Goal: Task Accomplishment & Management: Complete application form

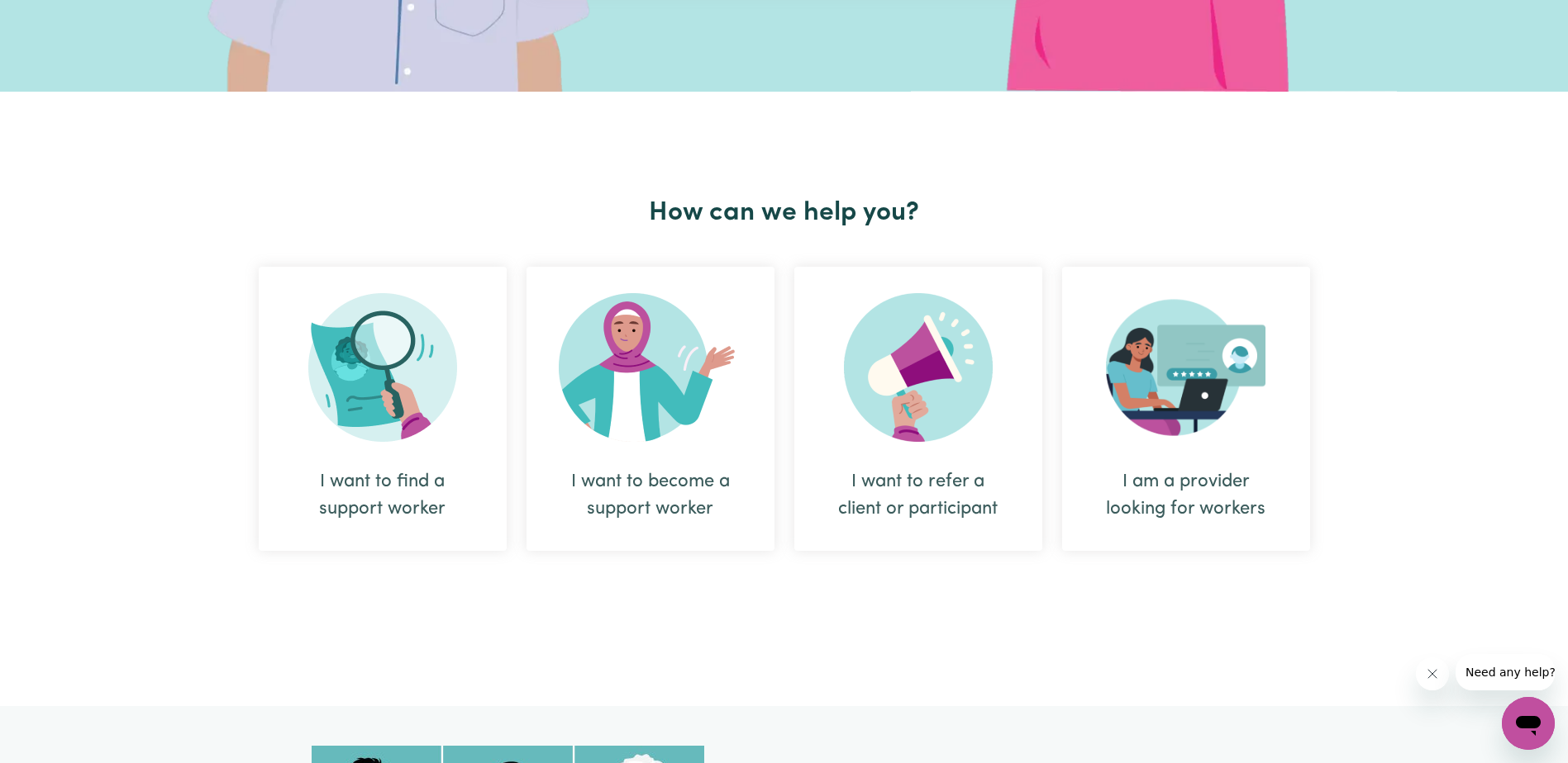
scroll to position [495, 0]
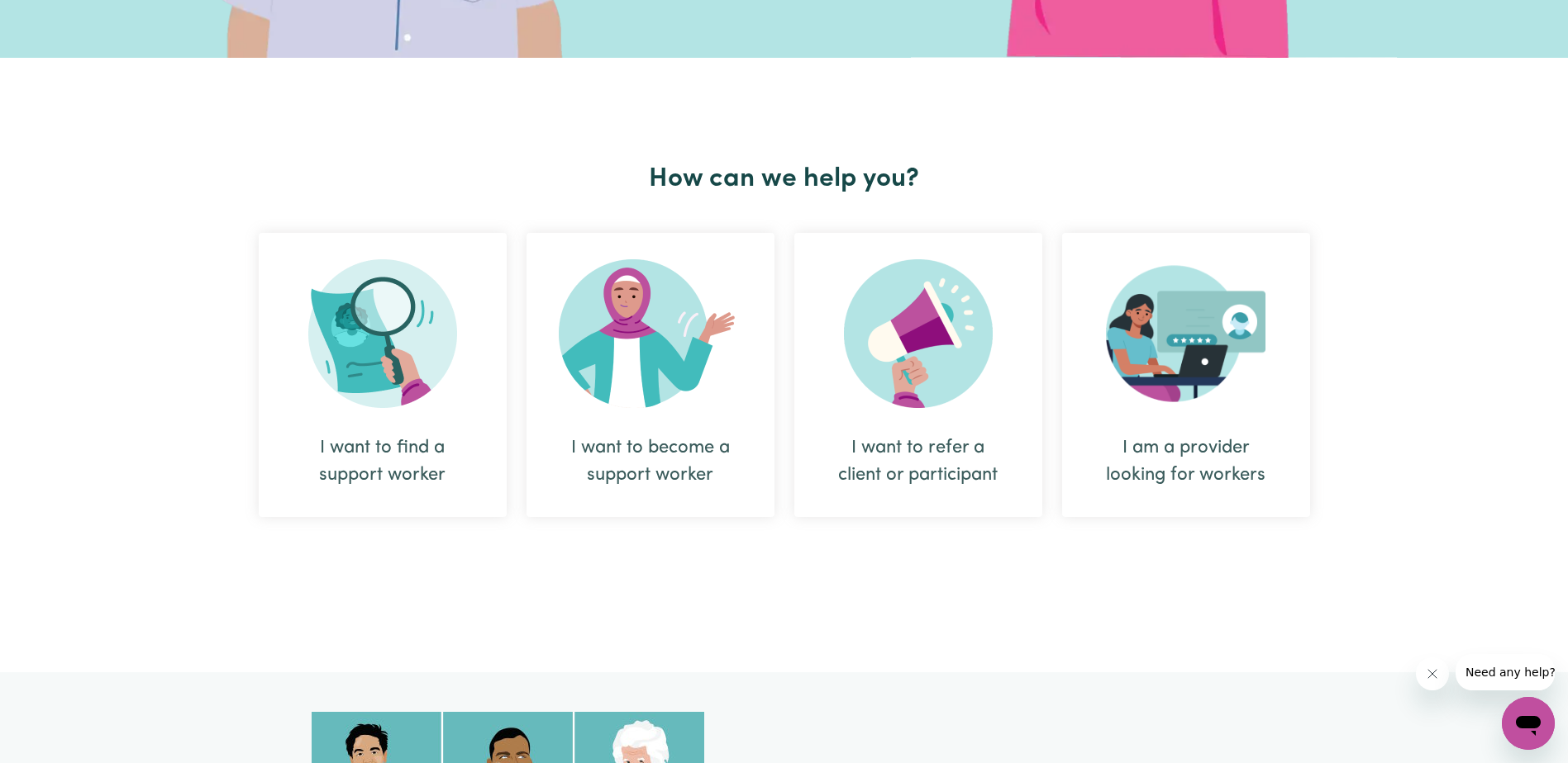
click at [656, 348] on img at bounding box center [650, 333] width 183 height 148
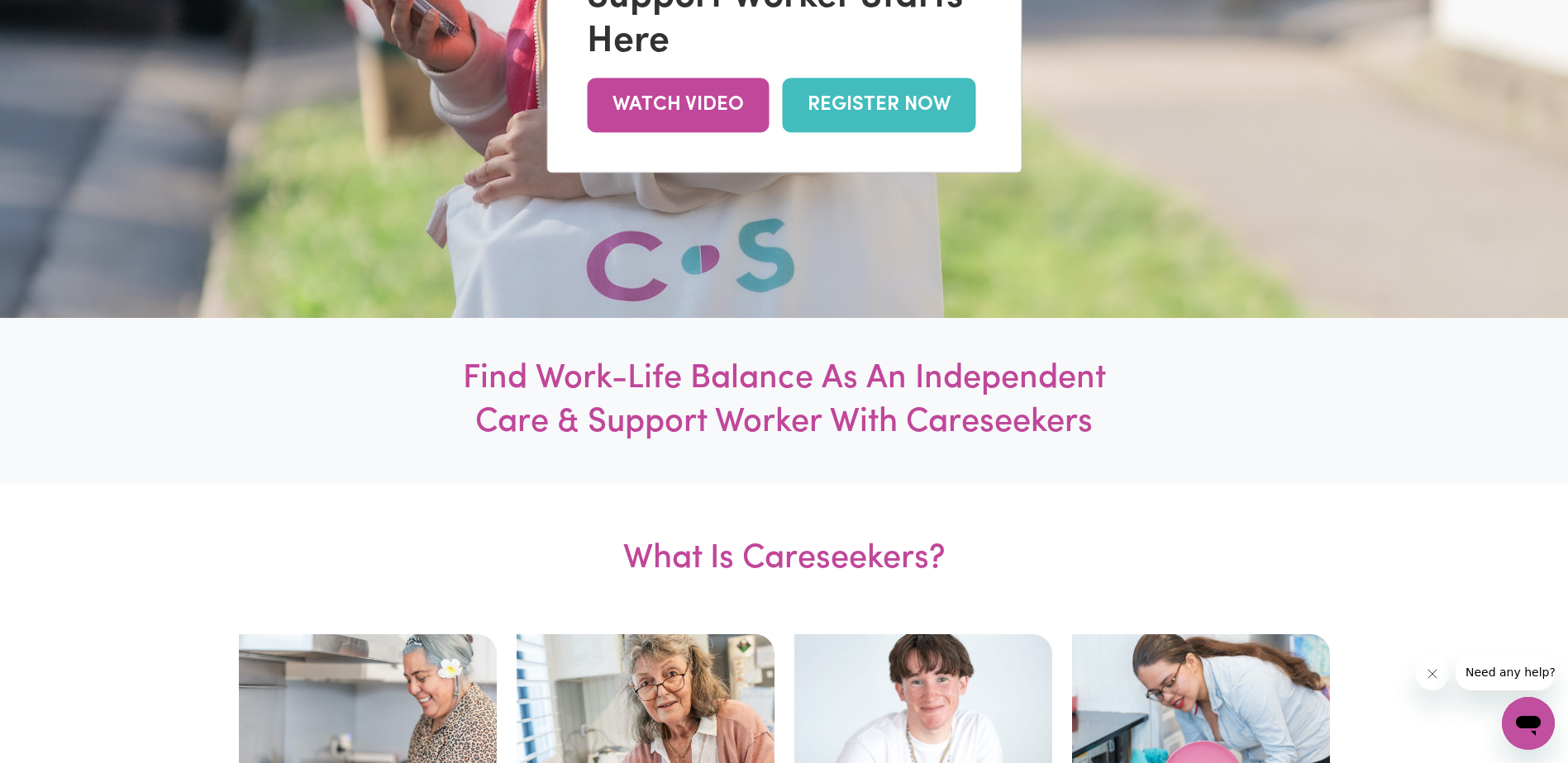
scroll to position [413, 0]
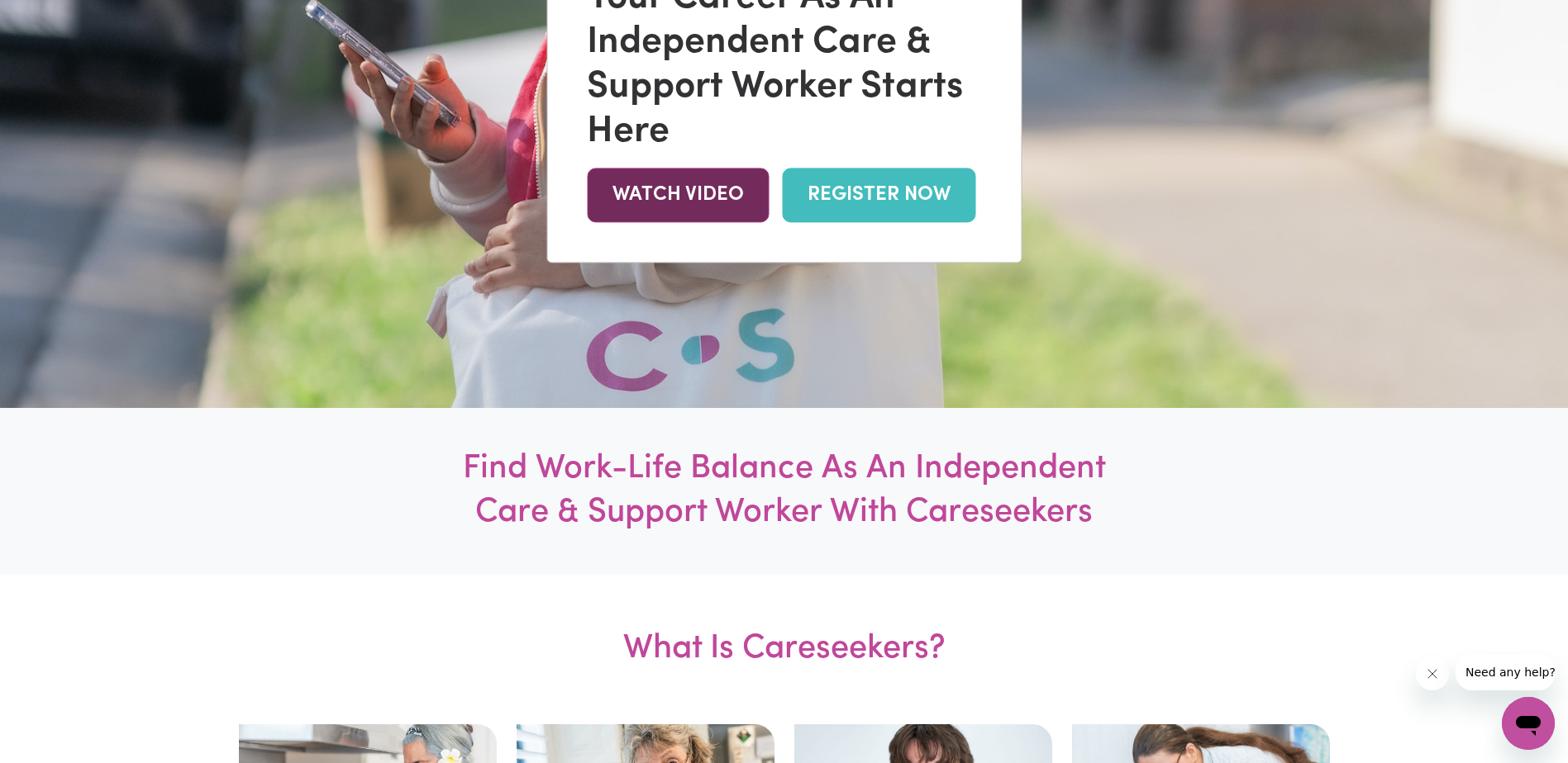
click at [726, 209] on link "WATCH VIDEO" at bounding box center [677, 195] width 181 height 54
click at [852, 207] on link "REGISTER NOW" at bounding box center [879, 195] width 194 height 54
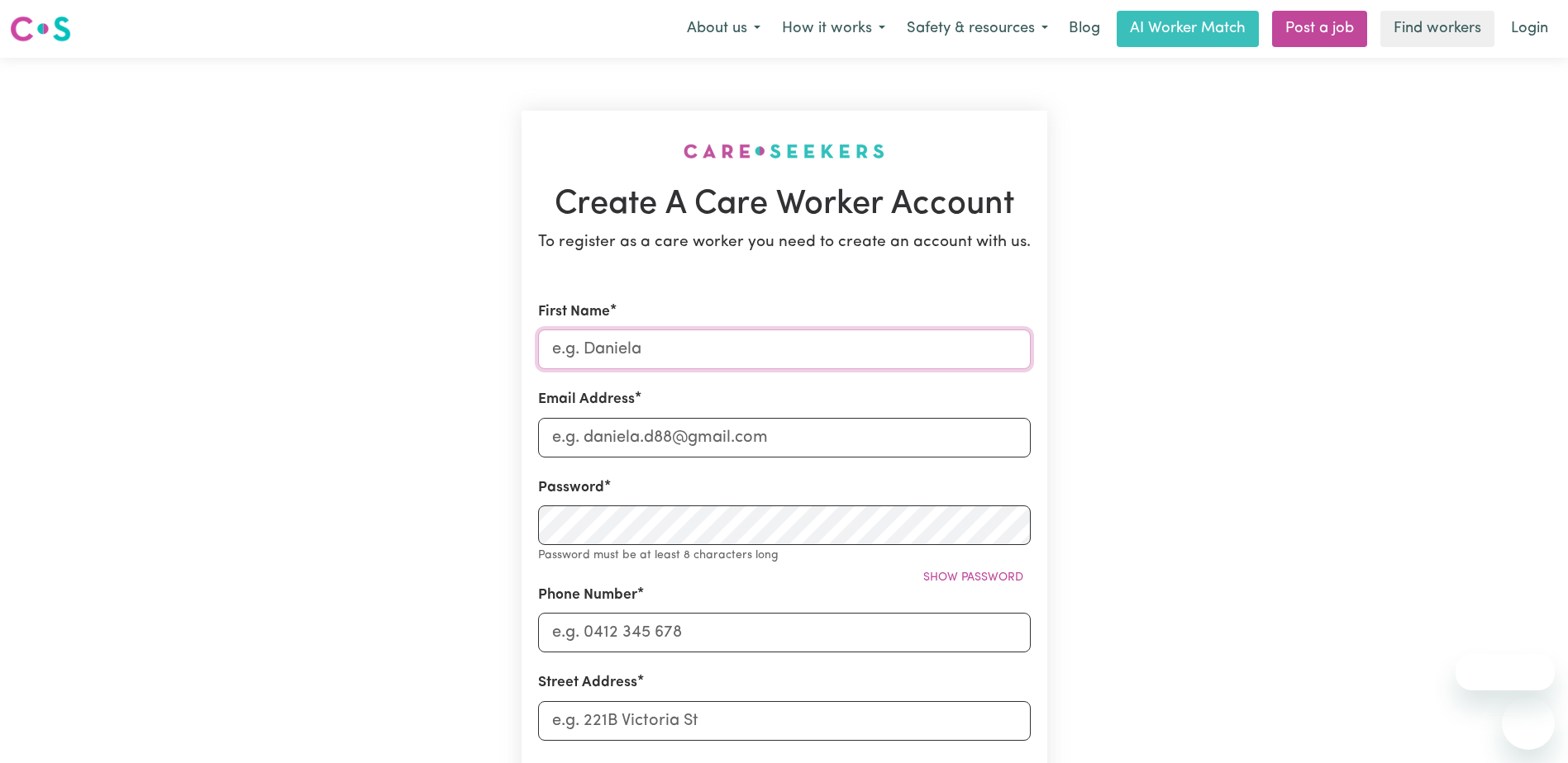
drag, startPoint x: 0, startPoint y: 0, endPoint x: 719, endPoint y: 339, distance: 794.9
click at [719, 339] on input "First Name" at bounding box center [784, 349] width 492 height 39
type input "prakriti"
type input "[EMAIL_ADDRESS][DOMAIN_NAME]"
type input "0410379440"
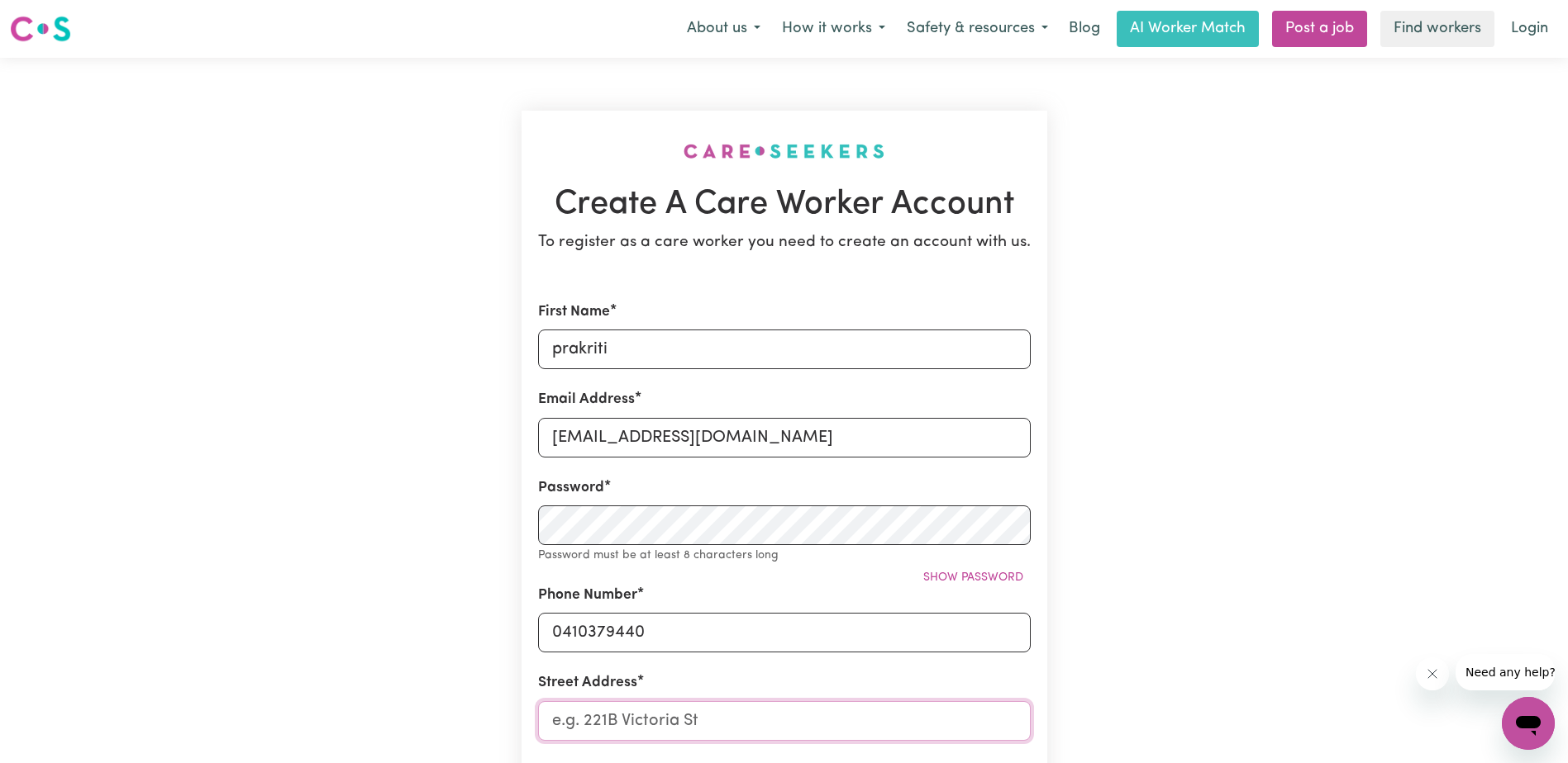
type input "[STREET_ADDRESS][PERSON_NAME]"
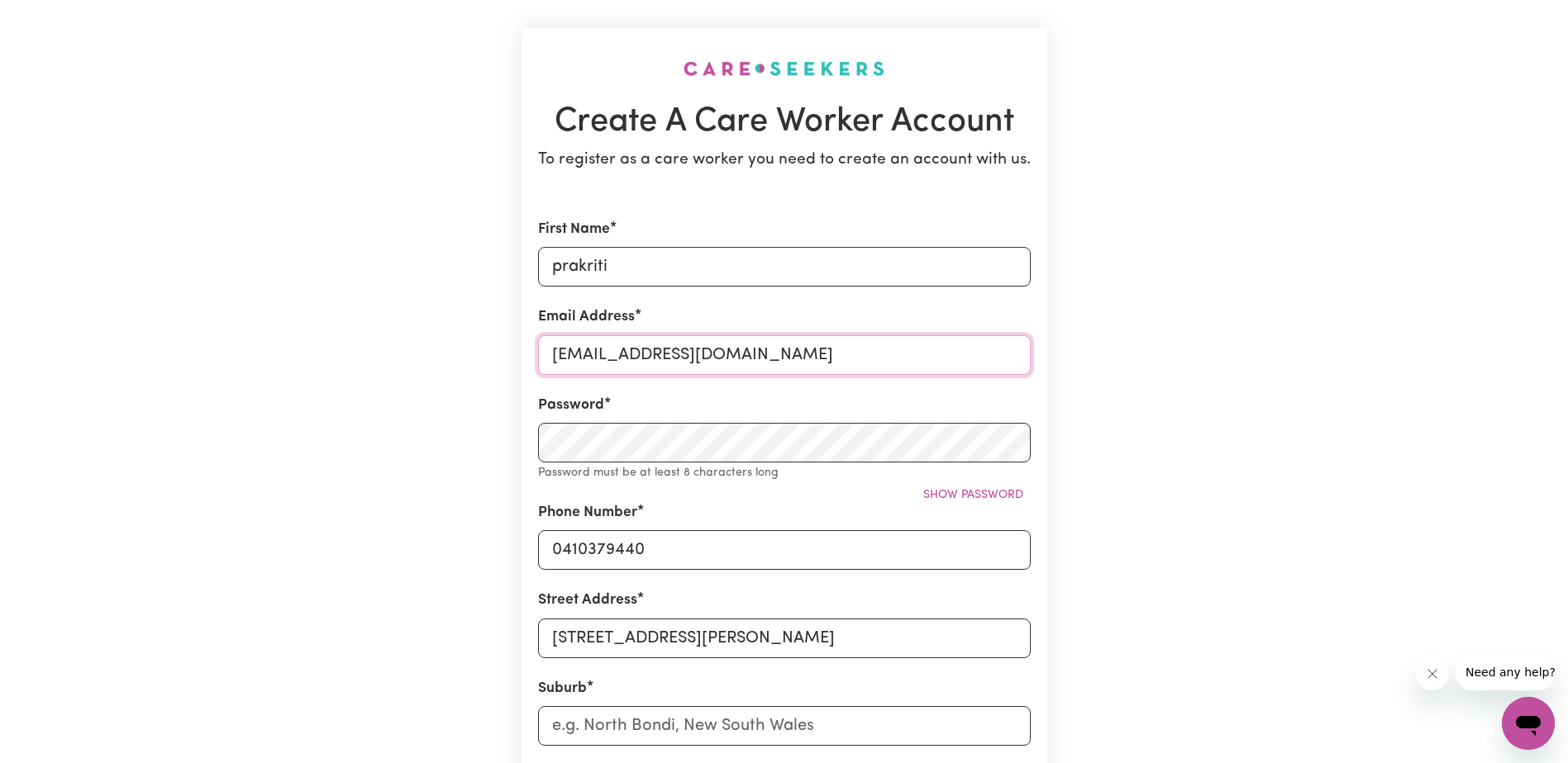
drag, startPoint x: 798, startPoint y: 359, endPoint x: 536, endPoint y: 351, distance: 262.1
click at [536, 351] on section "Create A Care Worker Account To register as a care worker you need to create an…" at bounding box center [784, 577] width 525 height 1100
type input "[EMAIL_ADDRESS][DOMAIN_NAME]"
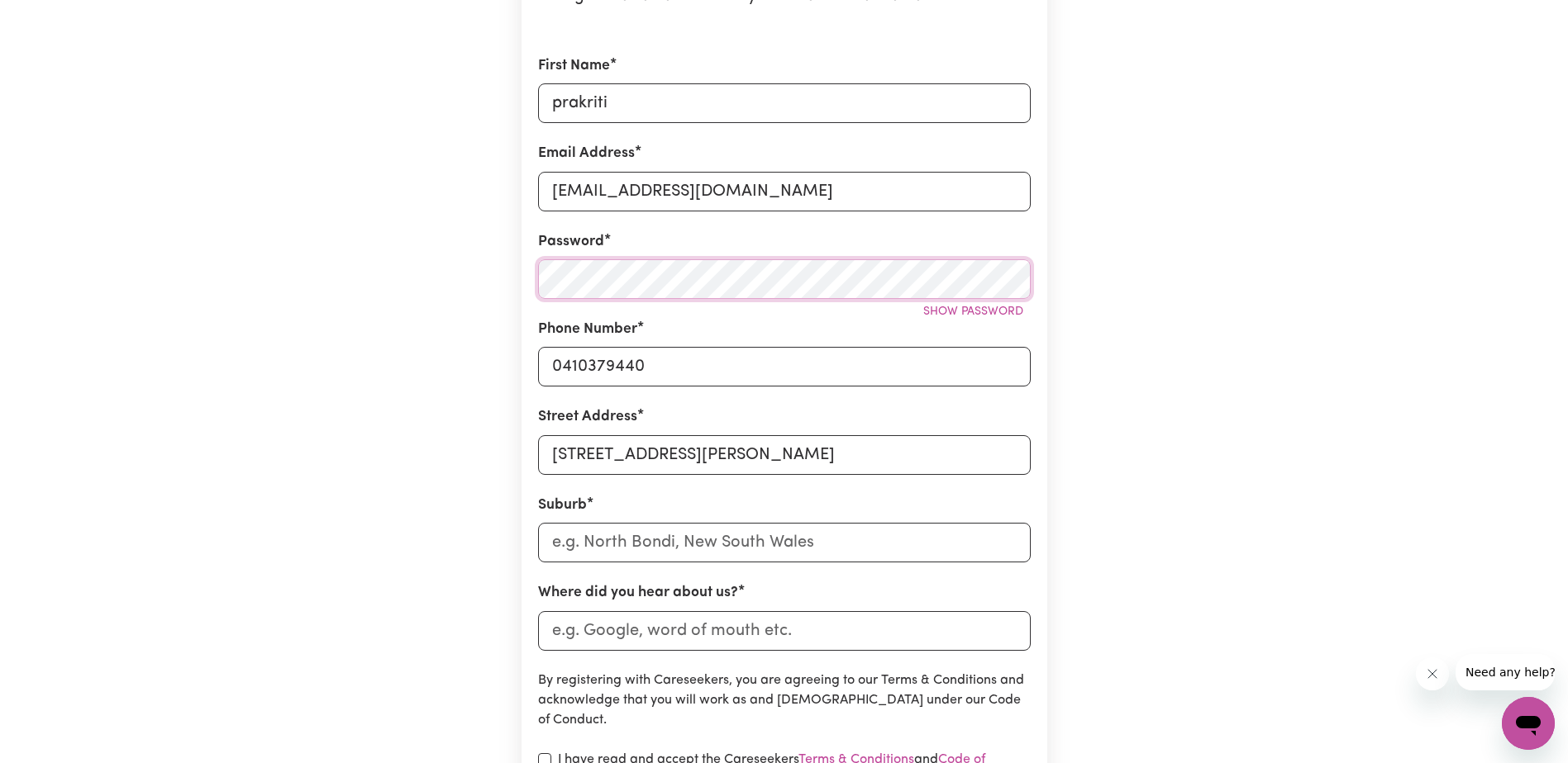
scroll to position [248, 0]
drag, startPoint x: 859, startPoint y: 453, endPoint x: 536, endPoint y: 466, distance: 323.3
click at [536, 466] on section "Create A Care Worker Account To register as a care worker you need to create an…" at bounding box center [784, 403] width 525 height 1080
type input "[STREET_ADDRESS]"
click at [718, 552] on input "text" at bounding box center [784, 541] width 492 height 39
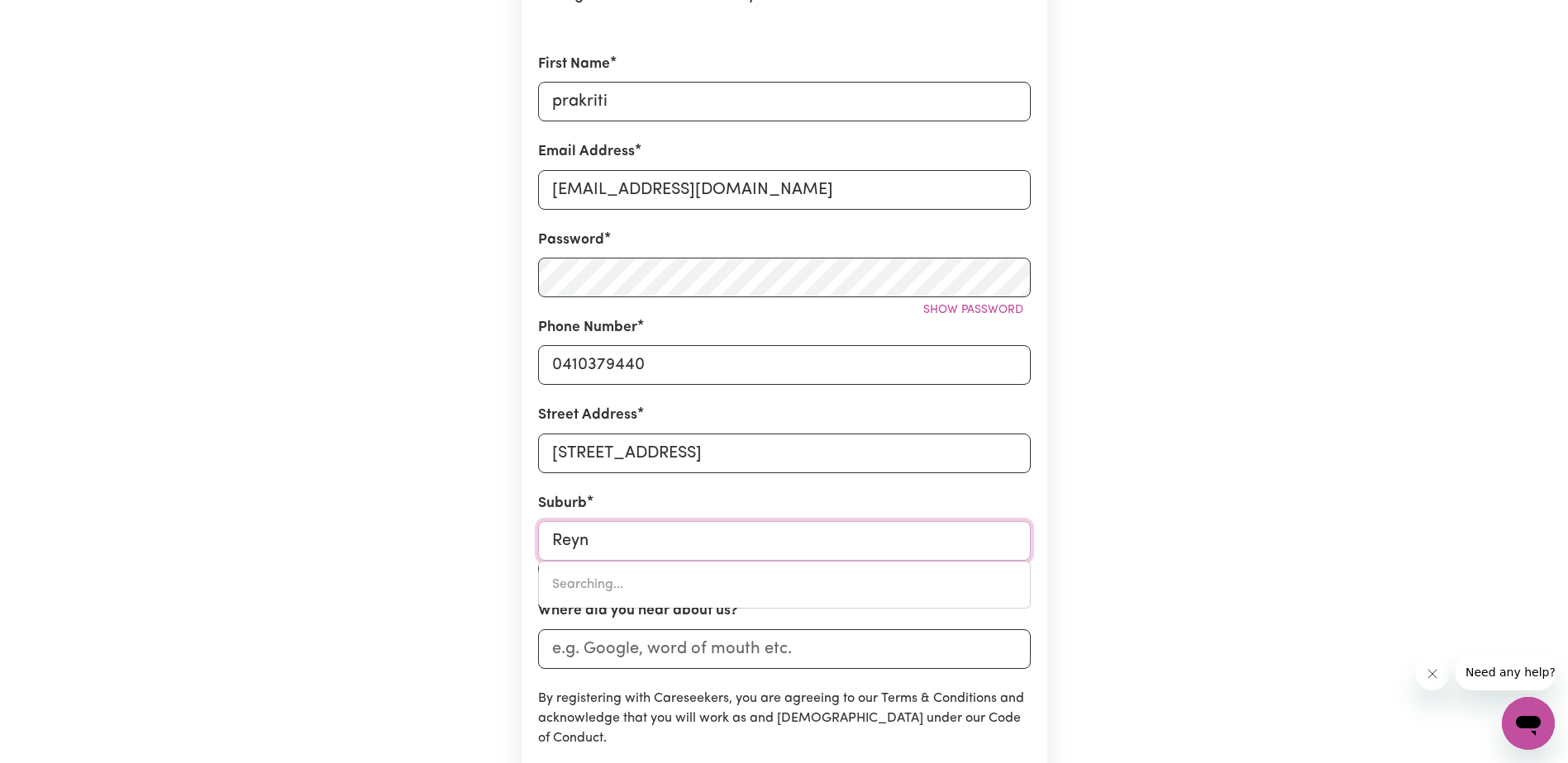
type input "Reyne"
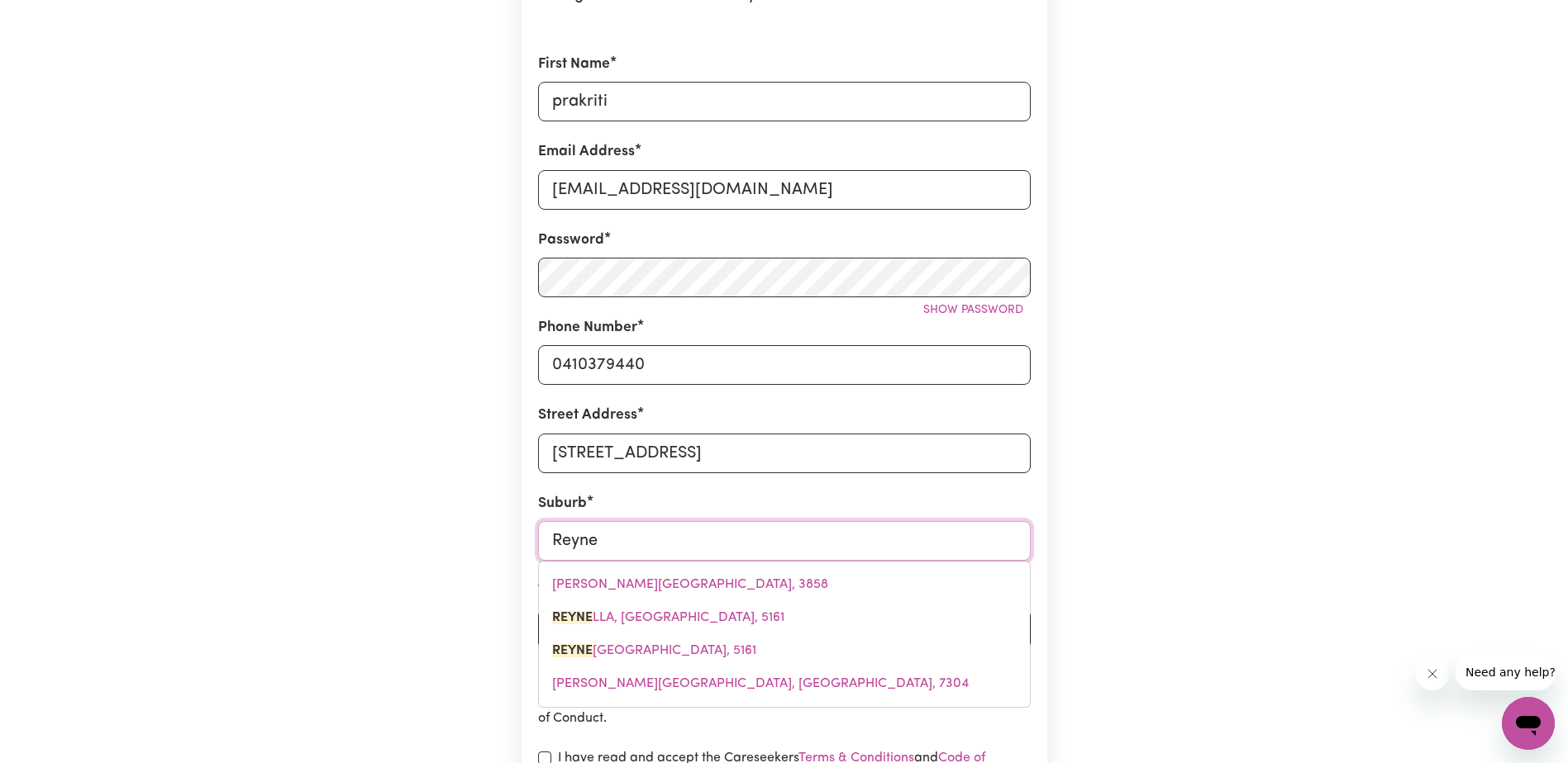
type input "[PERSON_NAME]"
type input "ReynelLA, [GEOGRAPHIC_DATA], 5161"
type input "Reynell"
type input "ReynellA, [GEOGRAPHIC_DATA], 5161"
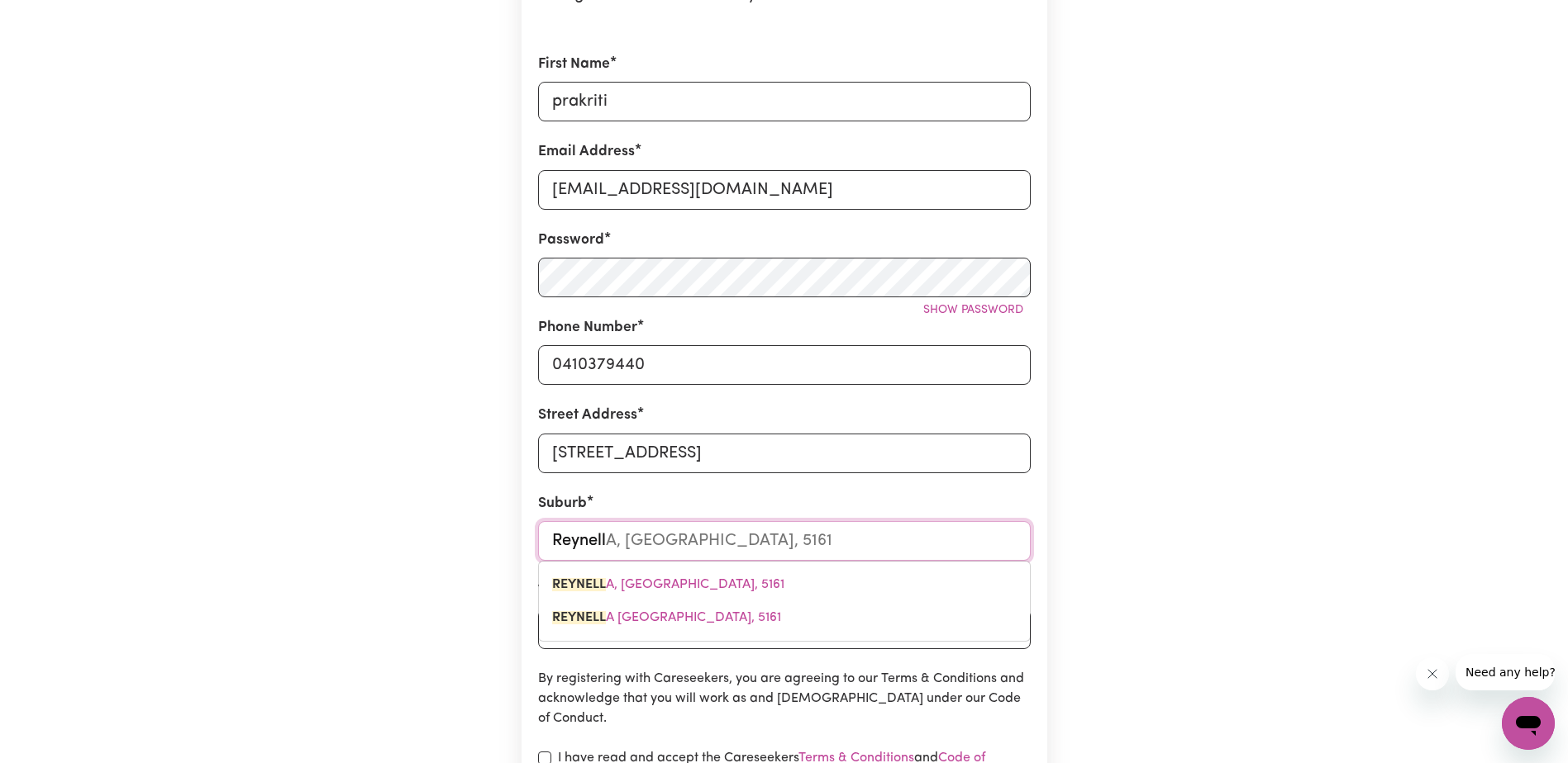
type input "Reynella"
type input "Reynella, [GEOGRAPHIC_DATA], 5161"
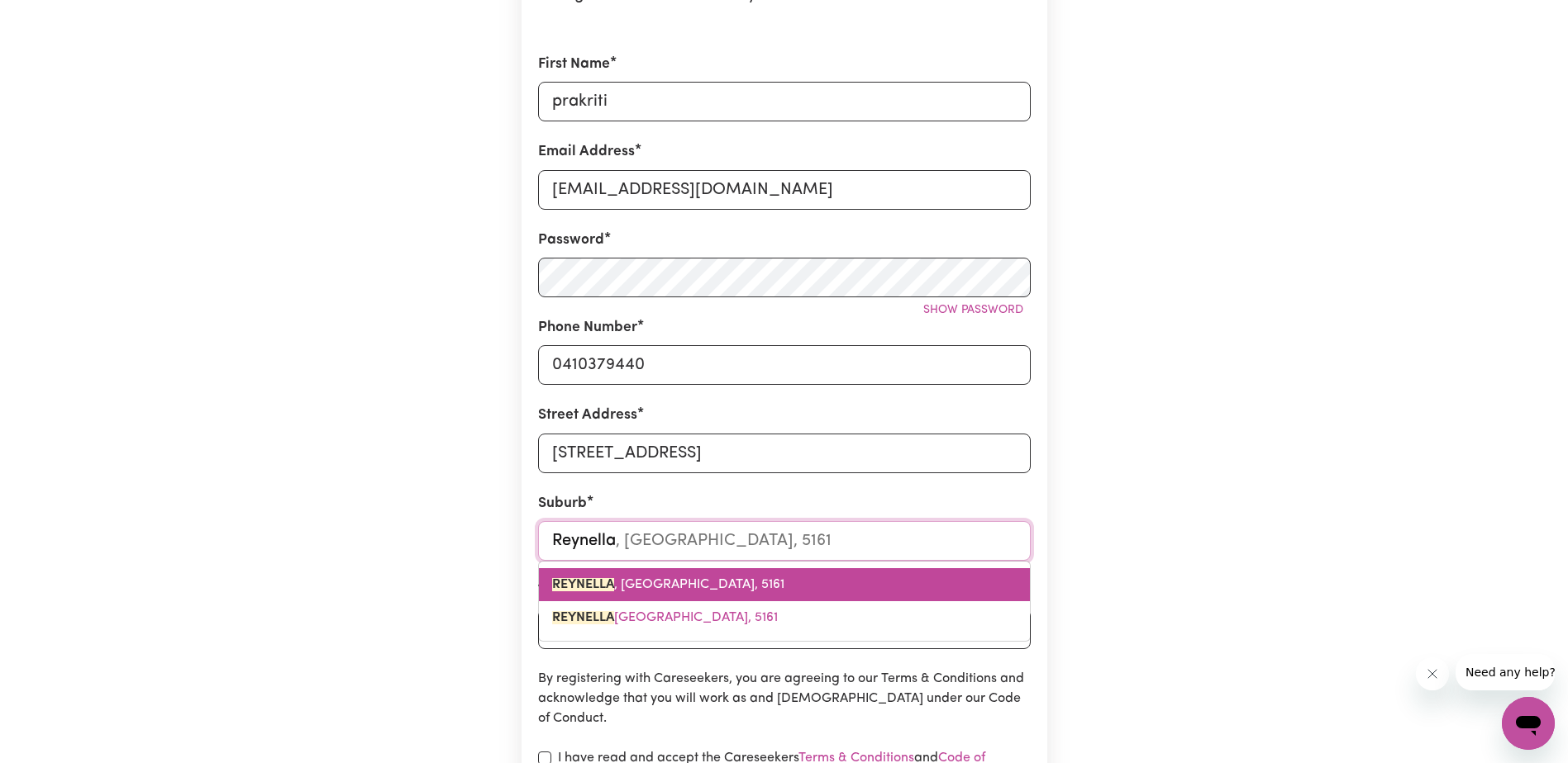
click at [710, 578] on span "REYNELLA , [GEOGRAPHIC_DATA], 5161" at bounding box center [668, 584] width 232 height 13
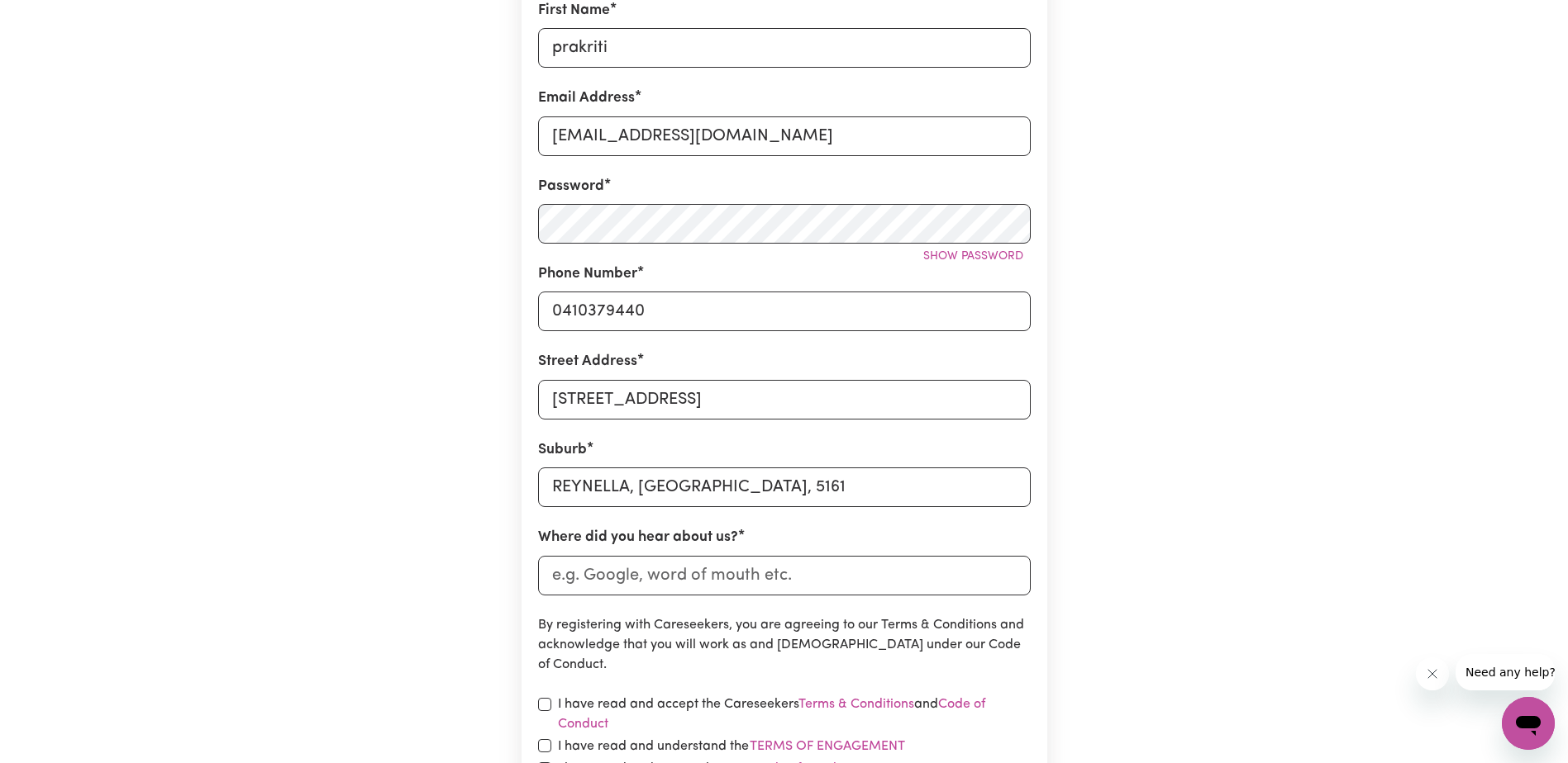
scroll to position [413, 0]
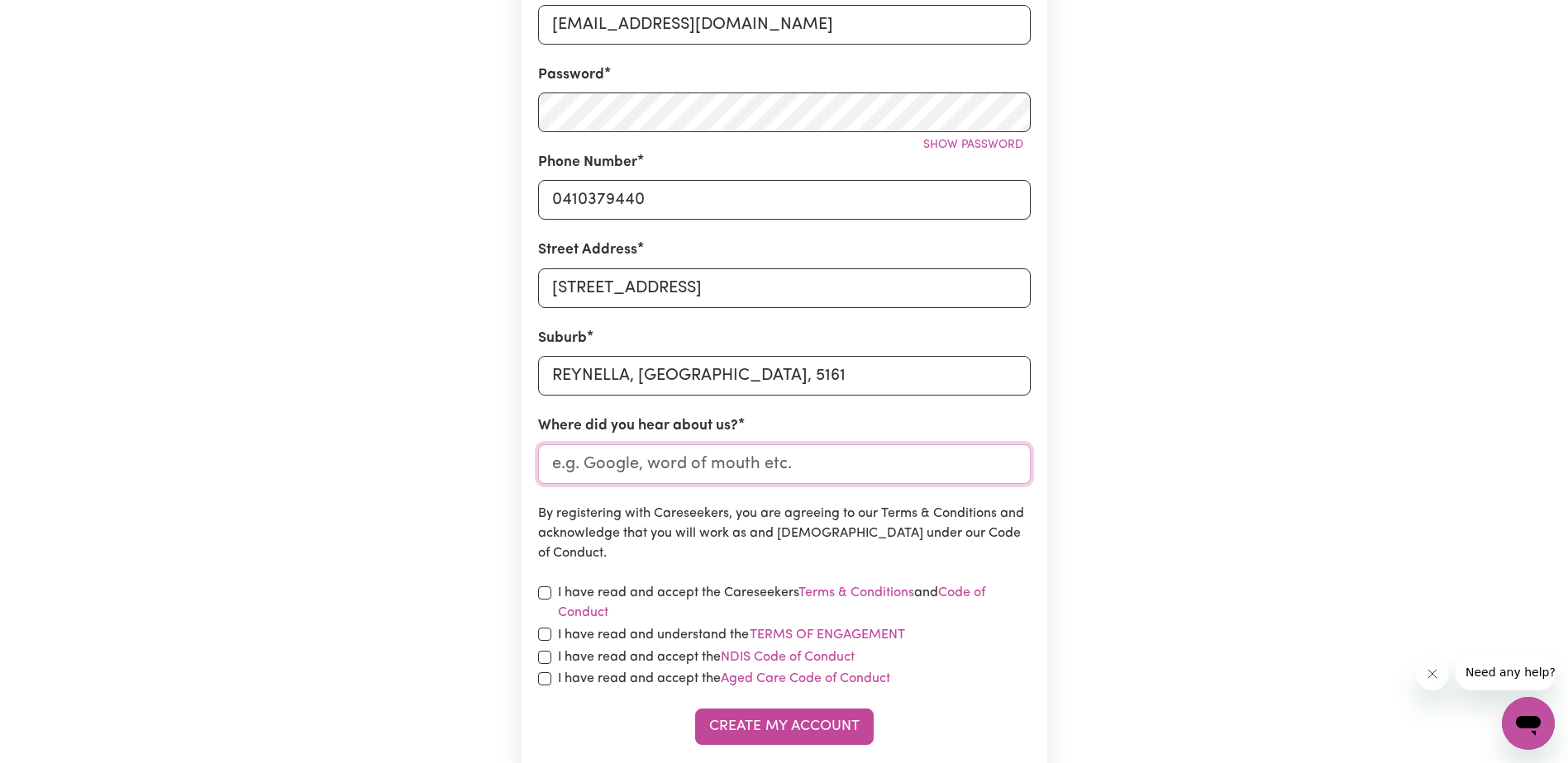
click at [594, 470] on input "Where did you hear about us?" at bounding box center [784, 464] width 492 height 39
type input "Google"
click at [546, 596] on input "checkbox" at bounding box center [544, 592] width 13 height 13
checkbox input "true"
click at [538, 635] on input "checkbox" at bounding box center [544, 634] width 13 height 13
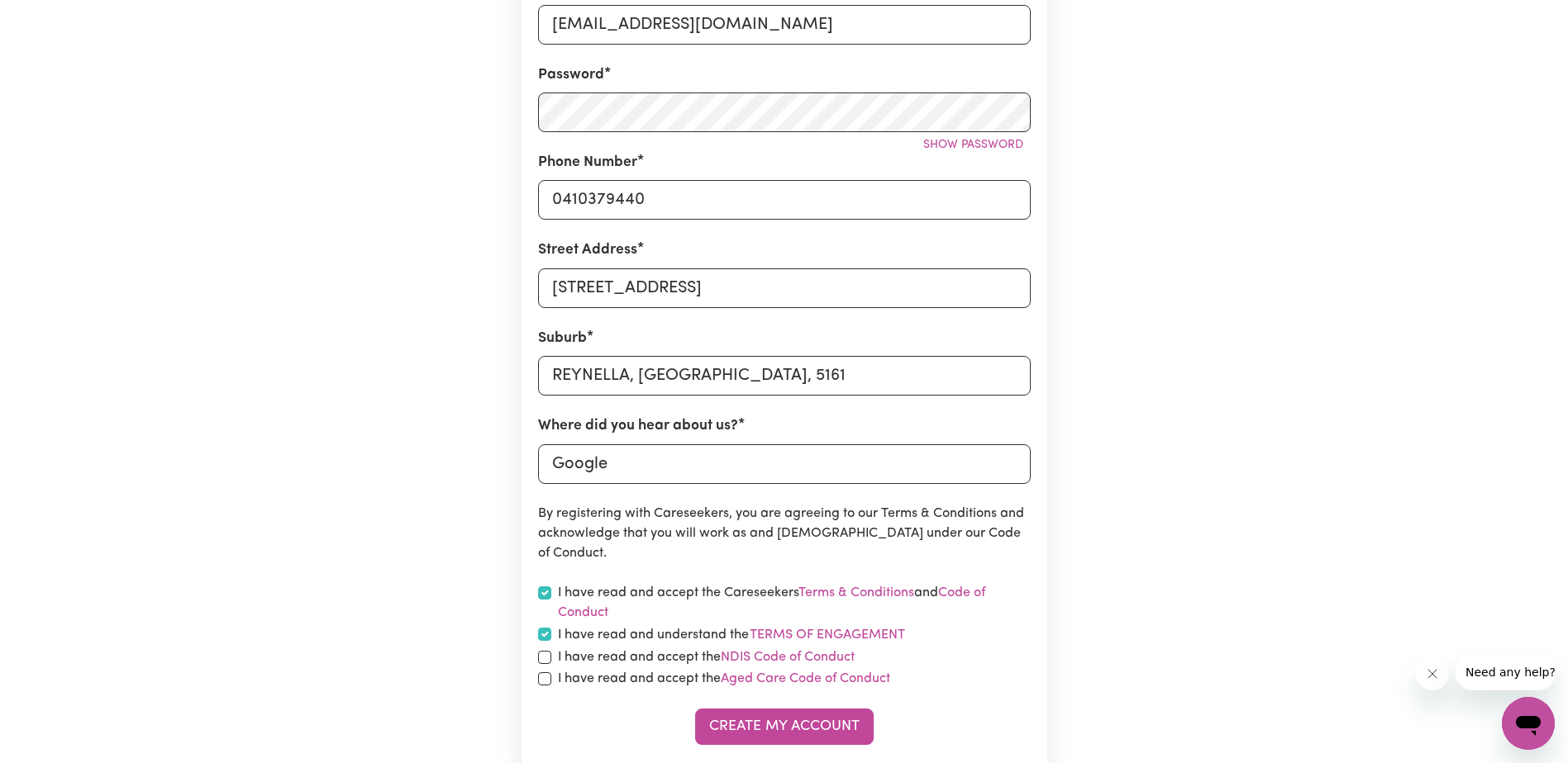
checkbox input "true"
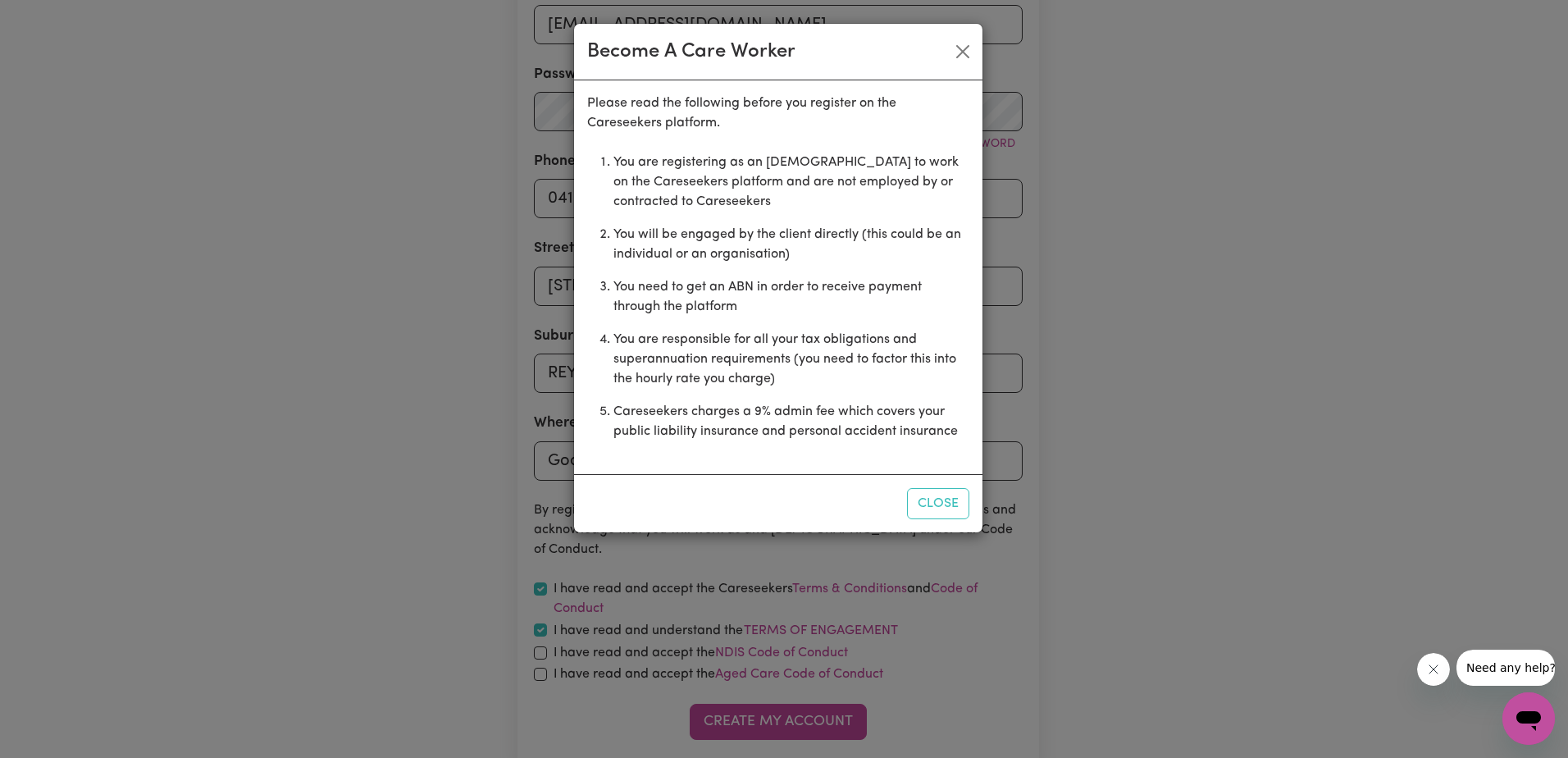
click at [535, 656] on div "Become A Care Worker Please read the following before you register on the Cares…" at bounding box center [784, 379] width 1568 height 758
drag, startPoint x: 539, startPoint y: 677, endPoint x: 552, endPoint y: 673, distance: 13.6
click at [541, 677] on div "Become A Care Worker Please read the following before you register on the Cares…" at bounding box center [784, 379] width 1568 height 758
click at [957, 494] on button "Close" at bounding box center [938, 503] width 62 height 31
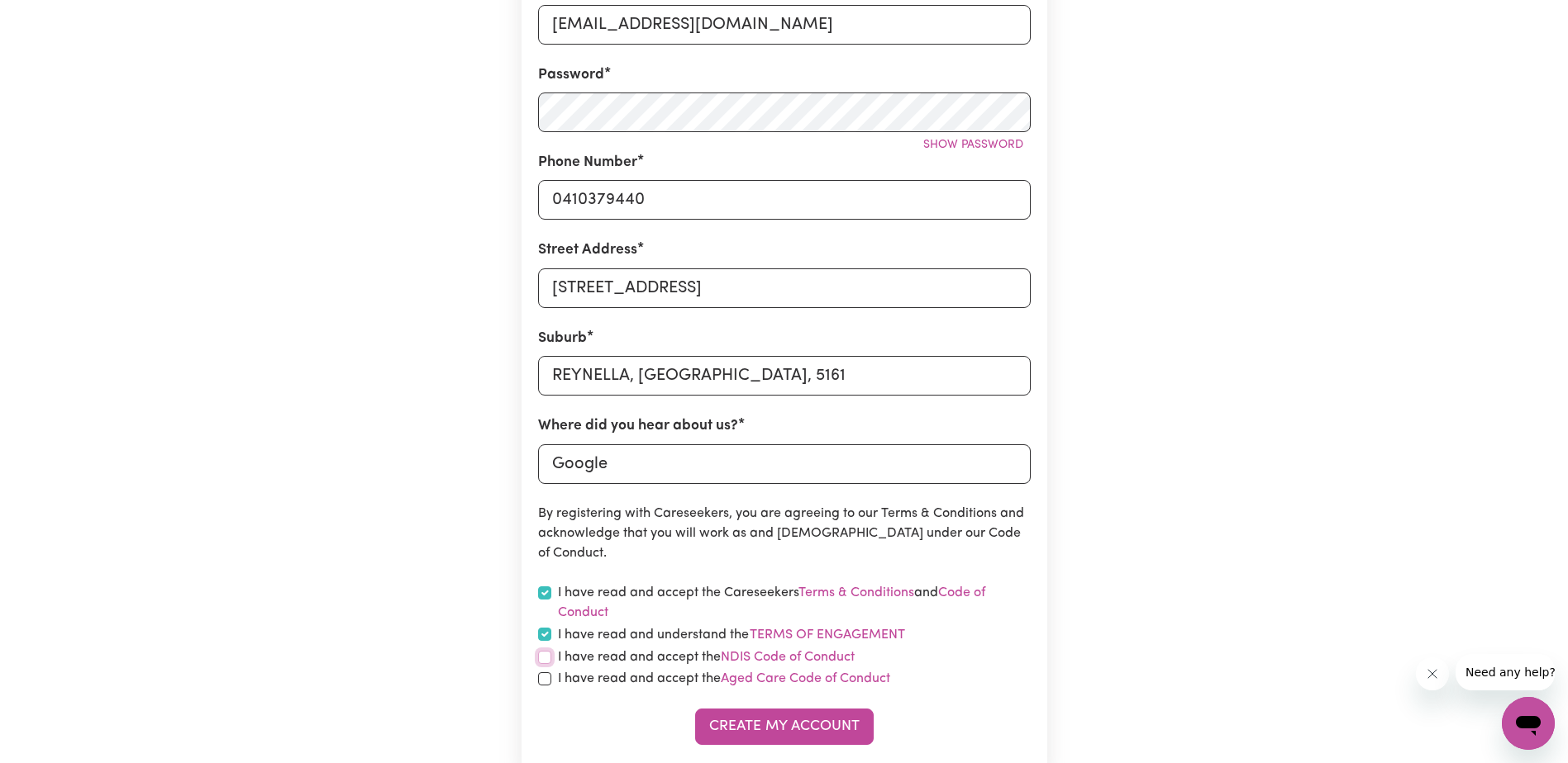
click at [545, 656] on input "checkbox" at bounding box center [544, 657] width 13 height 13
checkbox input "true"
click at [545, 678] on input "checkbox" at bounding box center [544, 678] width 13 height 13
checkbox input "true"
click at [784, 722] on button "Create My Account" at bounding box center [784, 727] width 179 height 37
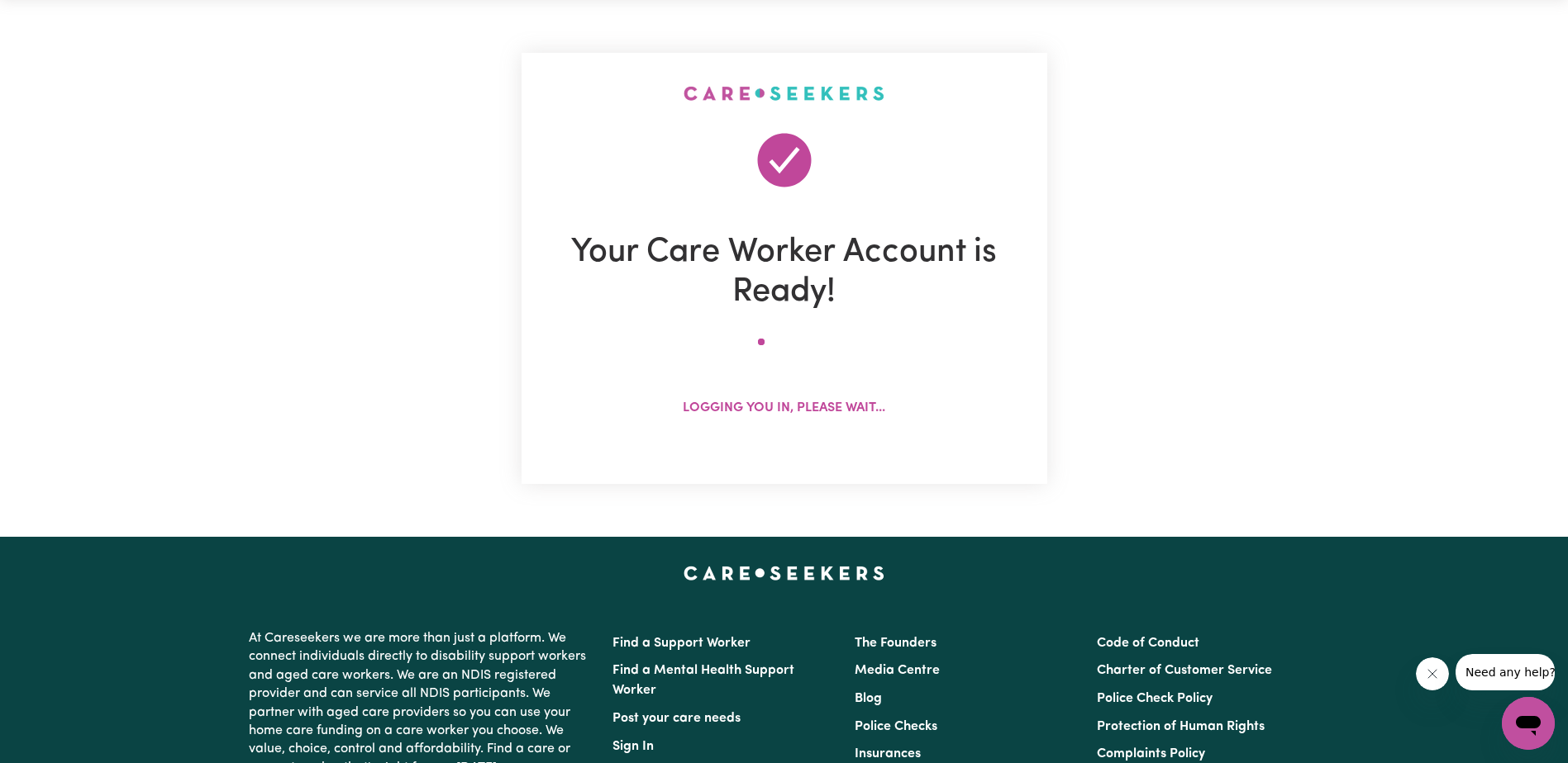
scroll to position [0, 0]
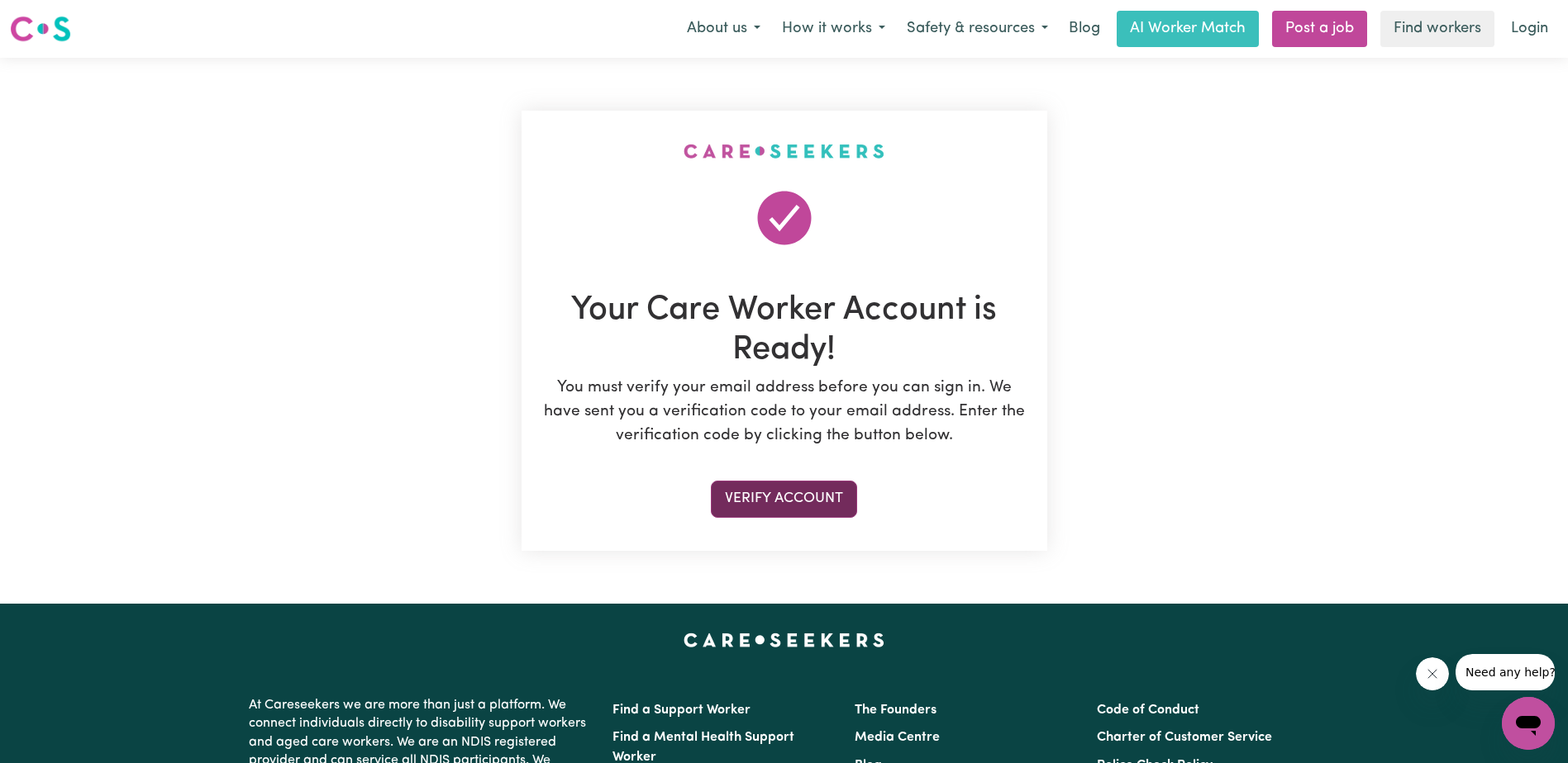
click at [784, 503] on button "Verify Account" at bounding box center [784, 499] width 147 height 37
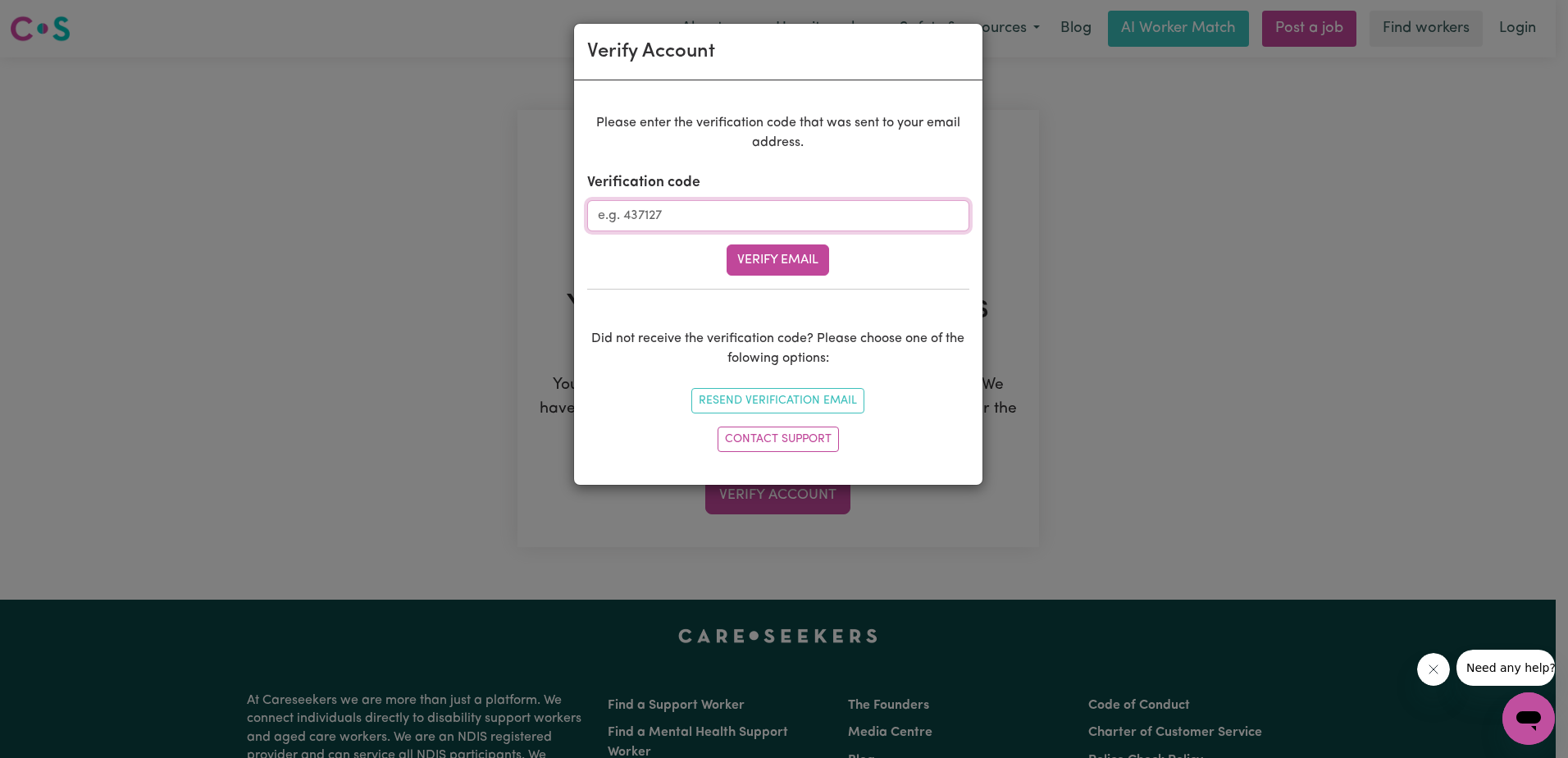
click at [642, 218] on input "Verification code" at bounding box center [778, 216] width 382 height 31
type input "085318"
click at [809, 264] on button "Verify Email" at bounding box center [778, 260] width 102 height 31
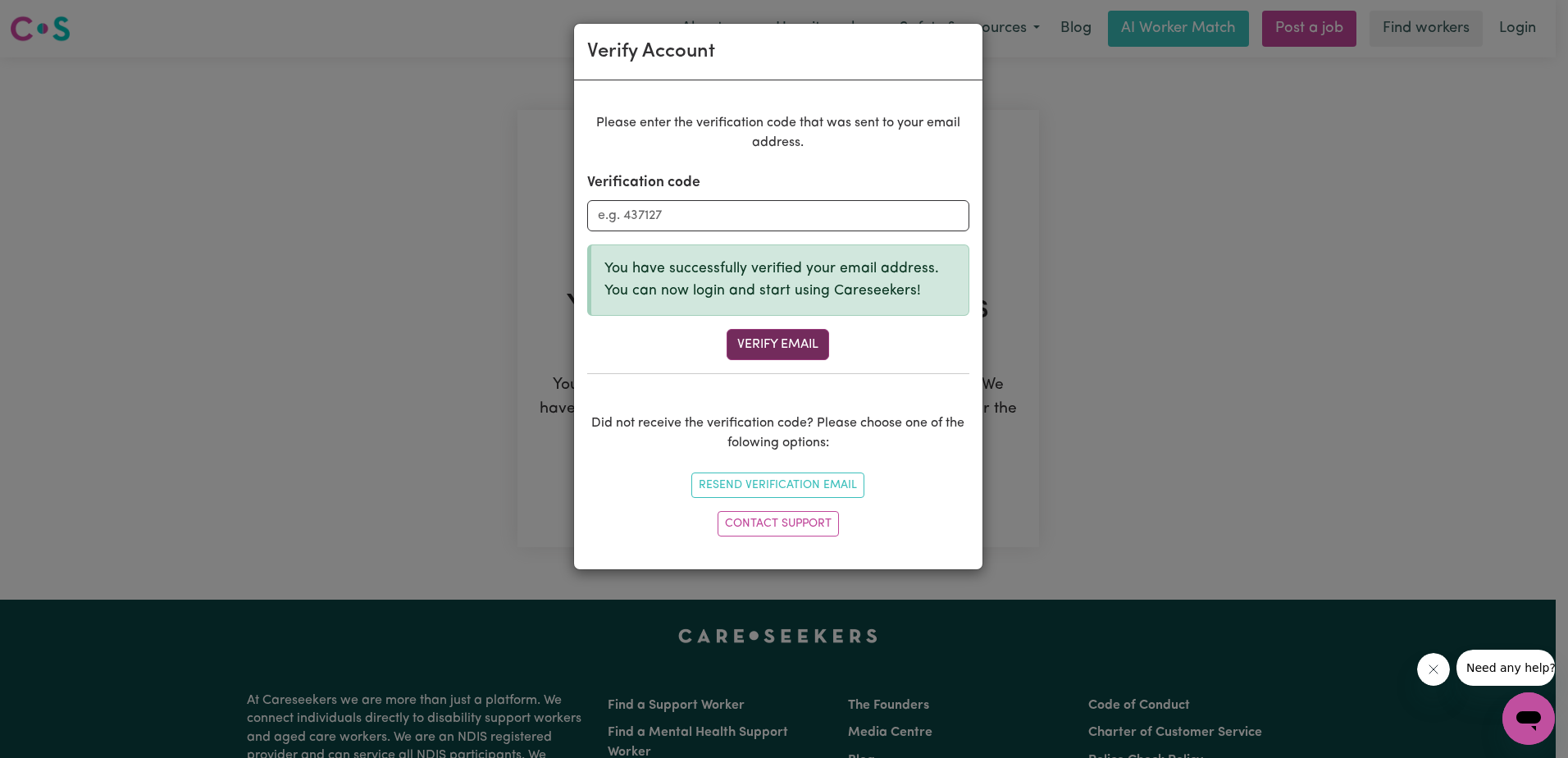
click at [771, 343] on button "Verify Email" at bounding box center [778, 345] width 102 height 31
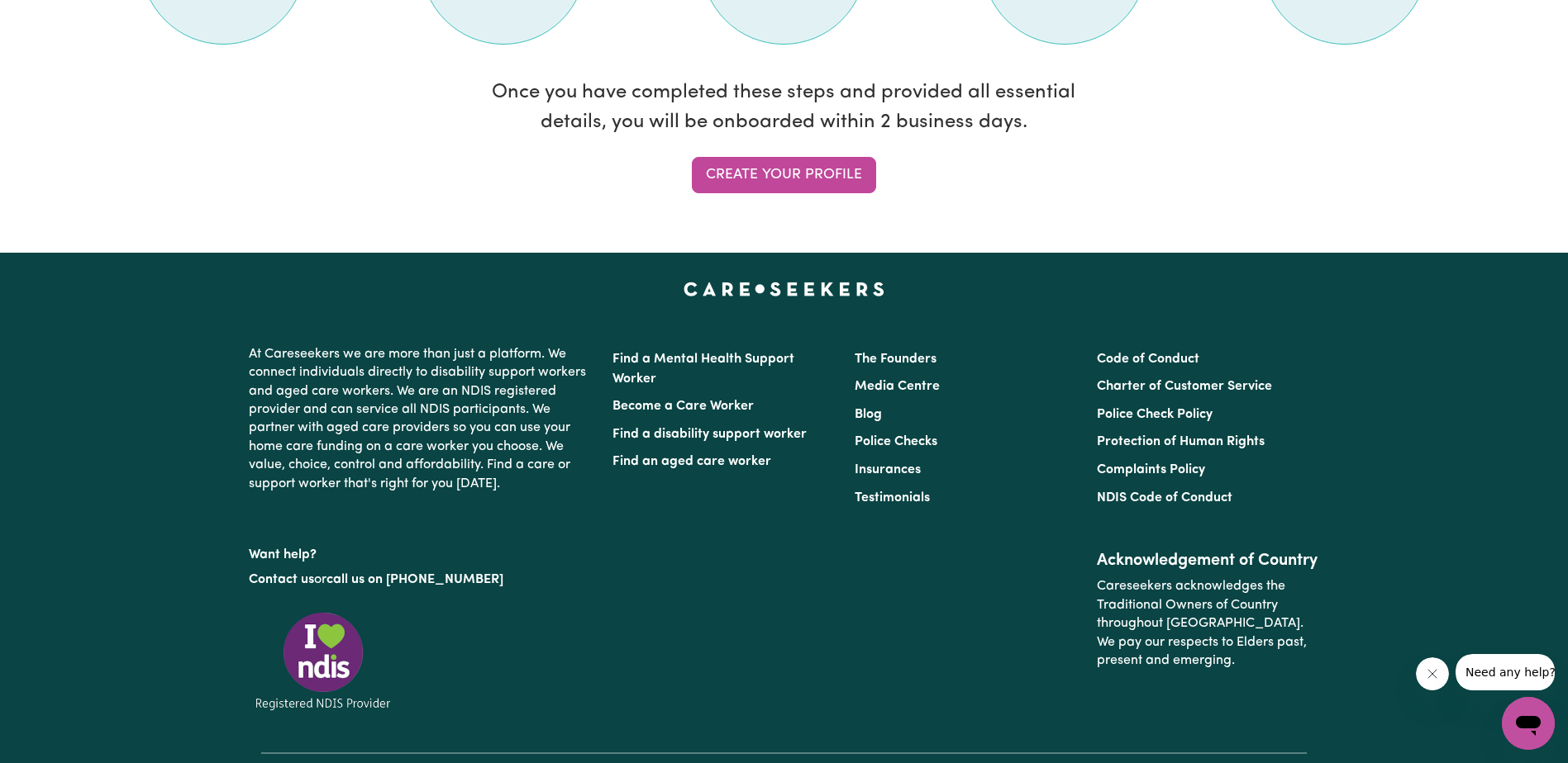
scroll to position [1569, 0]
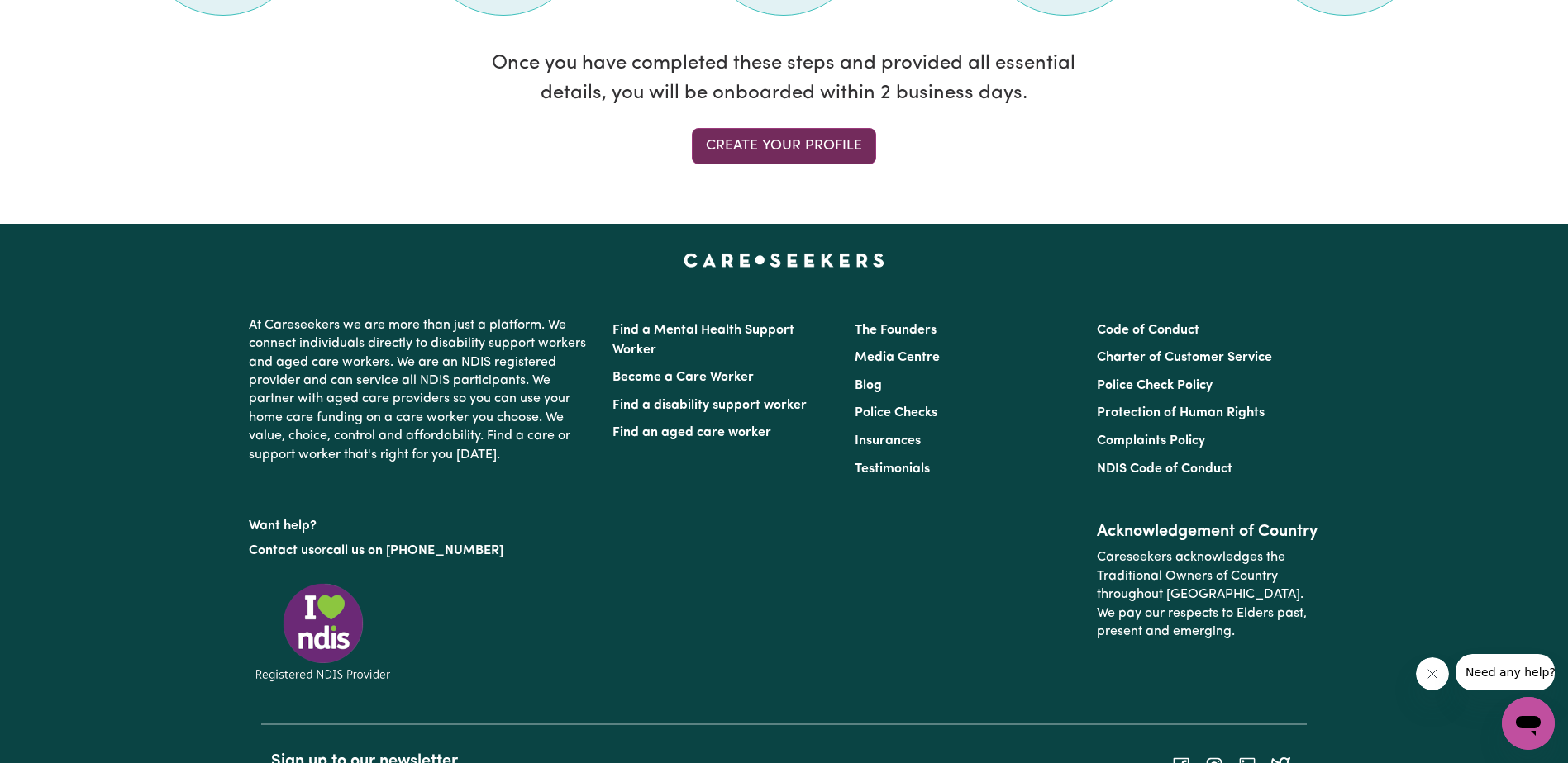
click at [805, 141] on link "Create your profile" at bounding box center [784, 146] width 184 height 37
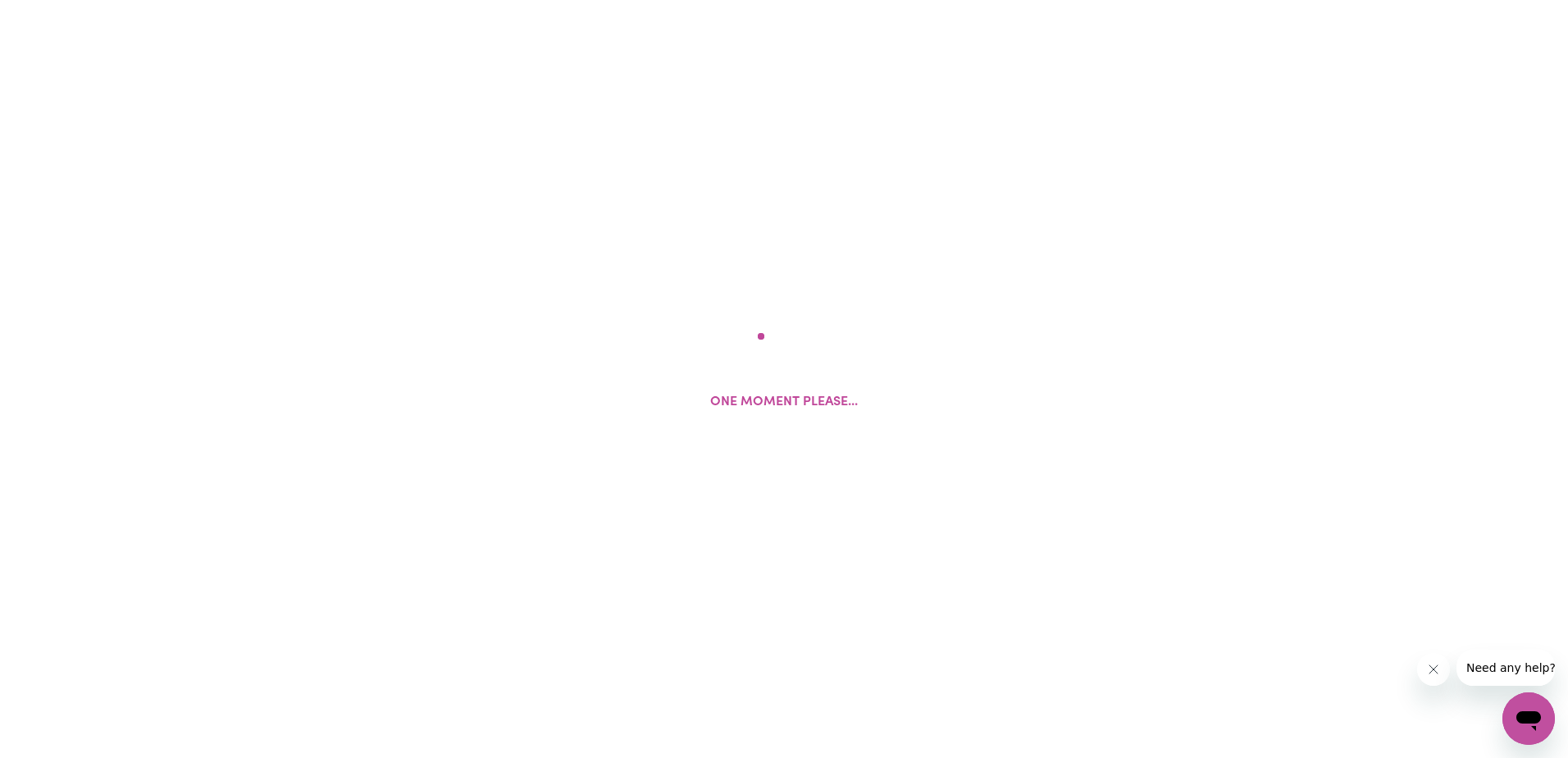
select select "Studying a healthcare related degree or qualification"
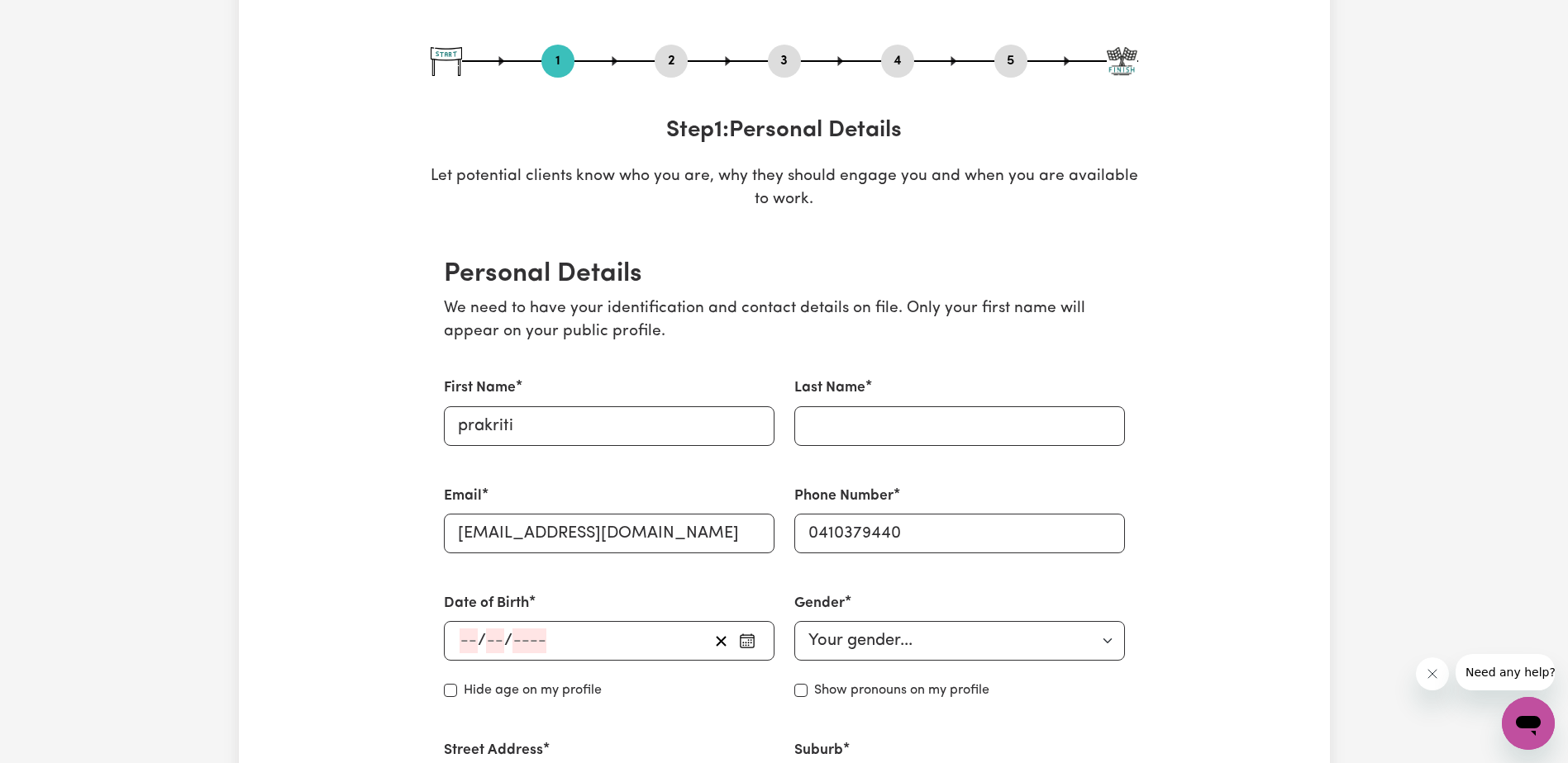
scroll to position [165, 0]
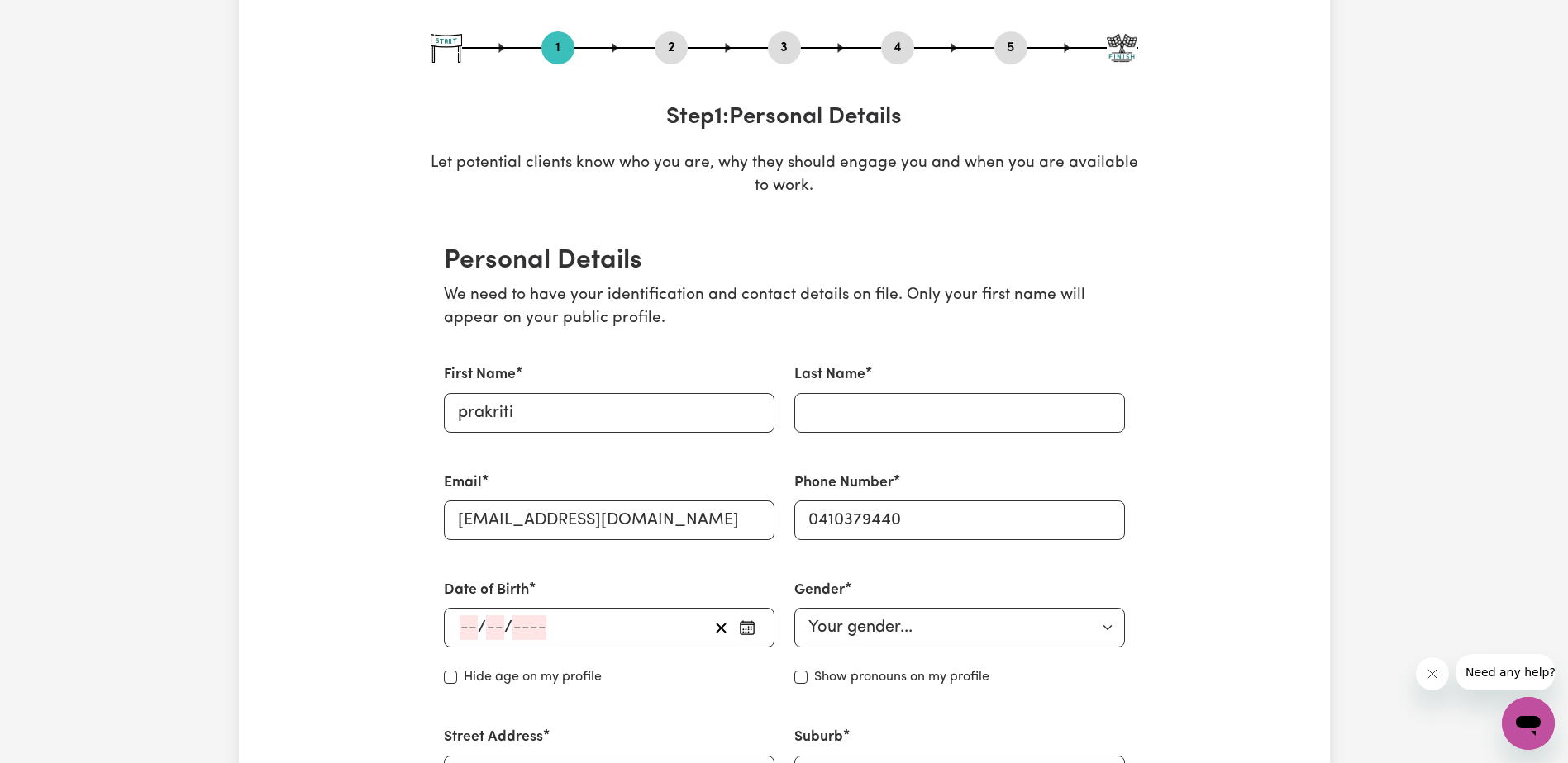
click at [474, 622] on input "number" at bounding box center [469, 628] width 18 height 24
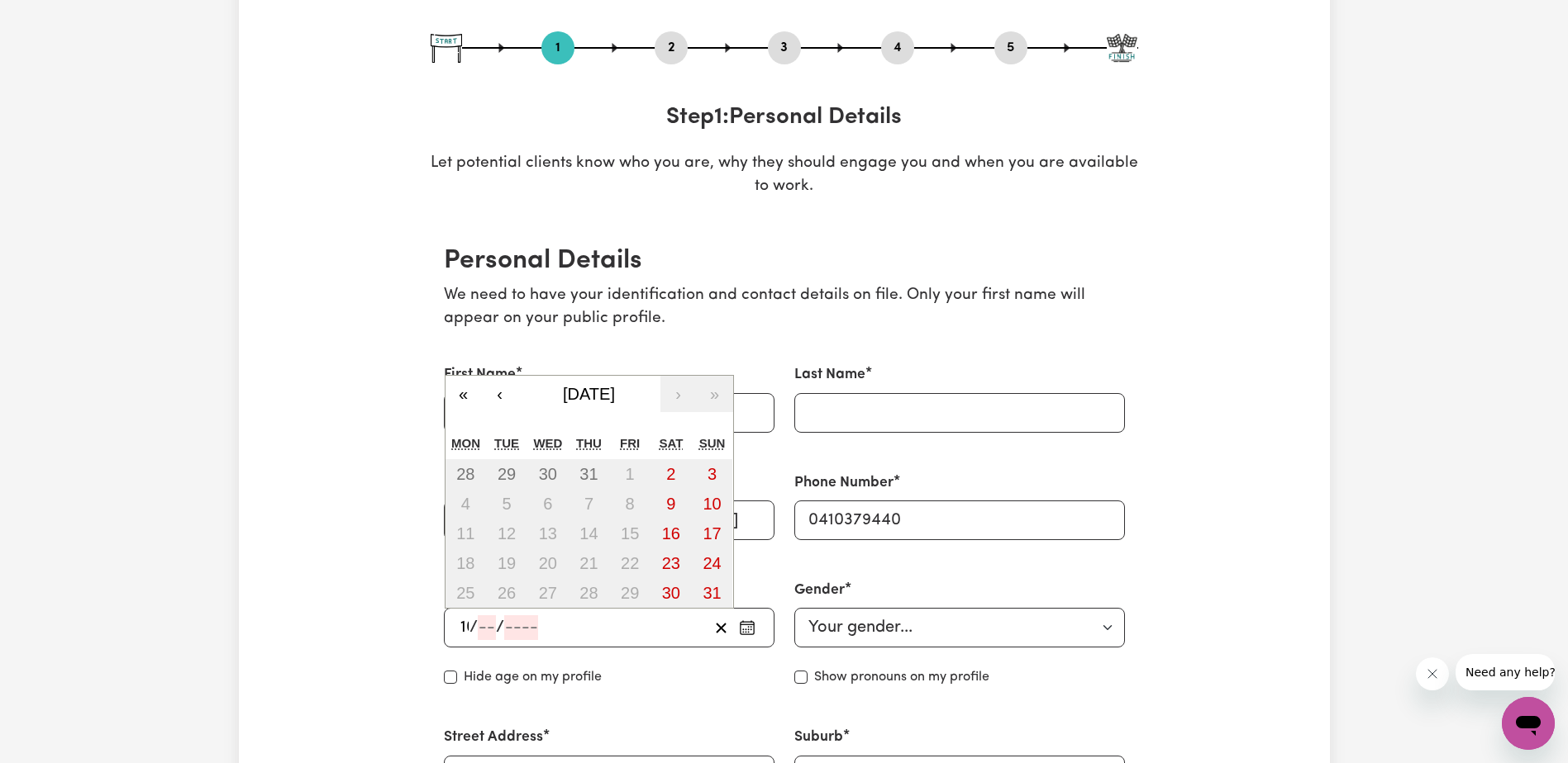
type input "10"
type input "04"
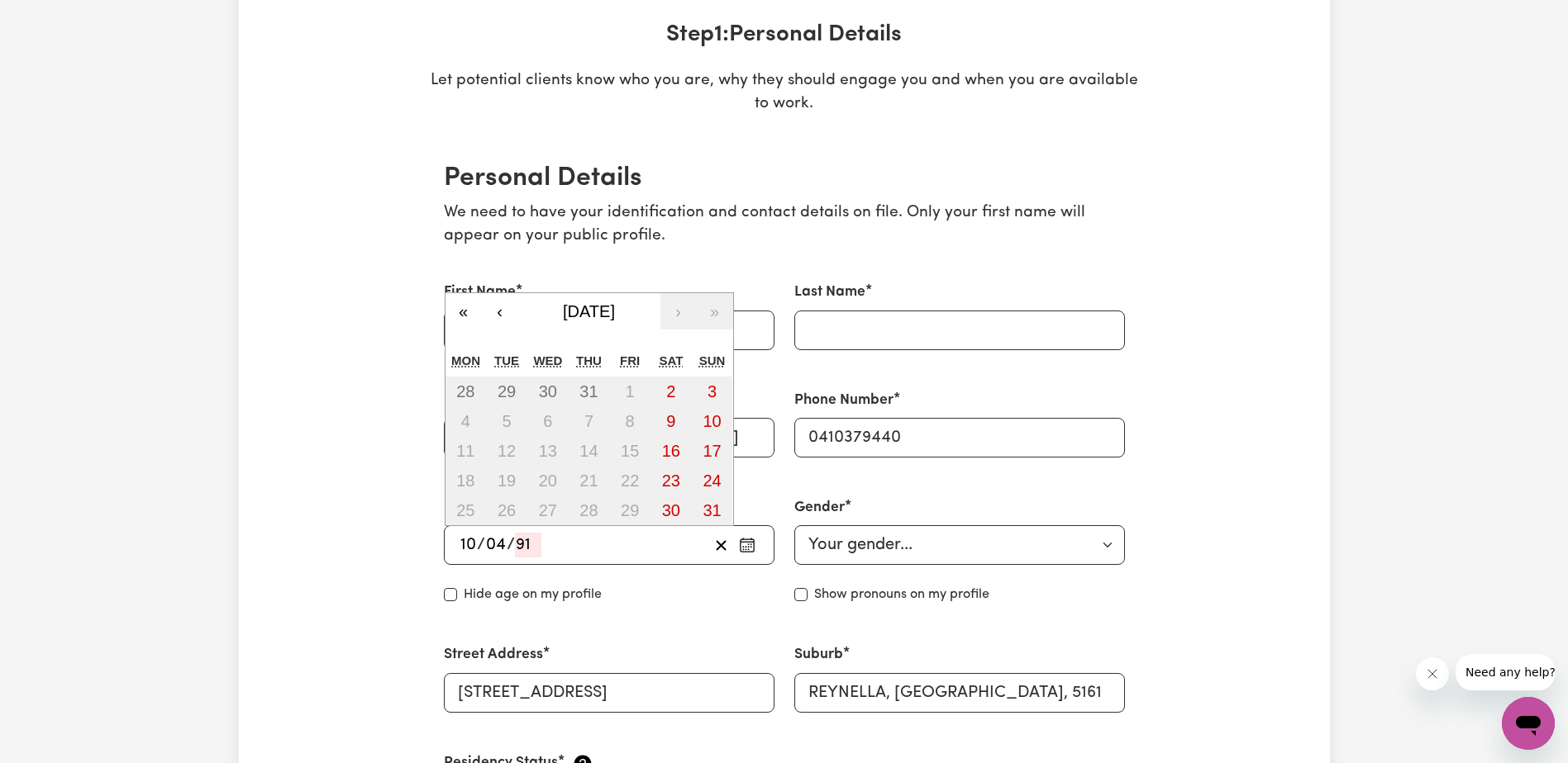
type input "9"
type input "198"
type input "[DATE]"
type input "4"
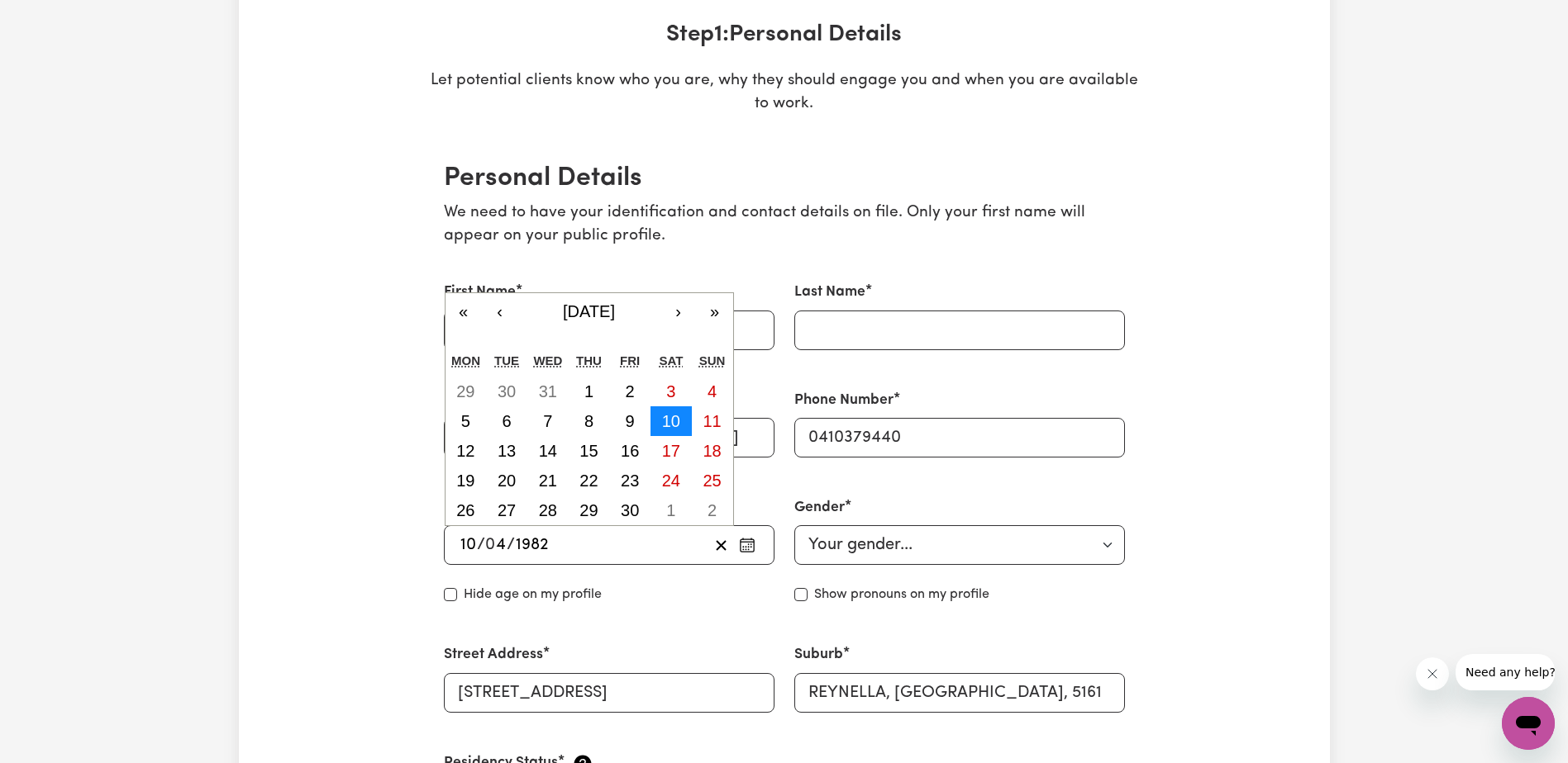
type input "1982"
click at [659, 414] on button "10" at bounding box center [670, 421] width 41 height 30
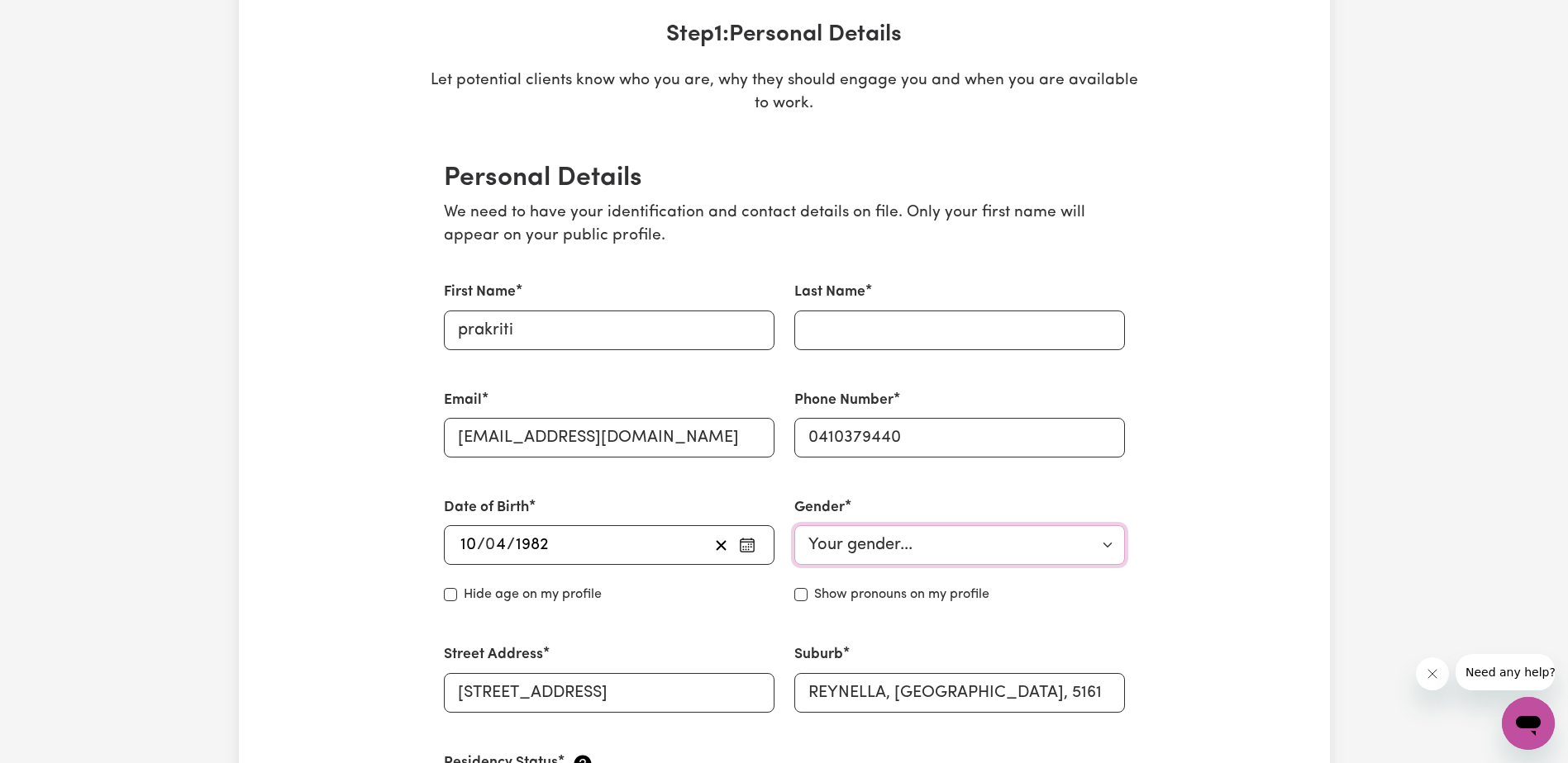
click at [848, 555] on select "Your gender... [DEMOGRAPHIC_DATA] [DEMOGRAPHIC_DATA] [DEMOGRAPHIC_DATA] Other P…" at bounding box center [959, 544] width 331 height 39
select select "[DEMOGRAPHIC_DATA]"
click at [794, 525] on select "Your gender... [DEMOGRAPHIC_DATA] [DEMOGRAPHIC_DATA] [DEMOGRAPHIC_DATA] Other P…" at bounding box center [959, 544] width 331 height 39
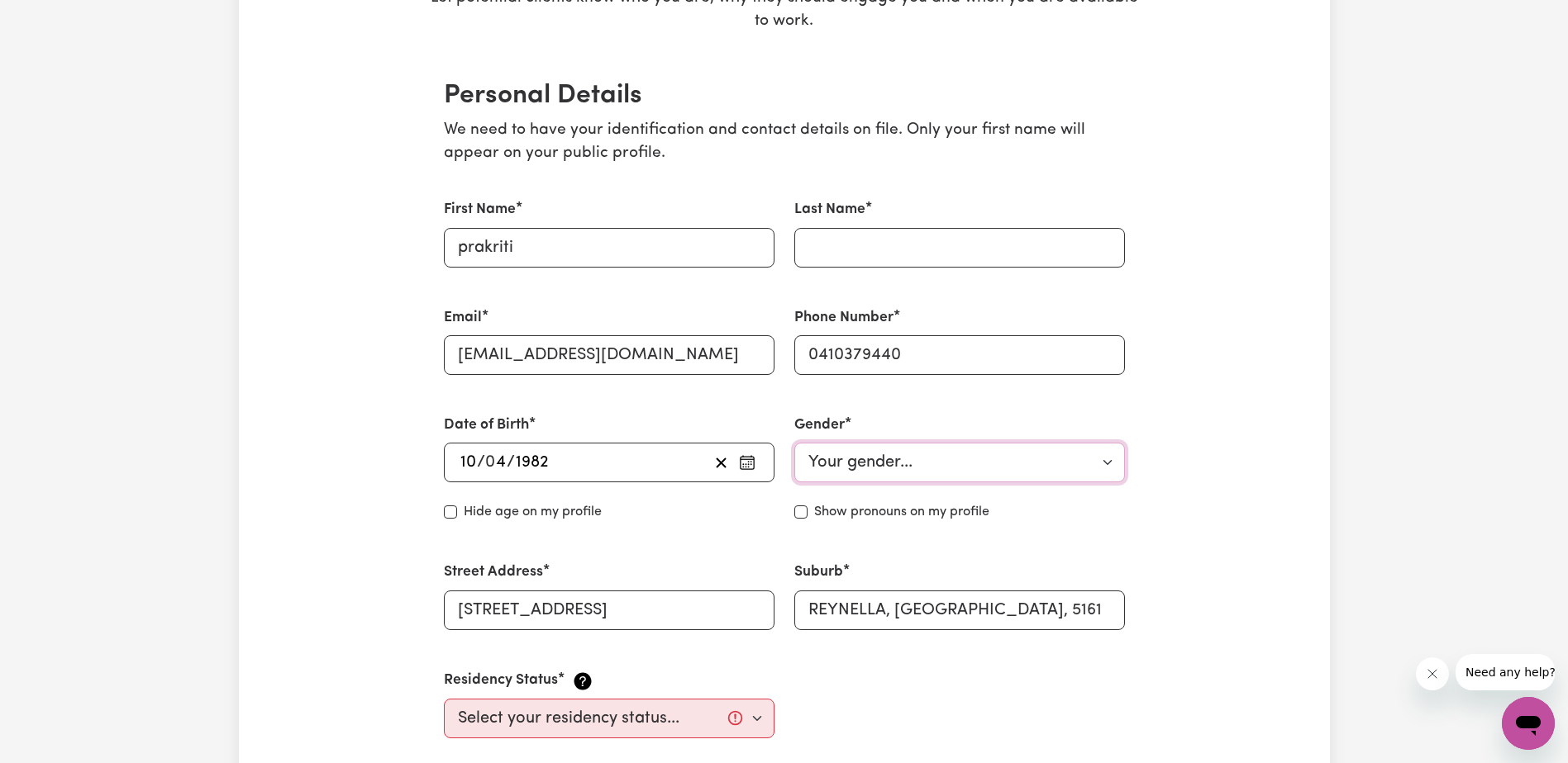
scroll to position [413, 0]
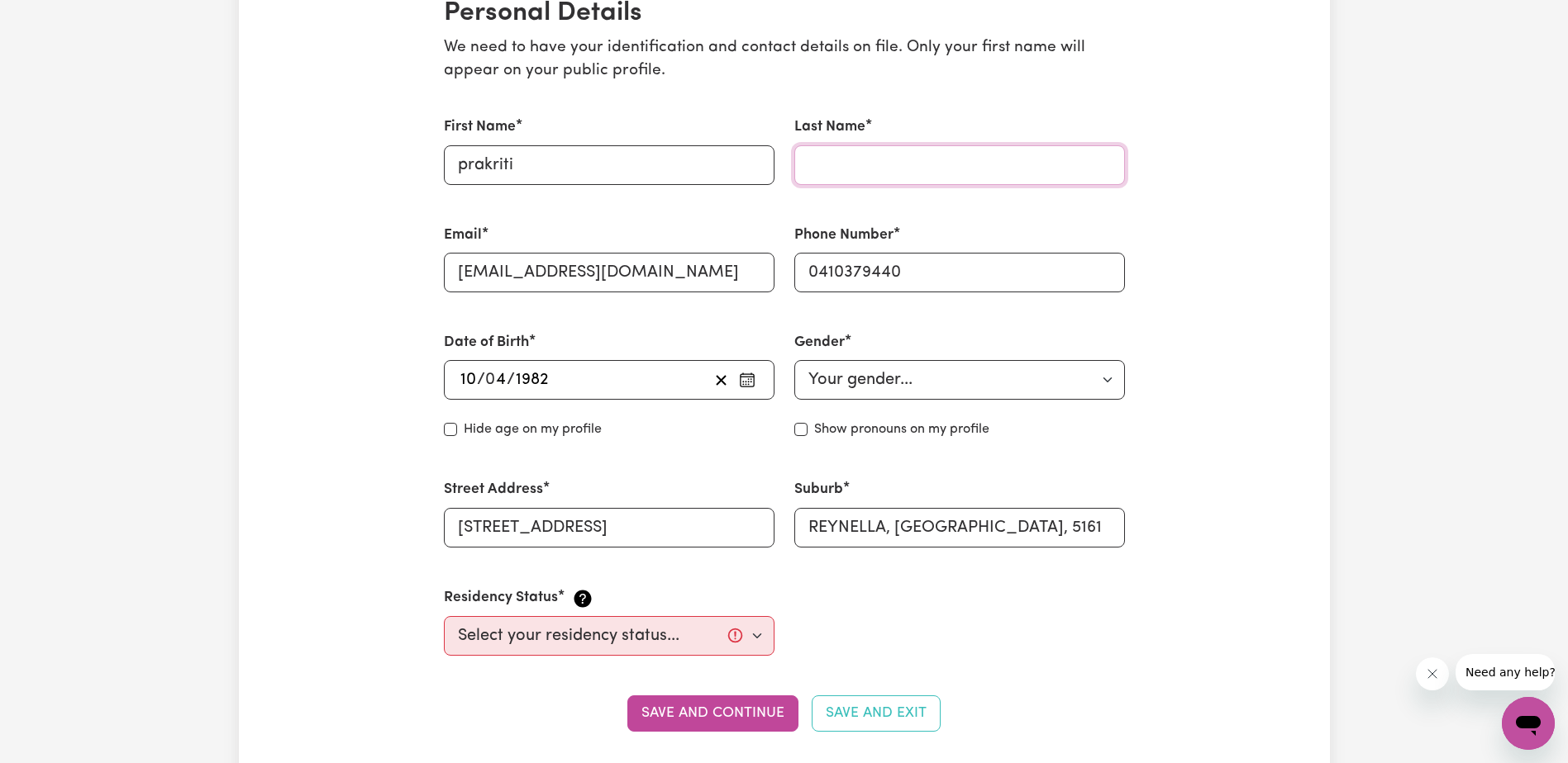
click at [874, 164] on input "Last Name" at bounding box center [959, 165] width 331 height 39
type input "prakriti"
click at [764, 631] on select "Select your residency status... [DEMOGRAPHIC_DATA] citizen Australian PR [DEMOG…" at bounding box center [609, 636] width 331 height 39
select select "Australian PR"
click at [444, 617] on select "Select your residency status... [DEMOGRAPHIC_DATA] citizen Australian PR [DEMOG…" at bounding box center [609, 636] width 331 height 39
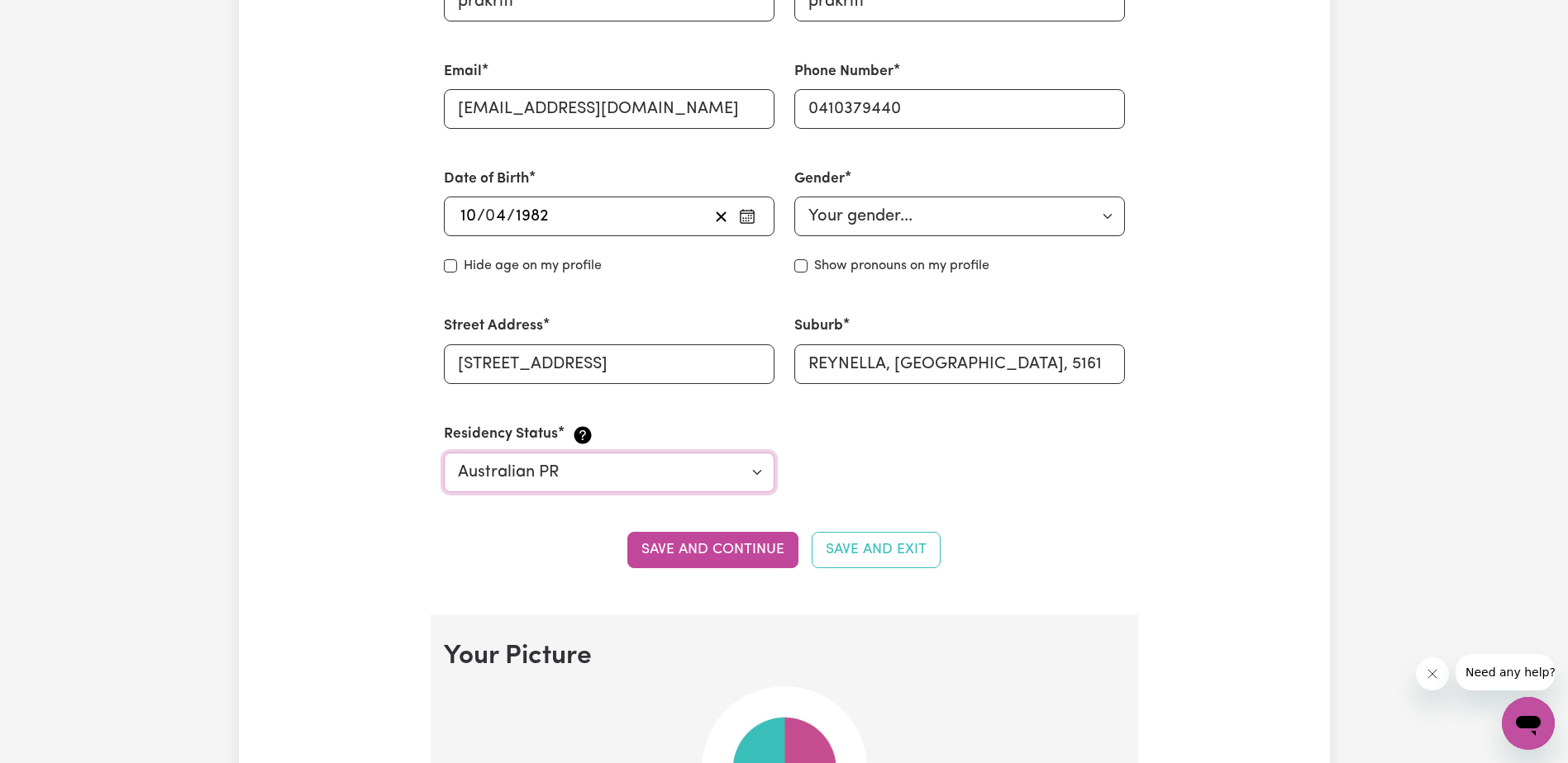
scroll to position [578, 0]
click at [705, 546] on button "Save and continue" at bounding box center [713, 548] width 171 height 37
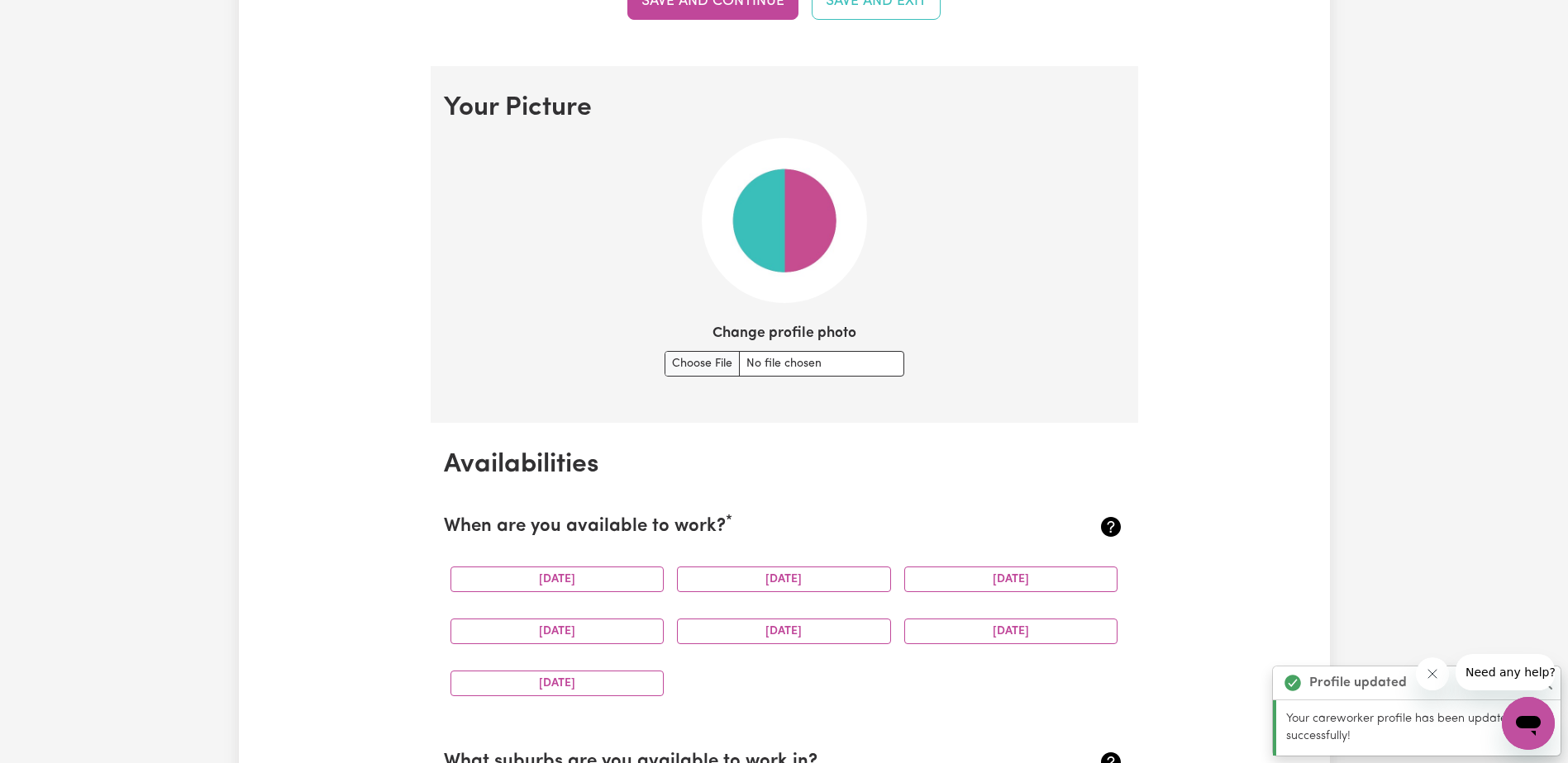
scroll to position [1191, 0]
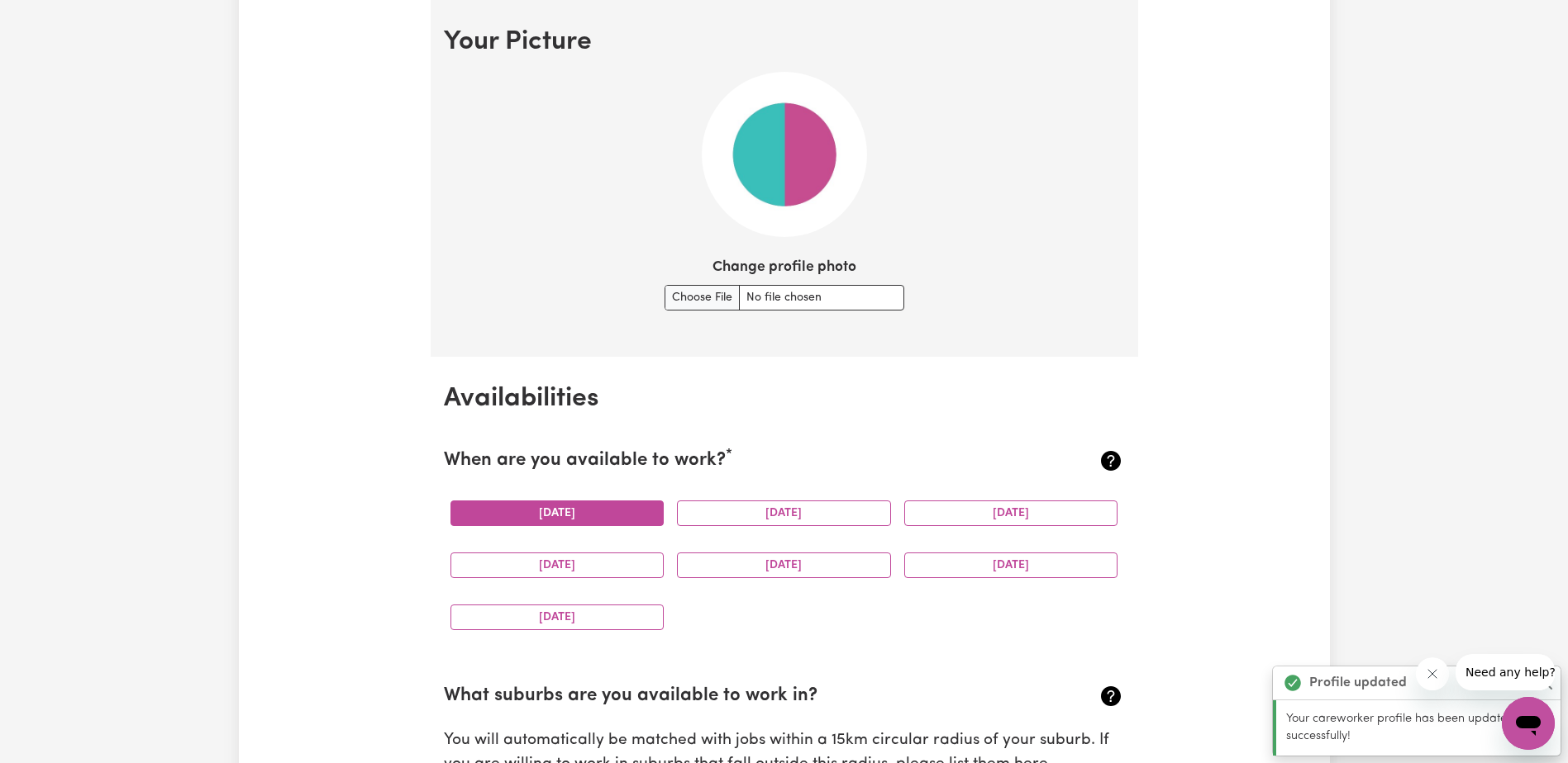
click at [569, 513] on button "[DATE]" at bounding box center [557, 513] width 214 height 25
click at [741, 517] on button "[DATE]" at bounding box center [784, 513] width 214 height 25
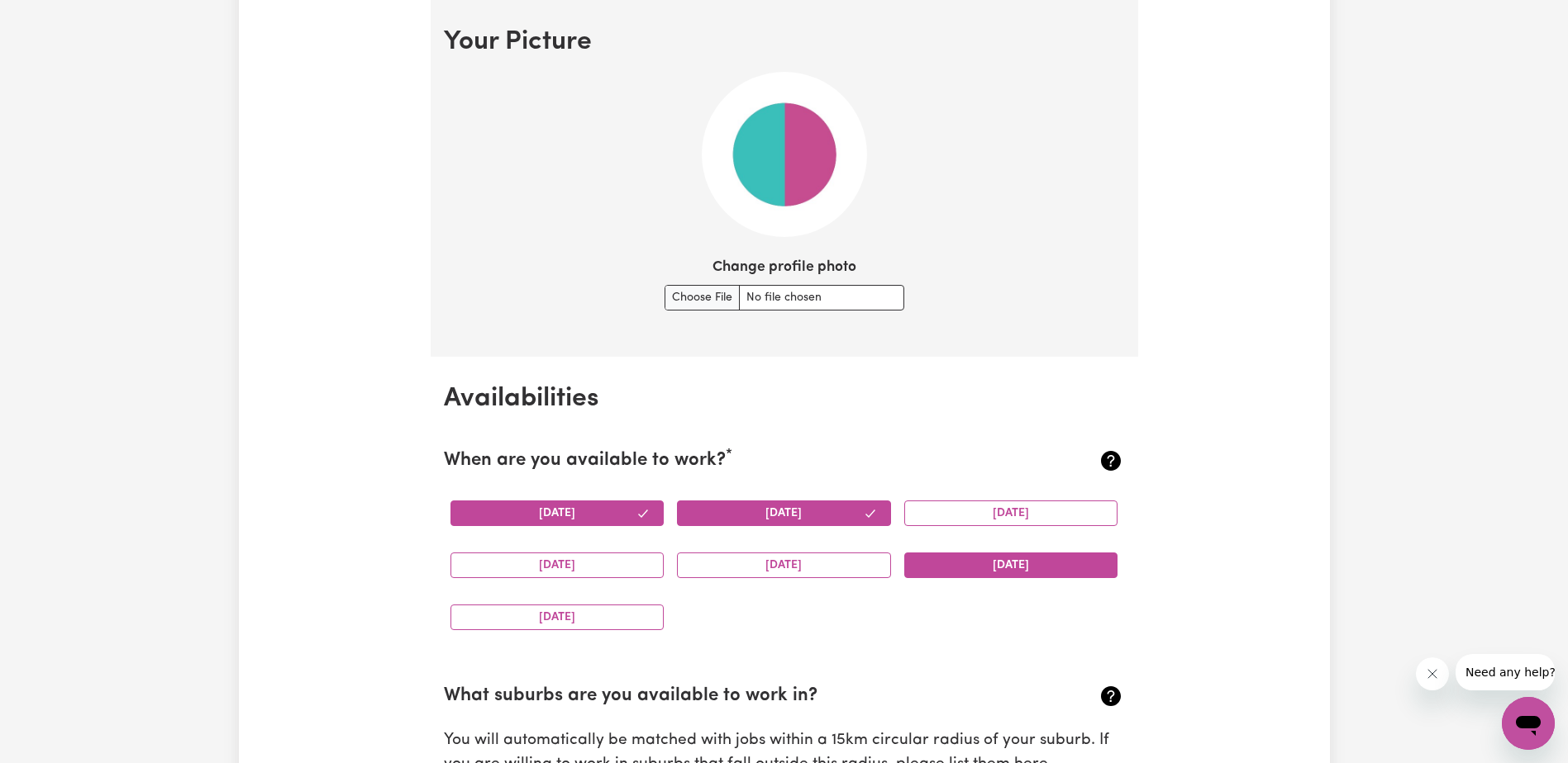
drag, startPoint x: 961, startPoint y: 507, endPoint x: 974, endPoint y: 571, distance: 65.3
click at [961, 510] on button "[DATE]" at bounding box center [1010, 513] width 214 height 25
drag, startPoint x: 976, startPoint y: 569, endPoint x: 852, endPoint y: 569, distance: 124.0
click at [973, 570] on button "[DATE]" at bounding box center [1010, 565] width 214 height 25
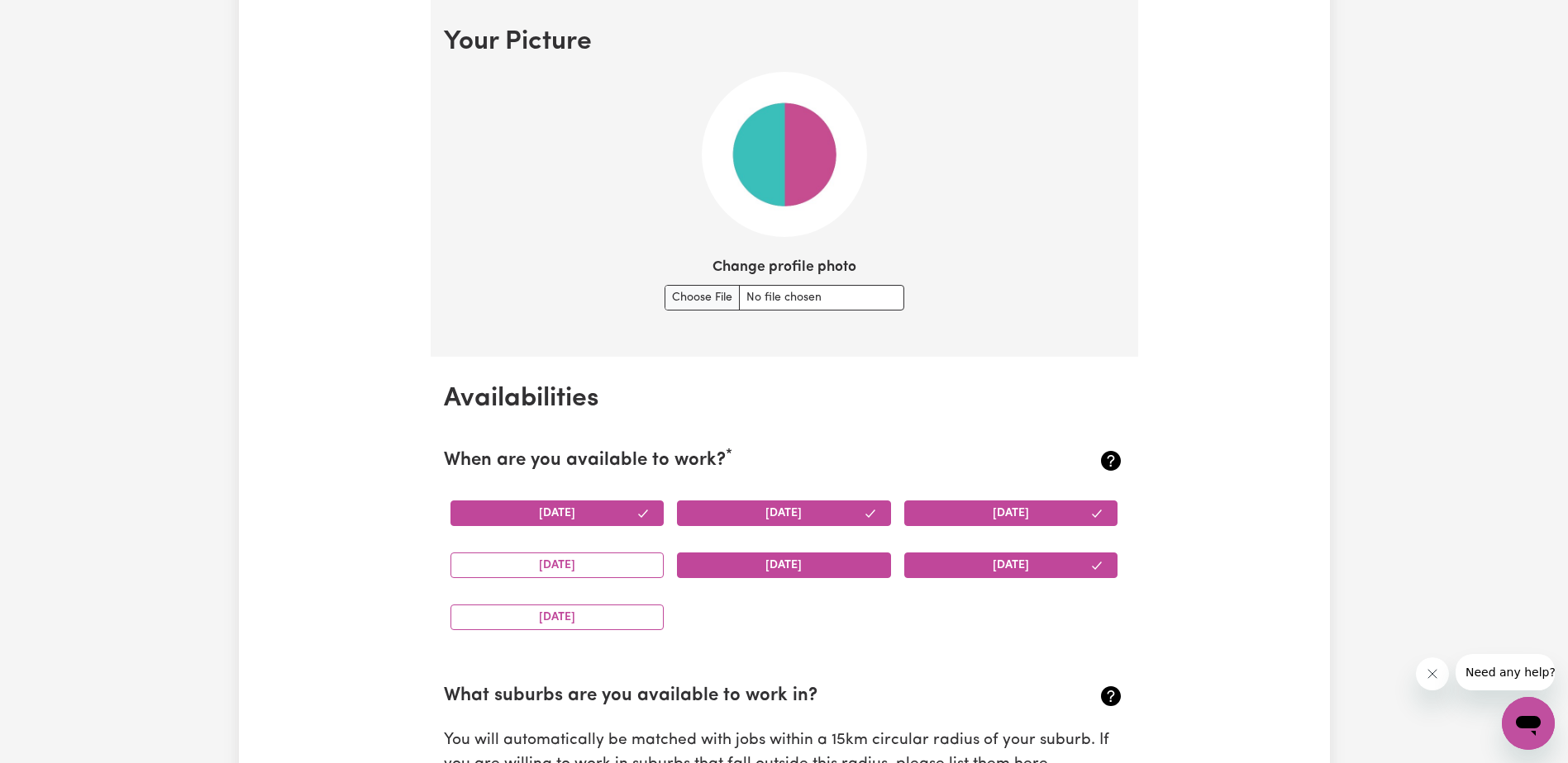
drag, startPoint x: 804, startPoint y: 568, endPoint x: 786, endPoint y: 568, distance: 18.0
click at [798, 568] on button "[DATE]" at bounding box center [784, 565] width 214 height 25
drag, startPoint x: 599, startPoint y: 568, endPoint x: 595, endPoint y: 583, distance: 15.5
click at [597, 571] on button "[DATE]" at bounding box center [557, 565] width 214 height 25
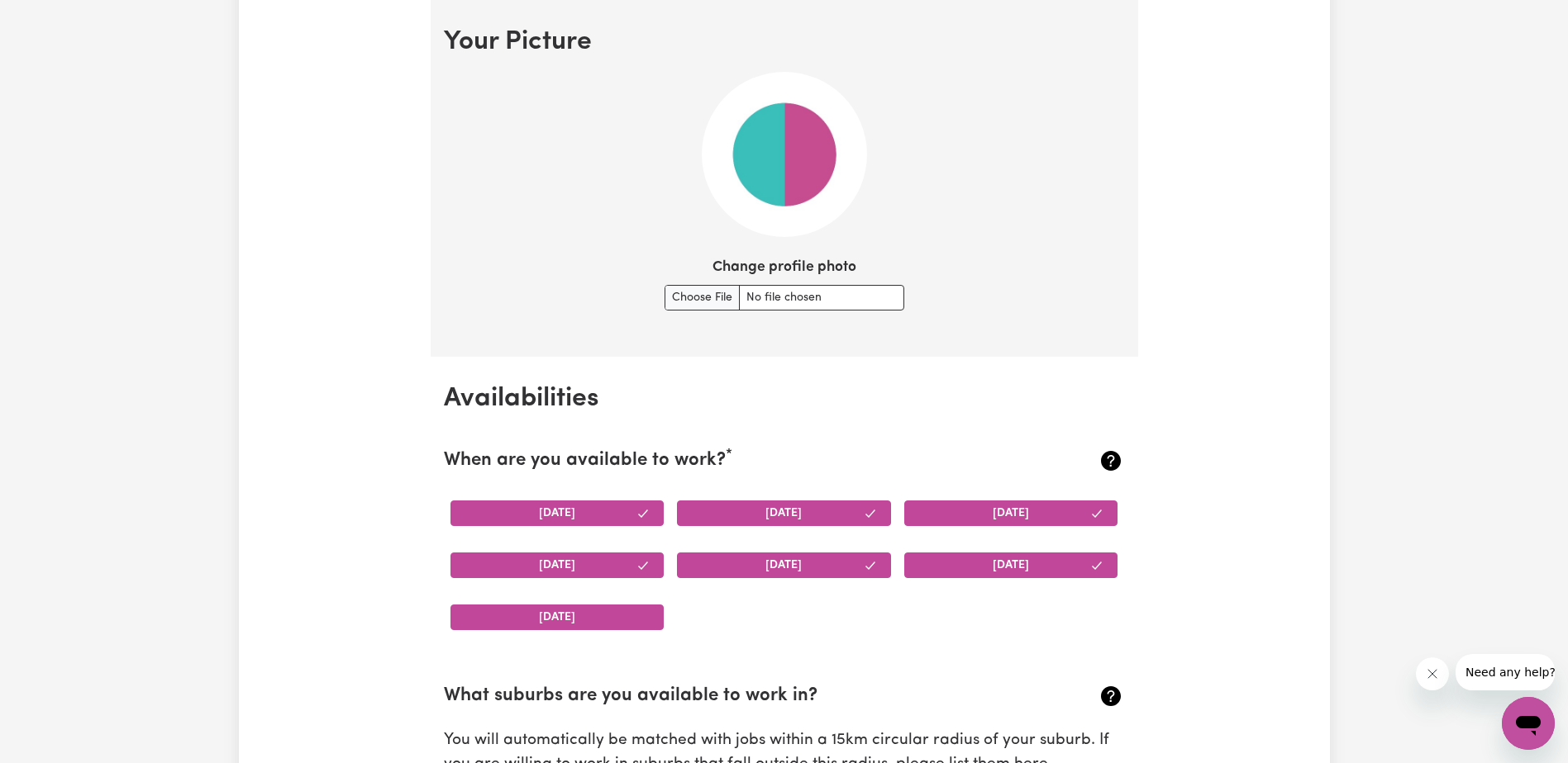
click at [600, 622] on button "[DATE]" at bounding box center [557, 617] width 214 height 25
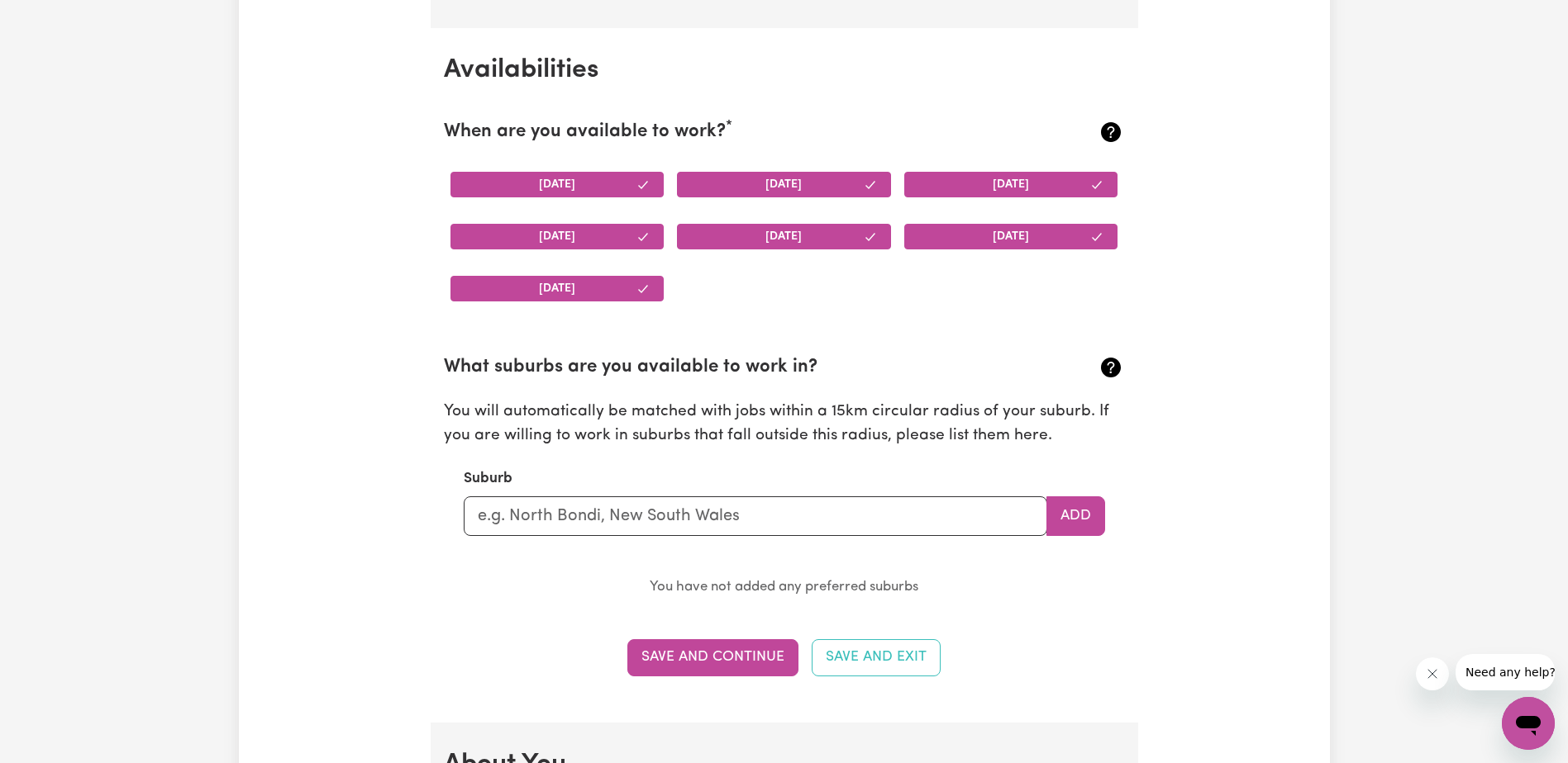
scroll to position [1521, 0]
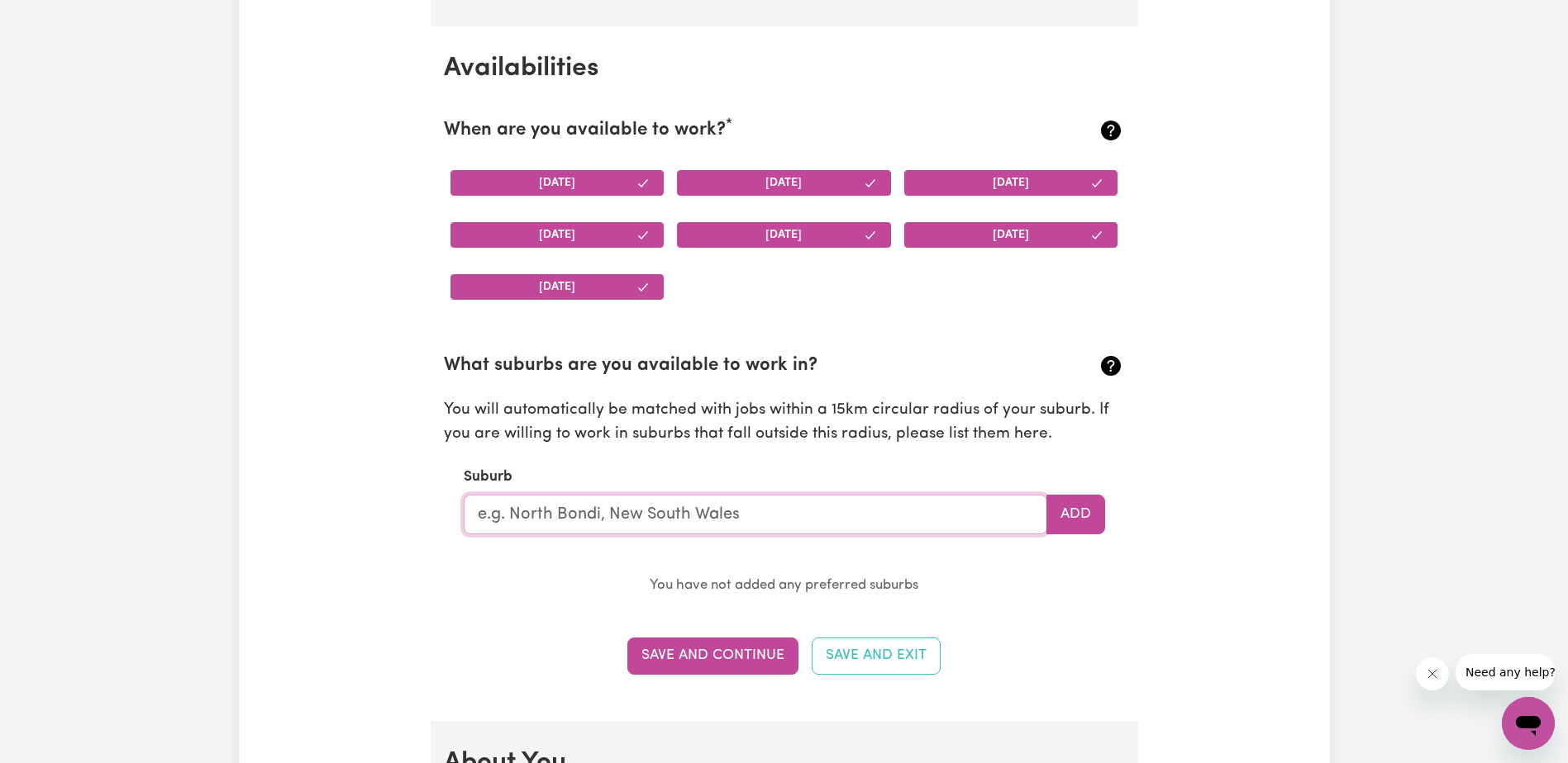
click at [693, 514] on input "text" at bounding box center [755, 514] width 584 height 39
type input "r"
type input "Rey"
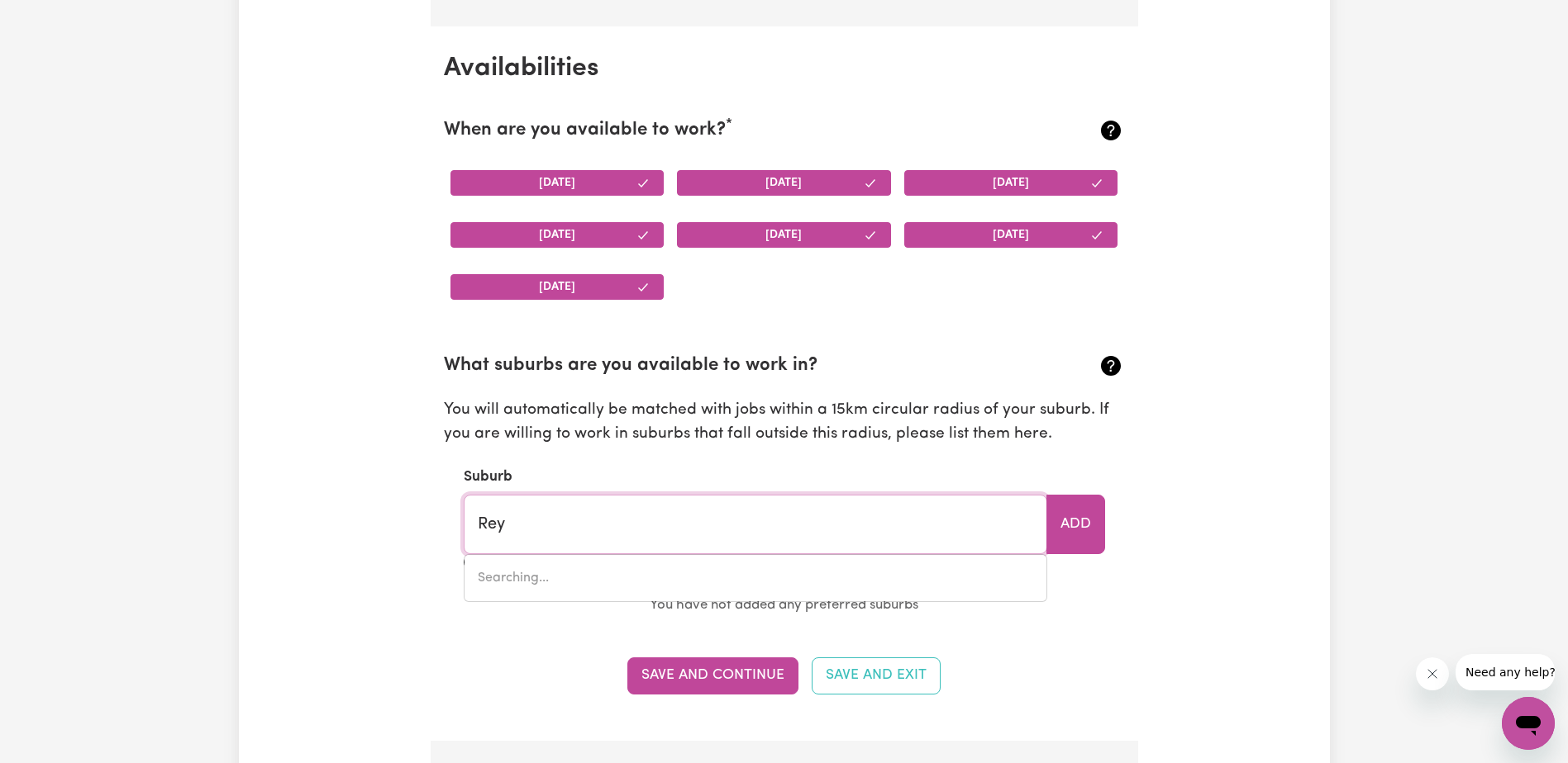
type input "[PERSON_NAME][GEOGRAPHIC_DATA], 3858"
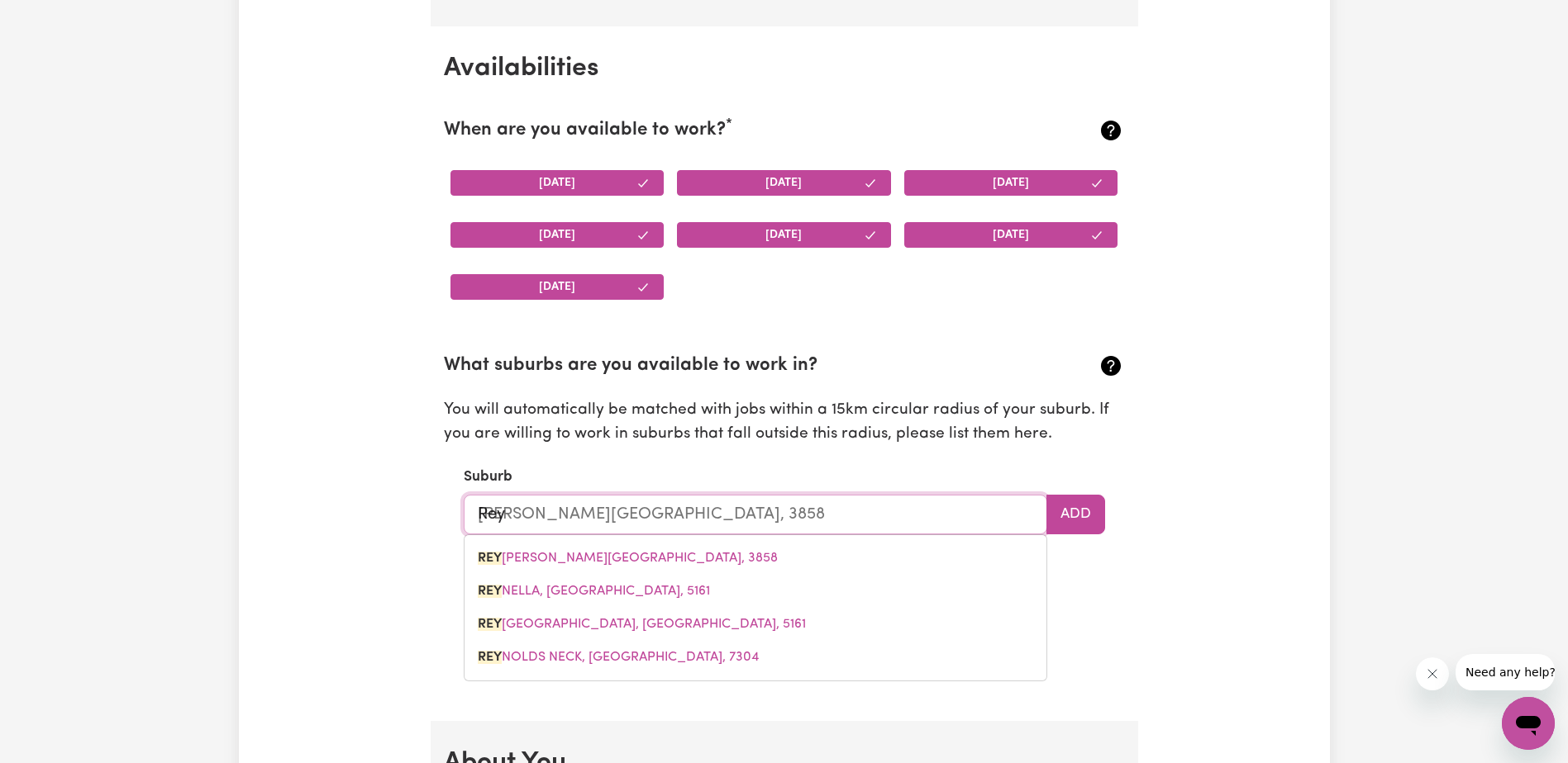
type input "Reyn"
type input "[PERSON_NAME][GEOGRAPHIC_DATA], 3858"
type input "Reyne"
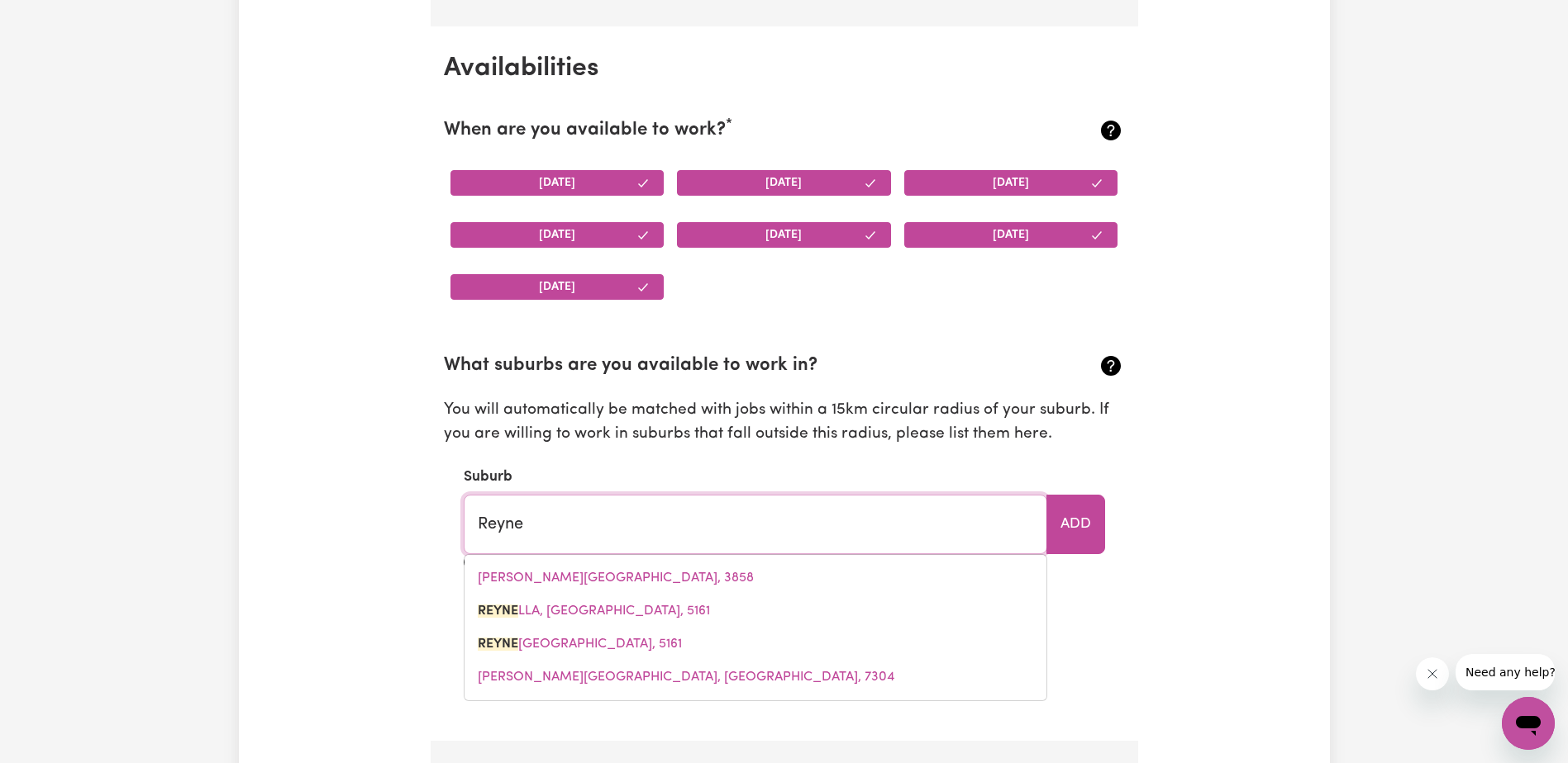
type input "ReyneLLA, [GEOGRAPHIC_DATA], 5161"
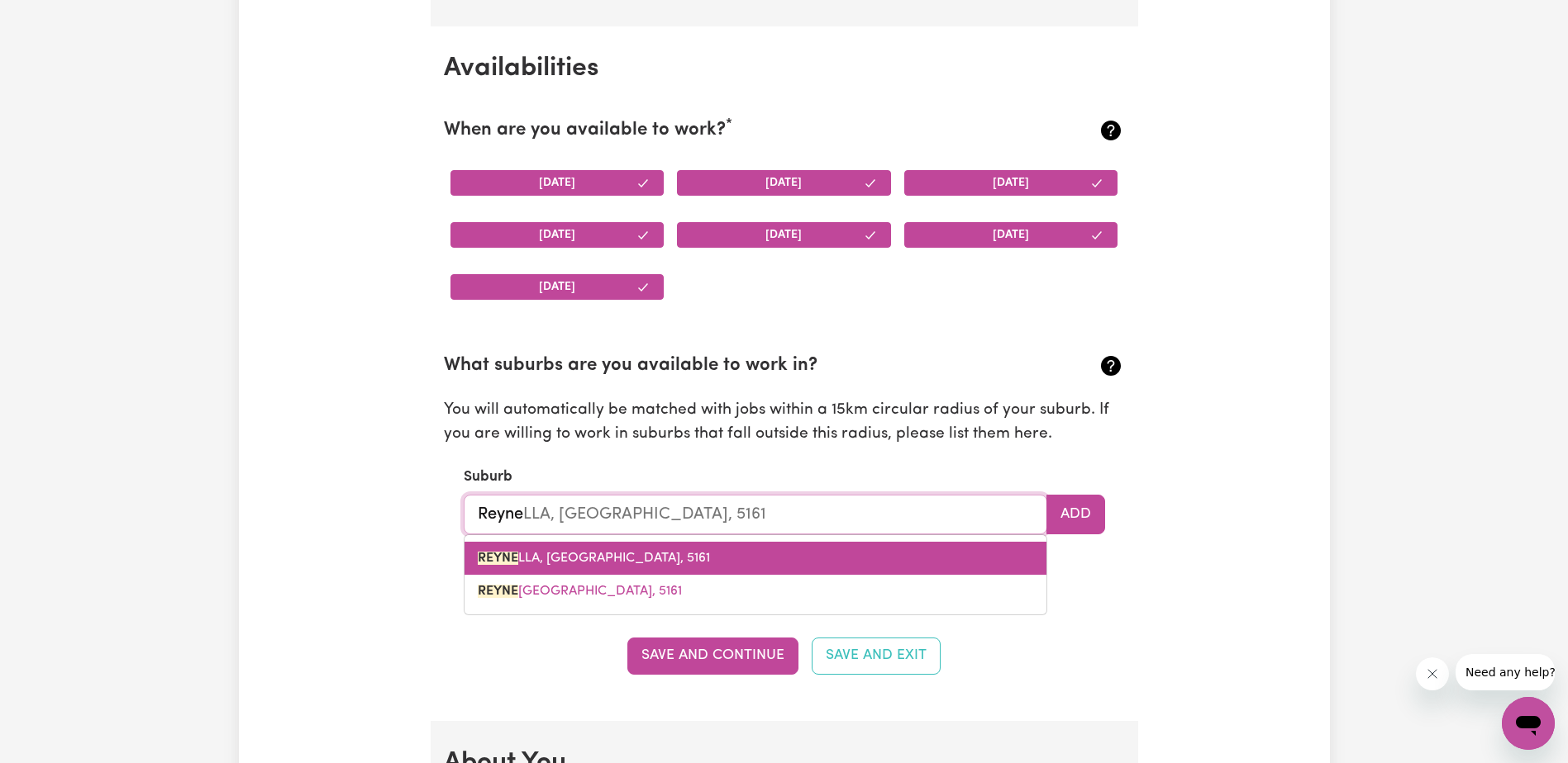
click at [663, 567] on link "REYNE LLA, [GEOGRAPHIC_DATA], 5161" at bounding box center [755, 558] width 582 height 33
type input "REYNELLA, [GEOGRAPHIC_DATA], 5161"
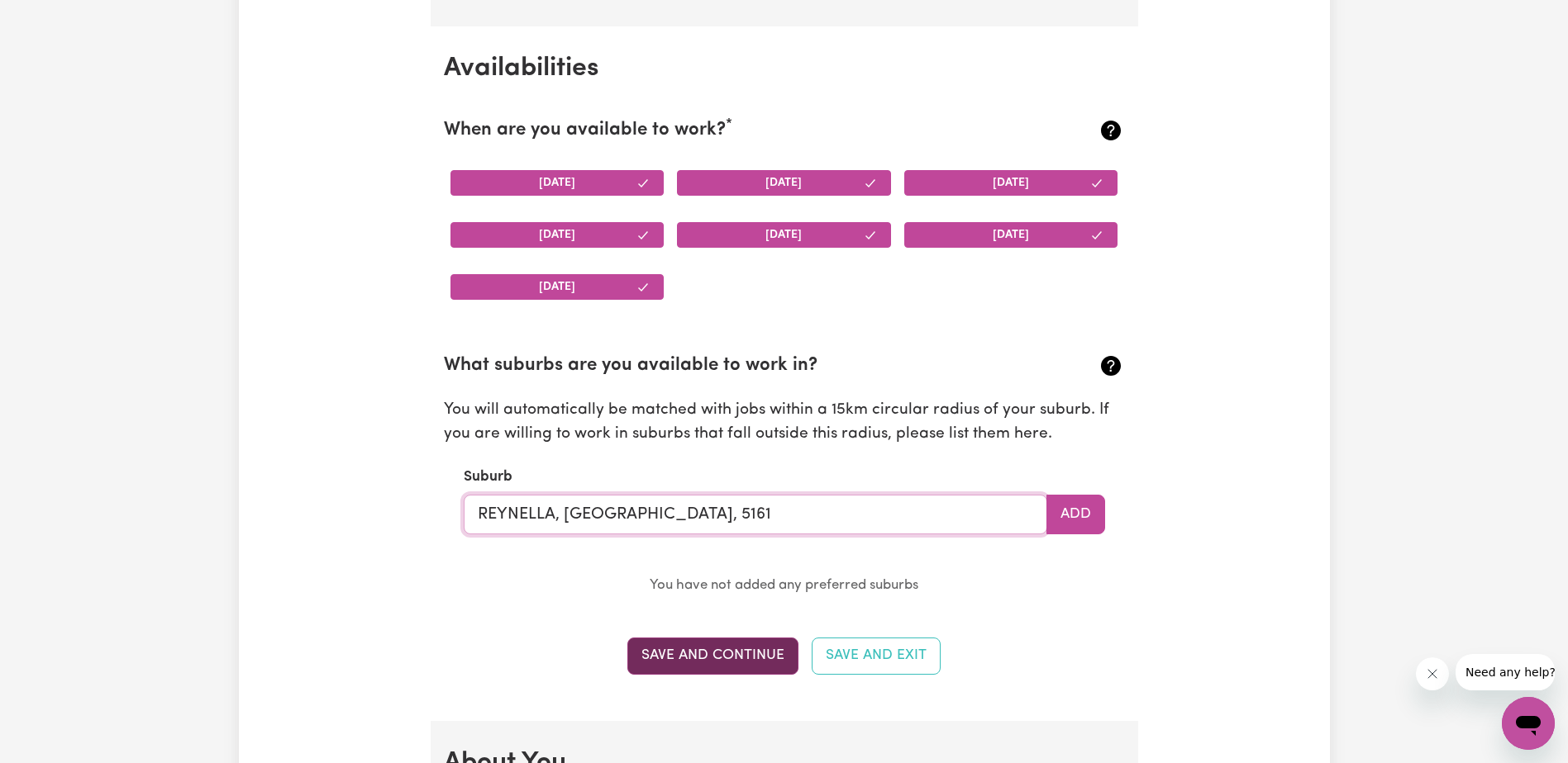
type input "REYNELLA, [GEOGRAPHIC_DATA], 5161"
click at [713, 666] on button "Save and Continue" at bounding box center [713, 656] width 171 height 37
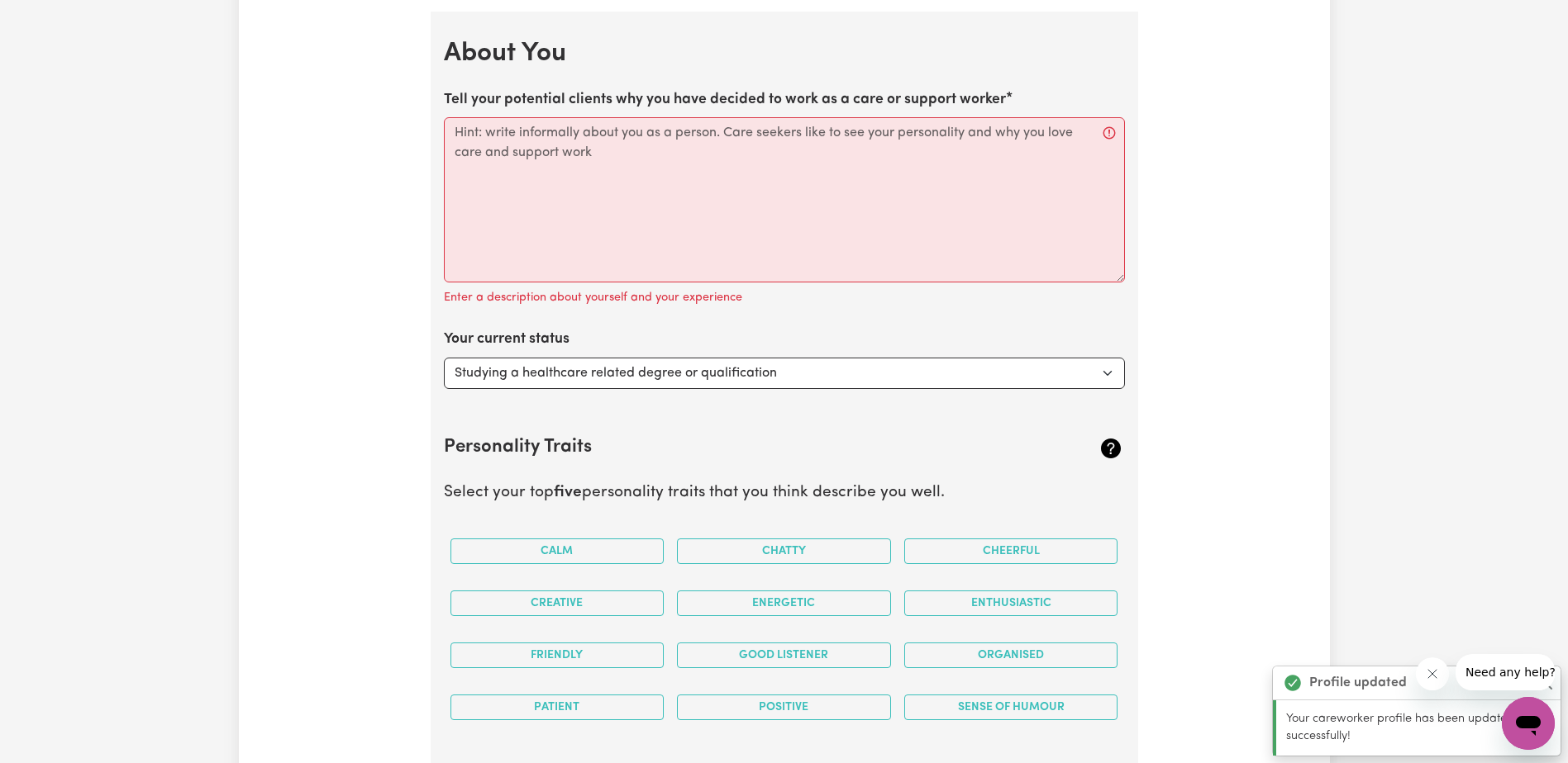
scroll to position [2241, 0]
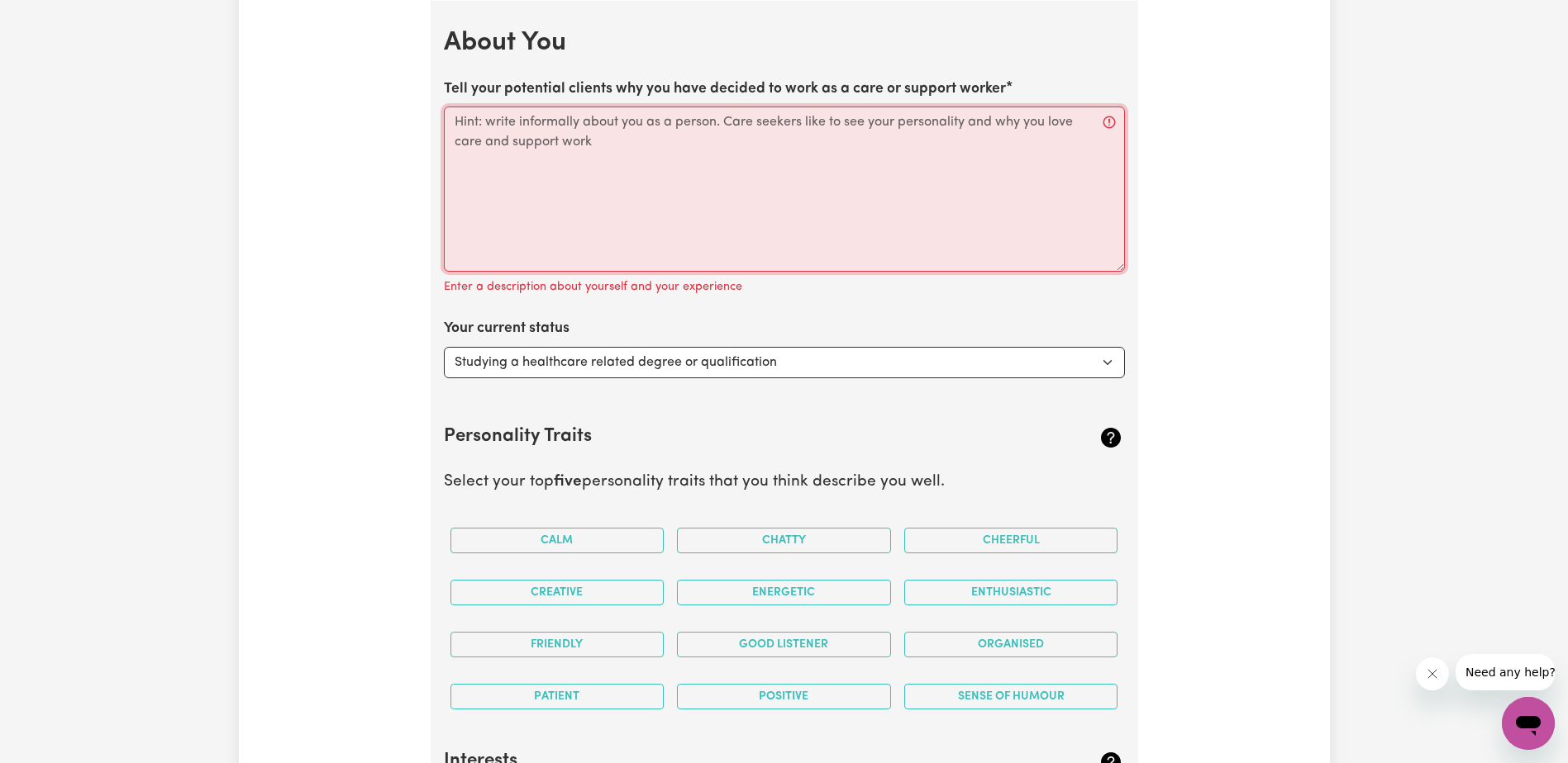
click at [520, 127] on textarea "Tell your potential clients why you have decided to work as a care or support w…" at bounding box center [784, 188] width 681 height 165
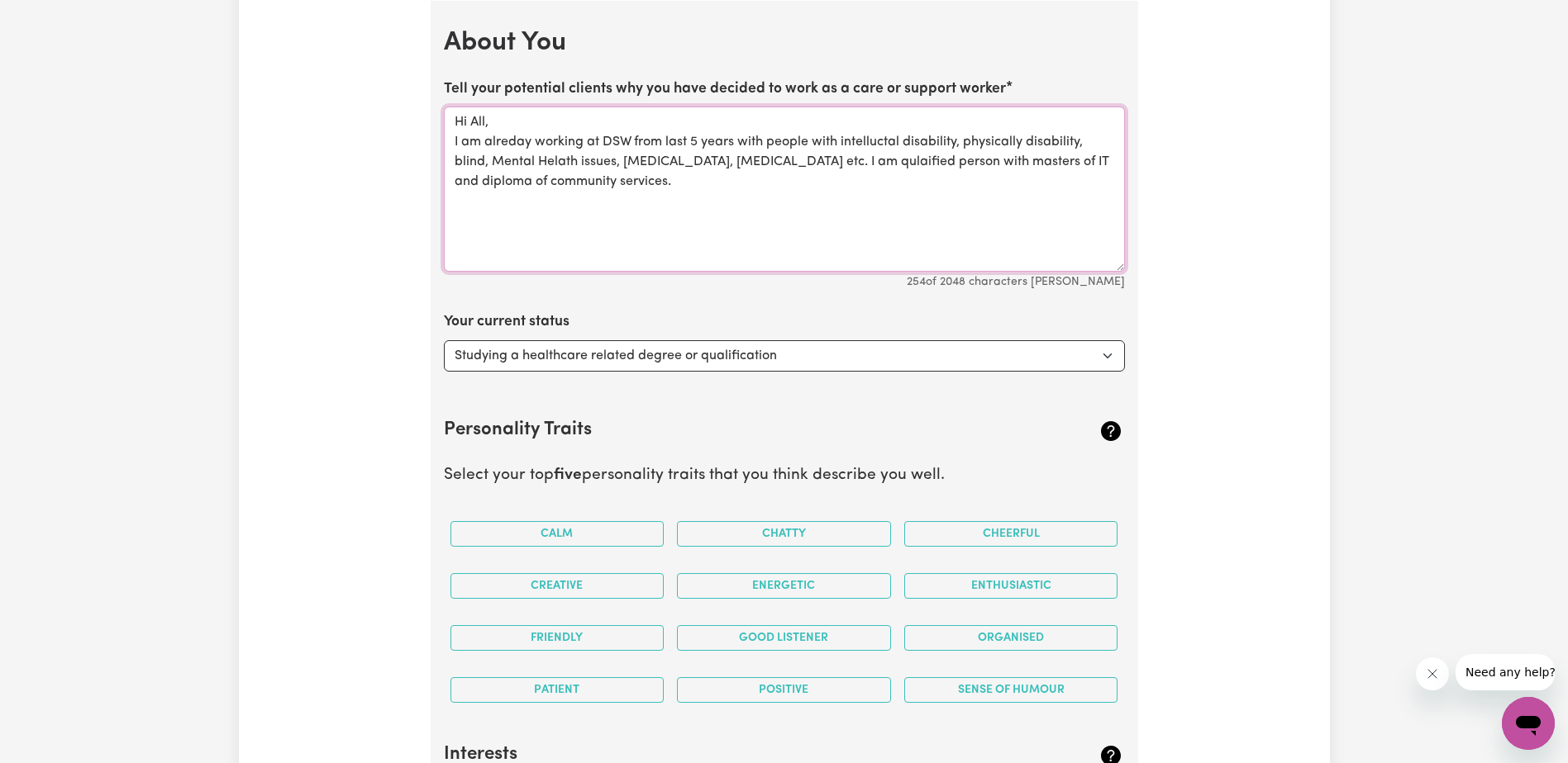
type textarea "Hi All, I am alreday working at DSW from last 5 years with people with intelluc…"
click at [557, 352] on select "Select... Studying a healthcare related degree or qualification Studying a non-…" at bounding box center [784, 356] width 681 height 31
click at [444, 340] on select "Select... Studying a healthcare related degree or qualification Studying a non-…" at bounding box center [784, 356] width 681 height 31
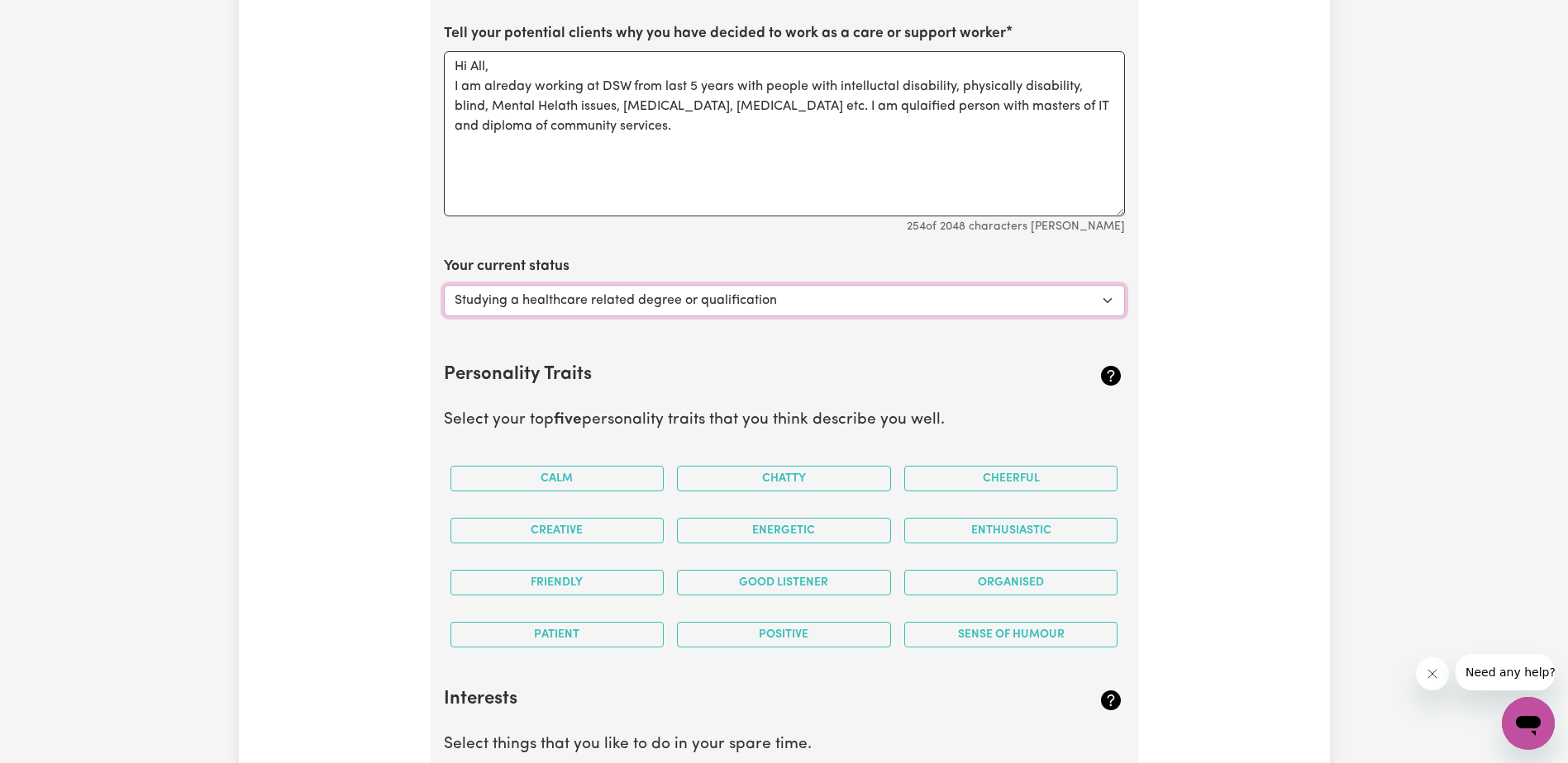
scroll to position [2324, 0]
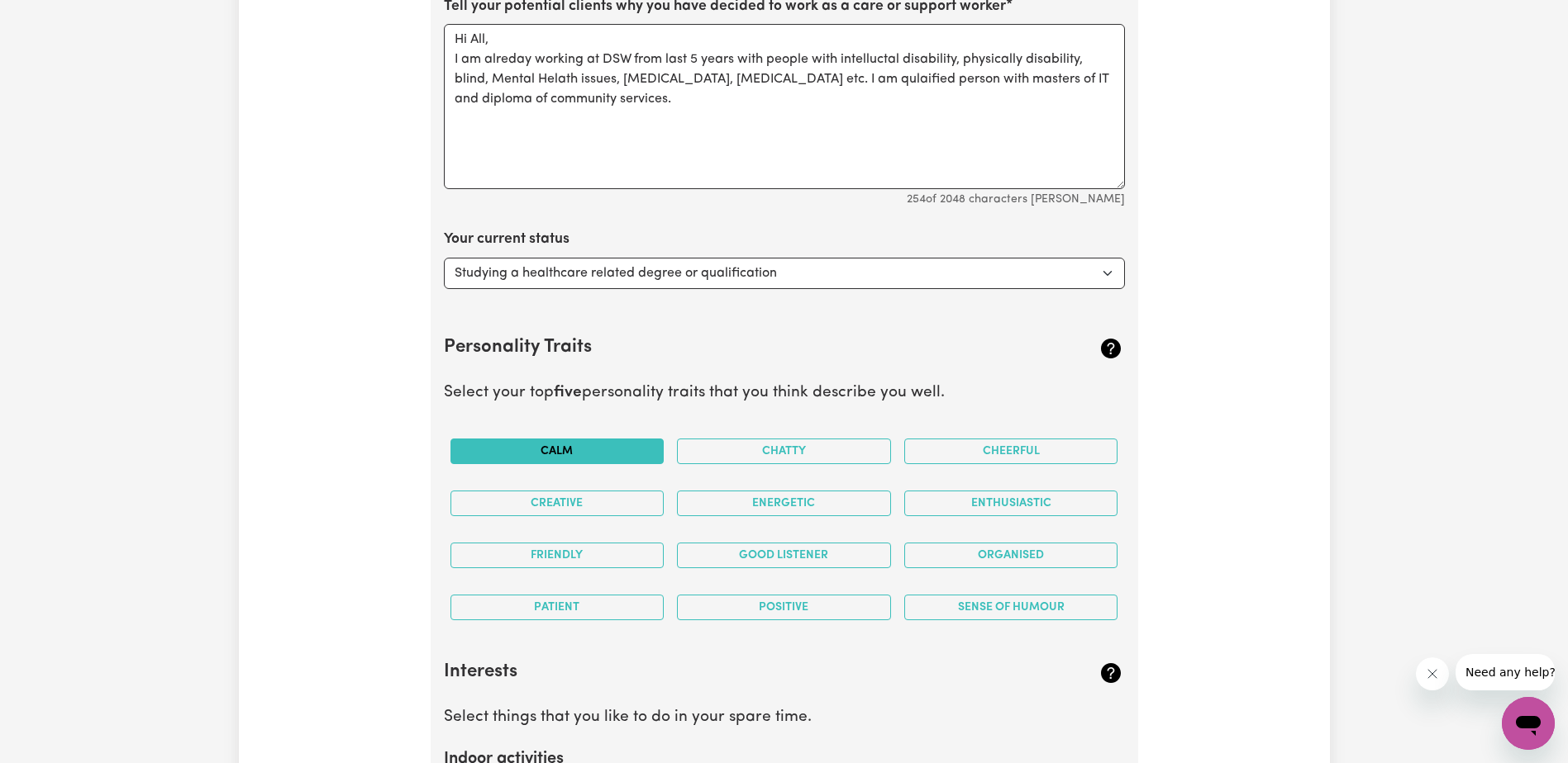
click at [562, 451] on button "Calm" at bounding box center [557, 451] width 214 height 25
drag, startPoint x: 745, startPoint y: 456, endPoint x: 882, endPoint y: 457, distance: 137.0
click at [772, 457] on button "Chatty" at bounding box center [784, 451] width 214 height 25
drag, startPoint x: 985, startPoint y: 466, endPoint x: 989, endPoint y: 485, distance: 19.4
click at [987, 466] on div "Cheerful" at bounding box center [1010, 452] width 227 height 52
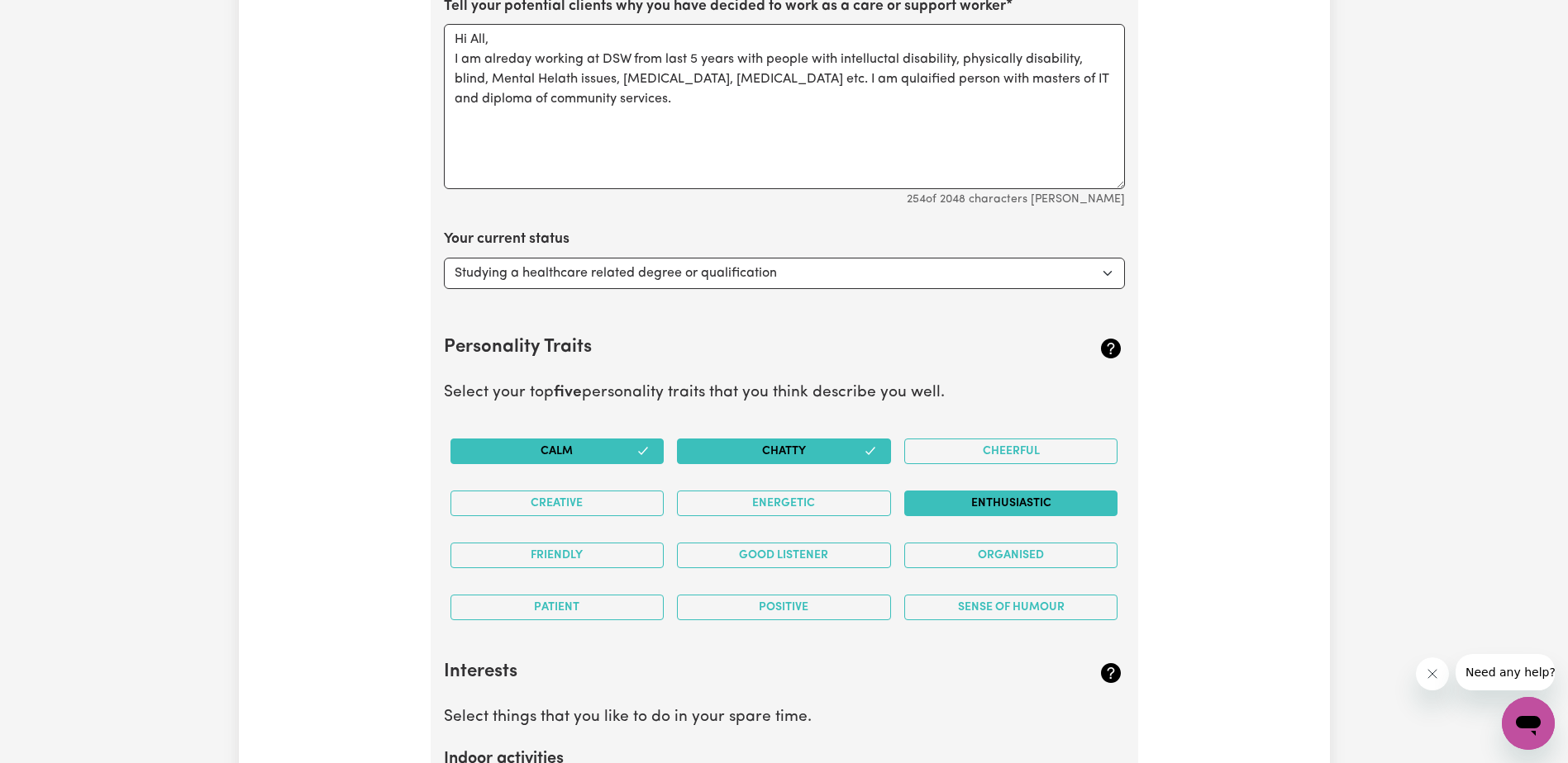
click at [989, 508] on button "Enthusiastic" at bounding box center [1010, 503] width 214 height 25
drag, startPoint x: 782, startPoint y: 504, endPoint x: 653, endPoint y: 515, distance: 129.5
click at [774, 507] on button "Energetic" at bounding box center [784, 503] width 214 height 25
drag, startPoint x: 555, startPoint y: 502, endPoint x: 548, endPoint y: 531, distance: 29.8
click at [554, 512] on button "Creative" at bounding box center [557, 503] width 214 height 25
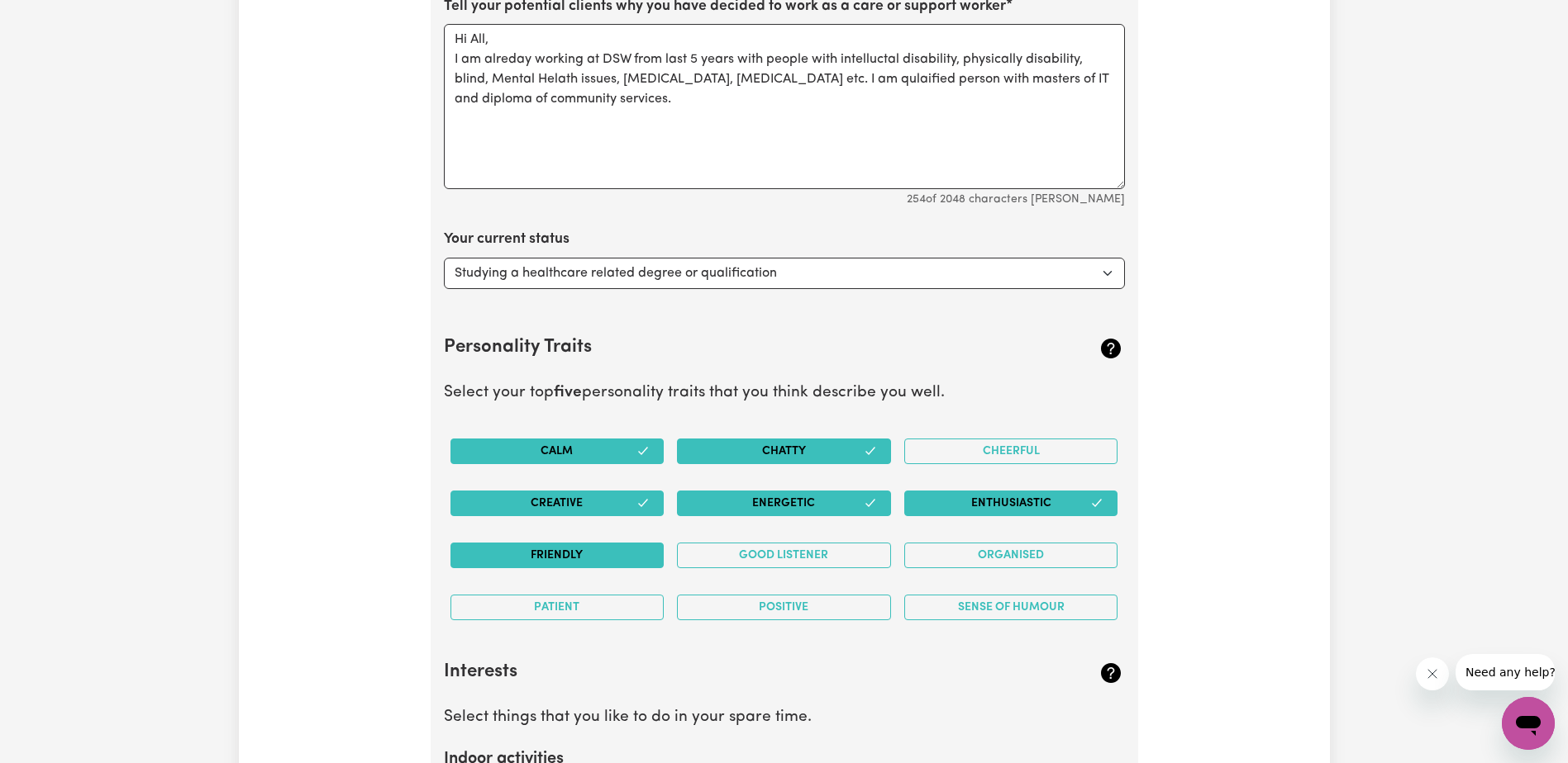
click at [541, 555] on button "Friendly" at bounding box center [557, 555] width 214 height 25
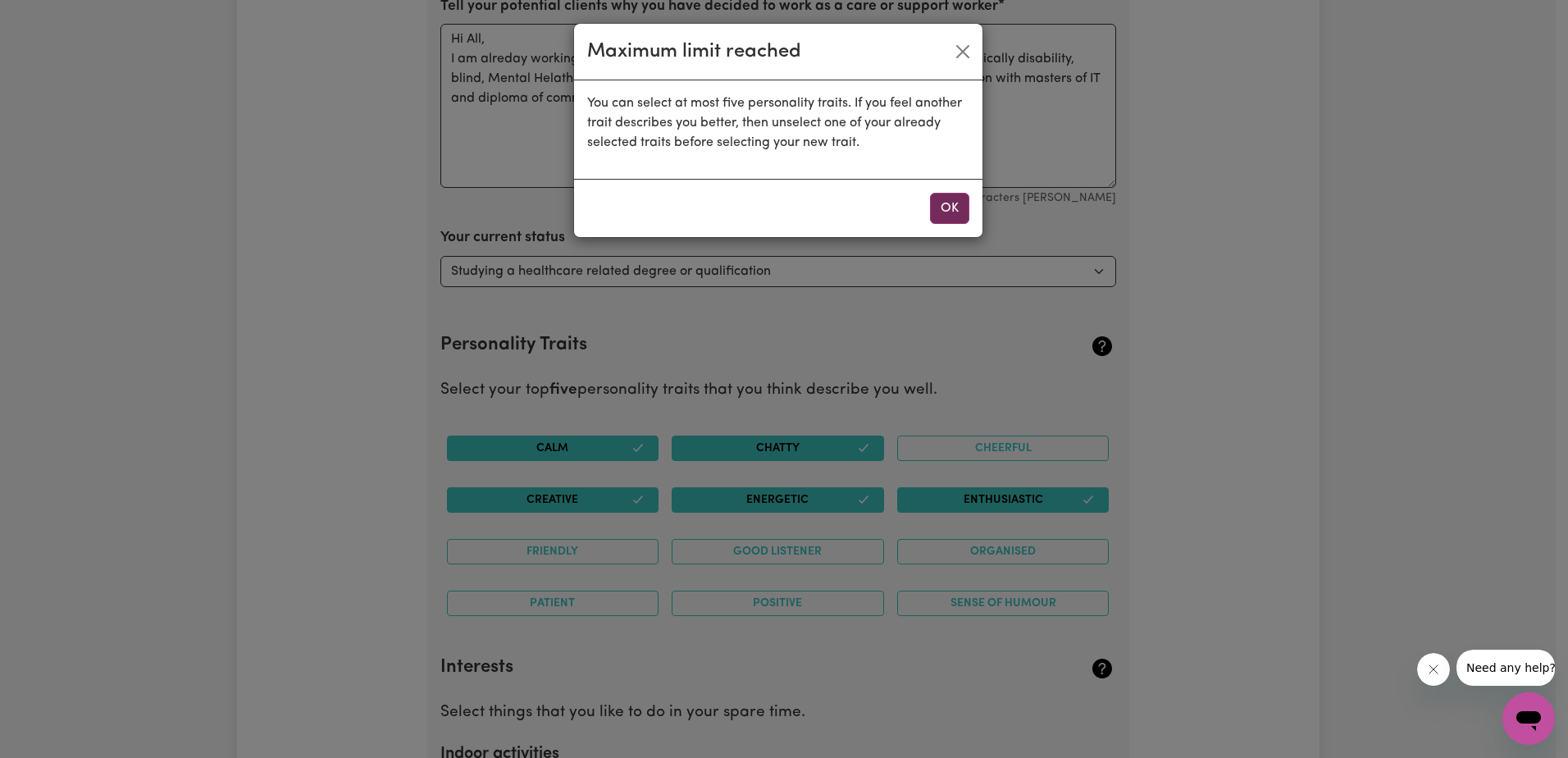
click at [938, 211] on button "OK" at bounding box center [949, 209] width 39 height 31
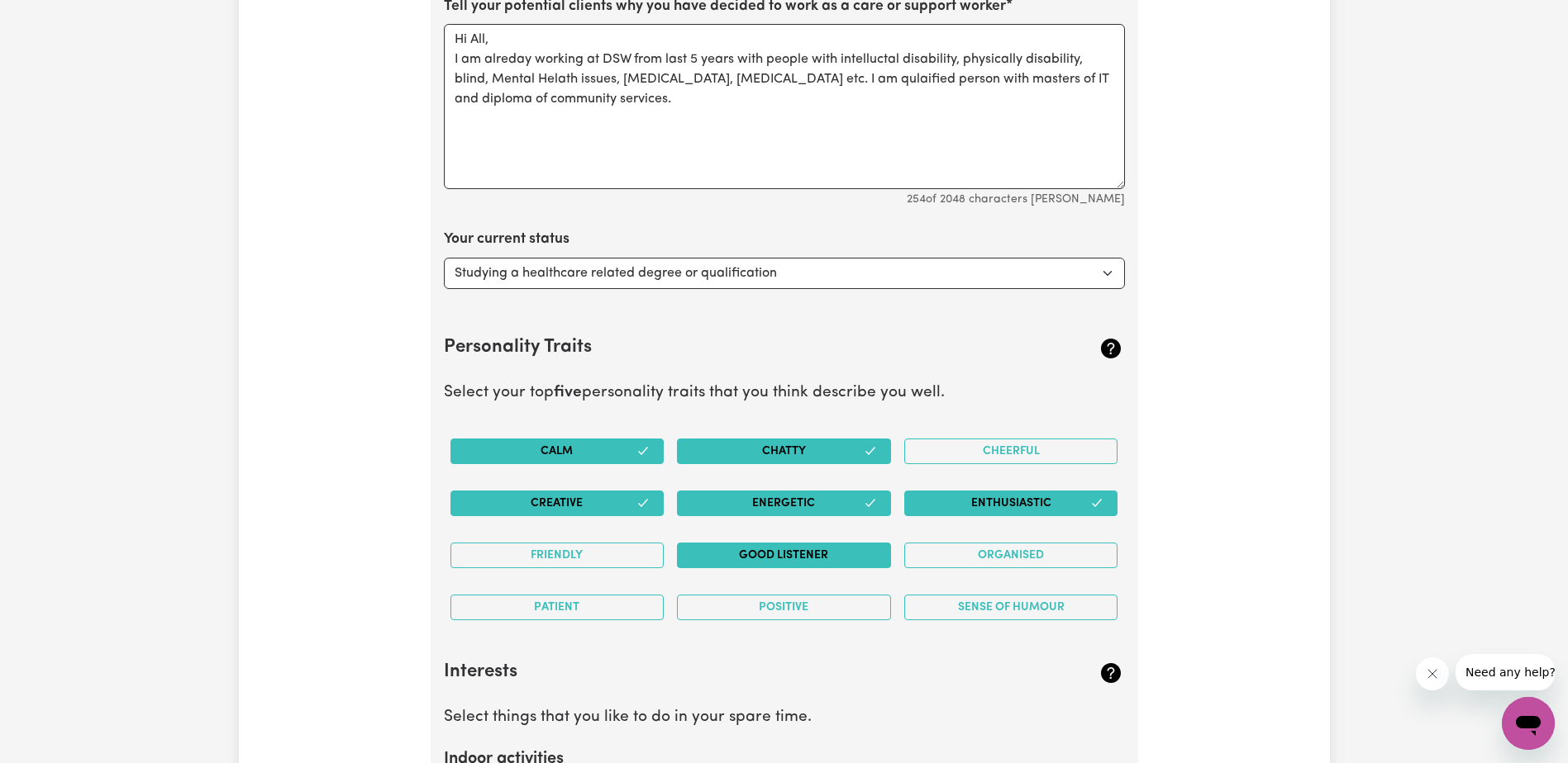
click at [792, 554] on button "Good Listener" at bounding box center [784, 555] width 214 height 25
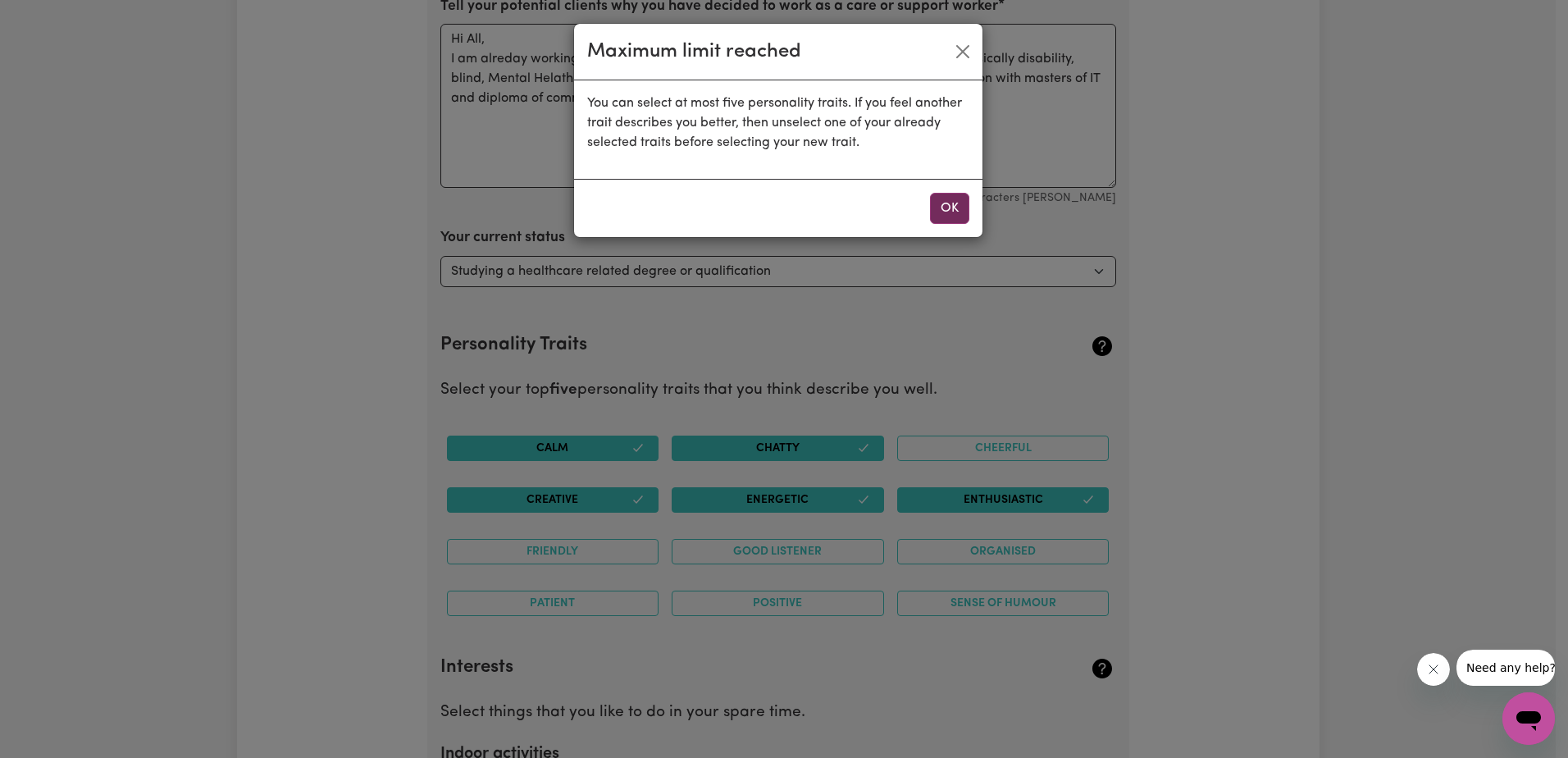
click at [956, 211] on button "OK" at bounding box center [949, 209] width 39 height 31
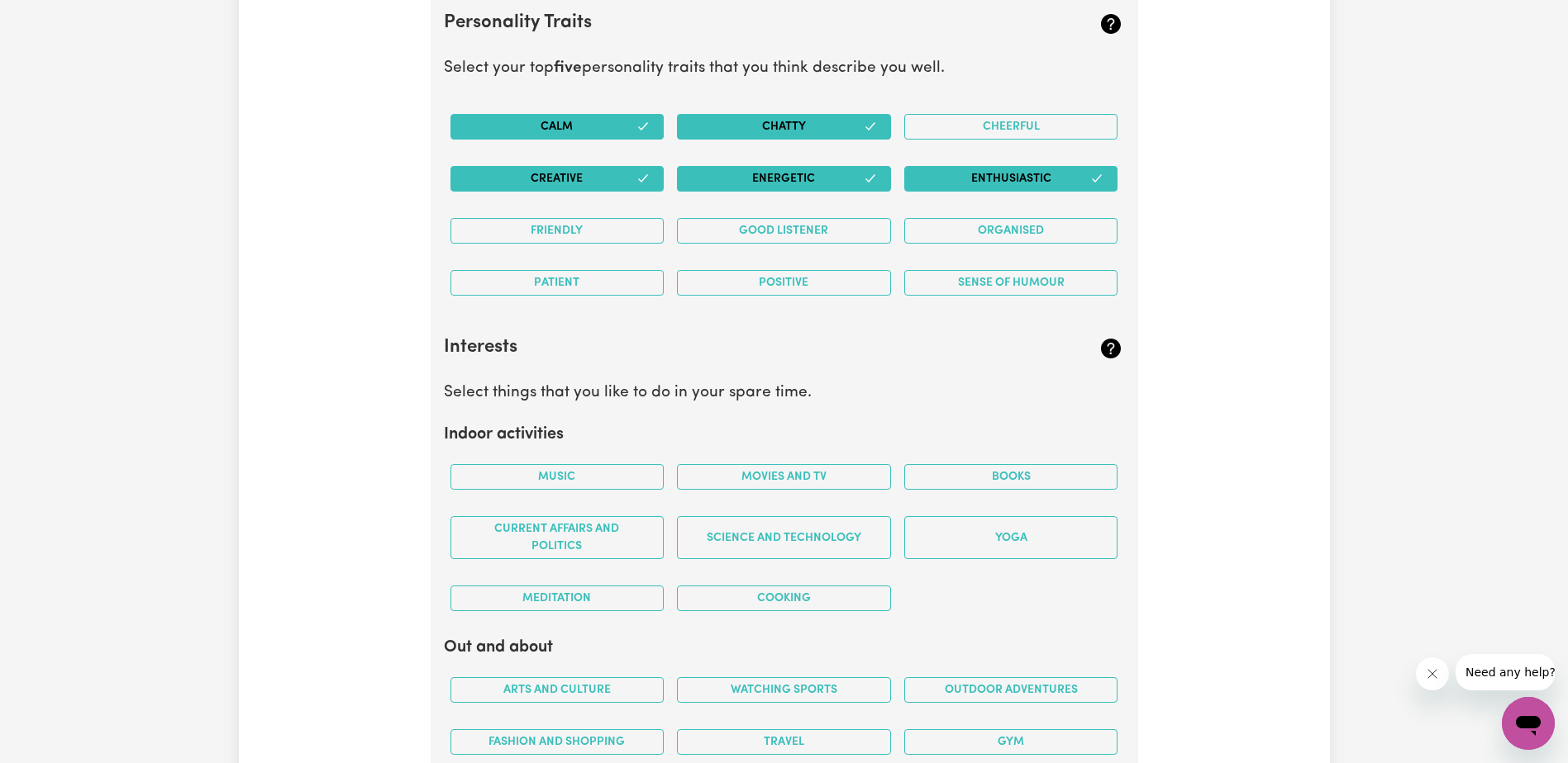
scroll to position [2654, 0]
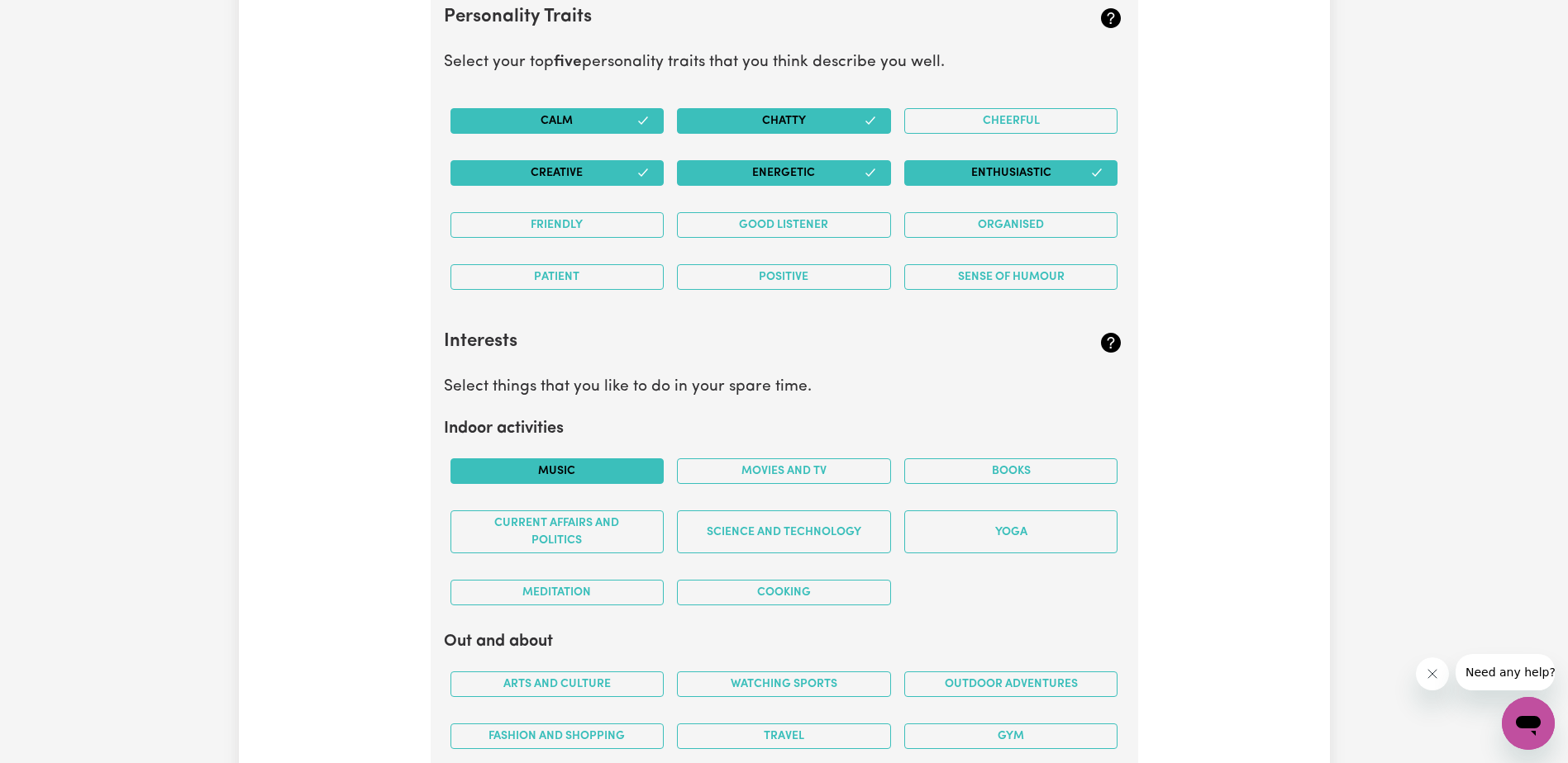
click at [564, 474] on button "Music" at bounding box center [557, 471] width 214 height 25
click at [809, 474] on button "Movies and TV" at bounding box center [784, 471] width 214 height 25
click at [974, 479] on button "Books" at bounding box center [1010, 471] width 214 height 25
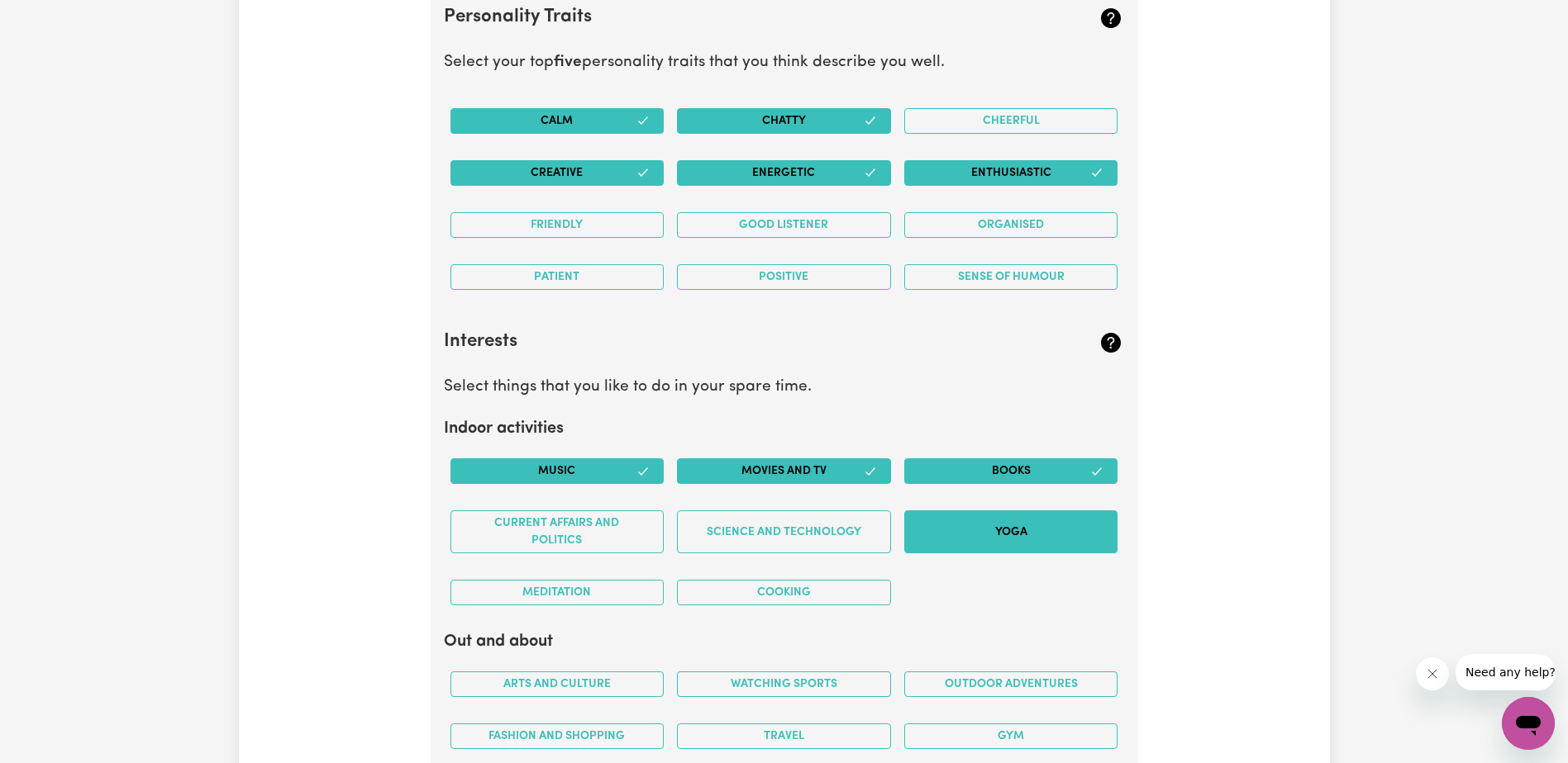
click at [982, 542] on button "Yoga" at bounding box center [1010, 531] width 214 height 43
click at [833, 542] on button "Science and Technology" at bounding box center [784, 531] width 214 height 43
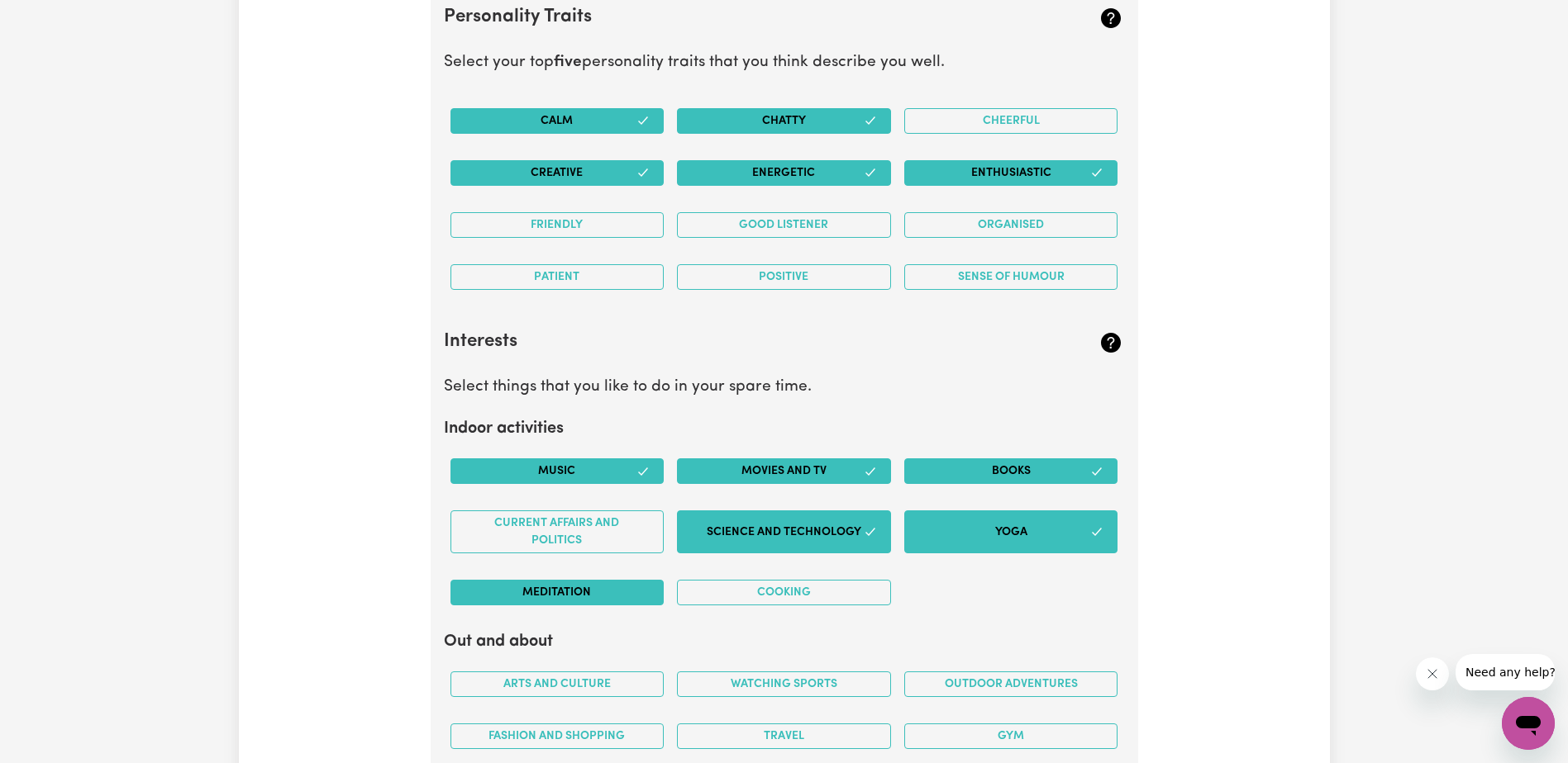
drag, startPoint x: 582, startPoint y: 600, endPoint x: 631, endPoint y: 600, distance: 49.0
click at [583, 600] on button "Meditation" at bounding box center [557, 592] width 214 height 25
drag, startPoint x: 717, startPoint y: 598, endPoint x: 951, endPoint y: 628, distance: 235.9
click at [724, 599] on button "Cooking" at bounding box center [784, 592] width 214 height 25
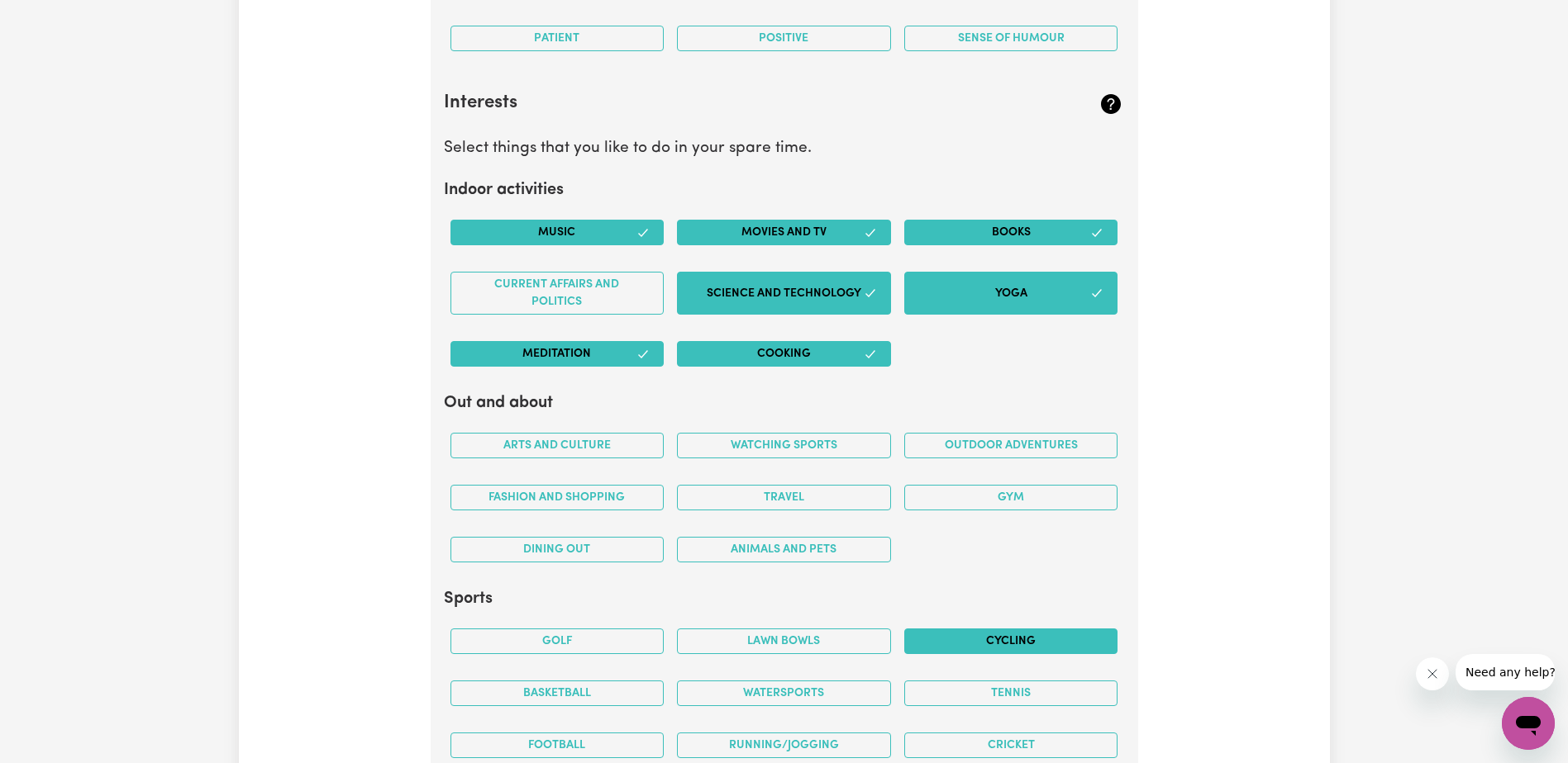
scroll to position [2902, 0]
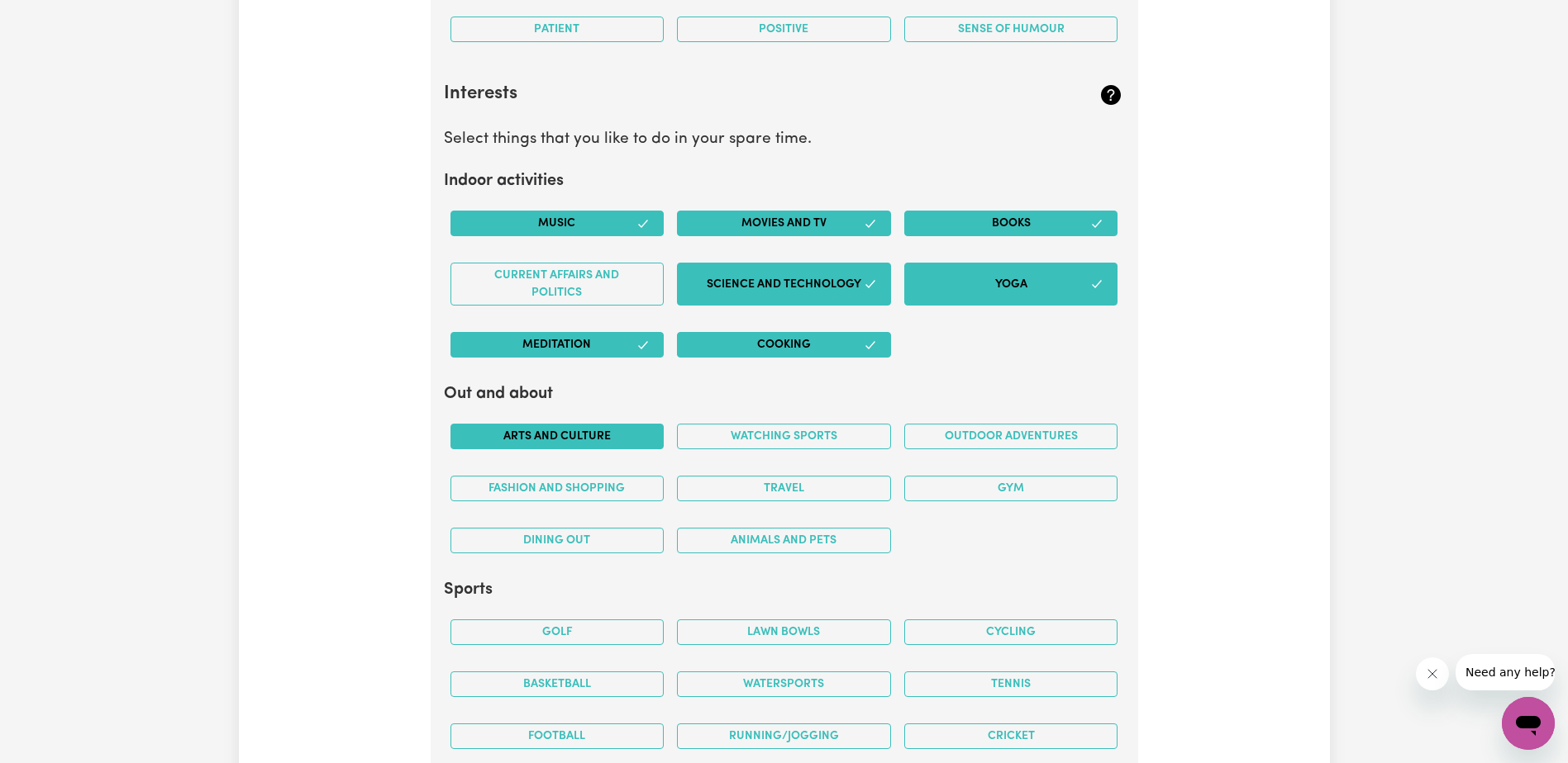
click at [581, 444] on button "Arts and Culture" at bounding box center [557, 436] width 214 height 25
drag, startPoint x: 587, startPoint y: 489, endPoint x: 700, endPoint y: 490, distance: 113.0
click at [589, 489] on button "Fashion and shopping" at bounding box center [557, 488] width 214 height 25
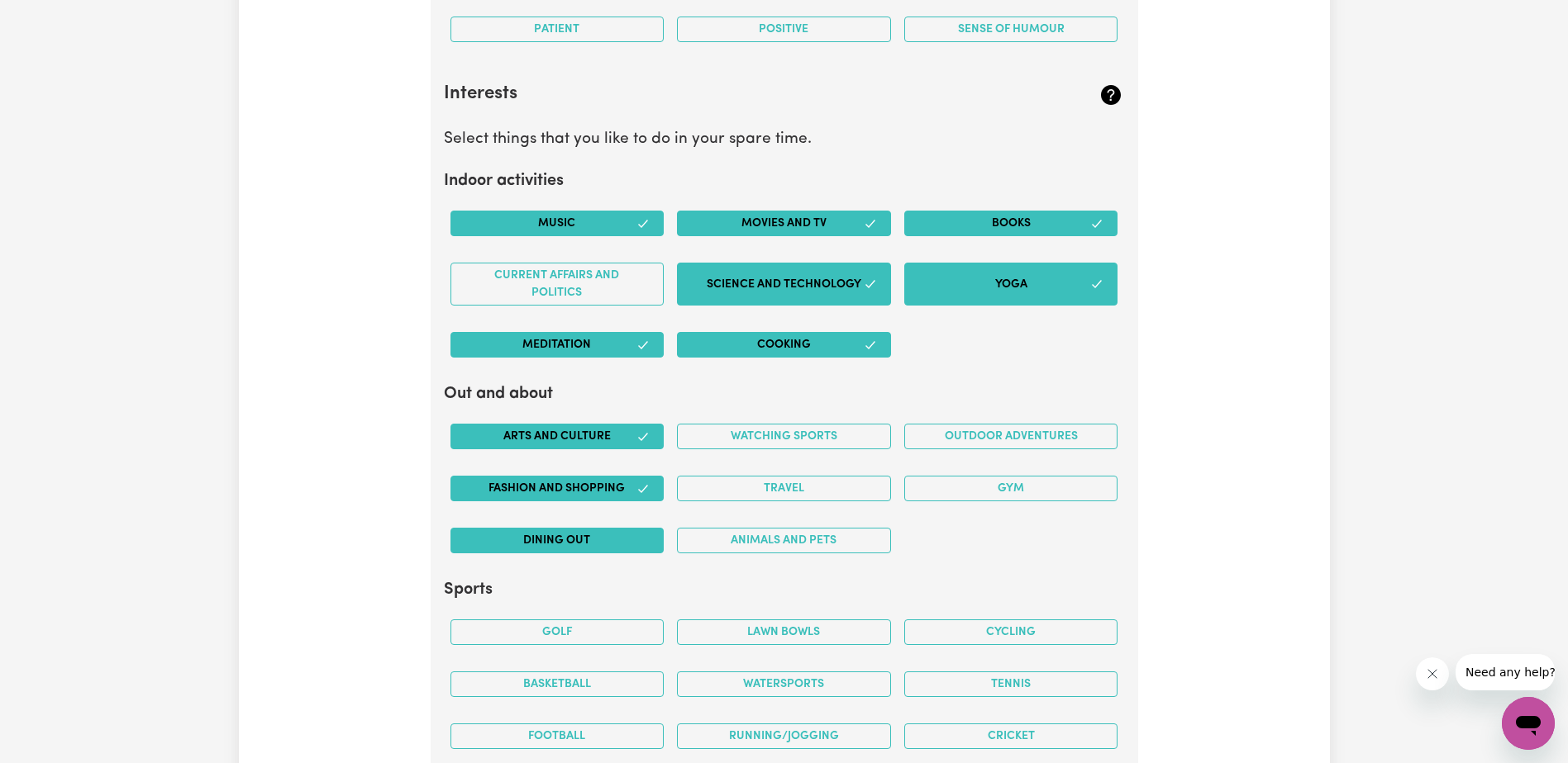
click at [592, 544] on button "Dining out" at bounding box center [557, 540] width 214 height 25
click at [750, 537] on button "Animals and pets" at bounding box center [784, 540] width 214 height 25
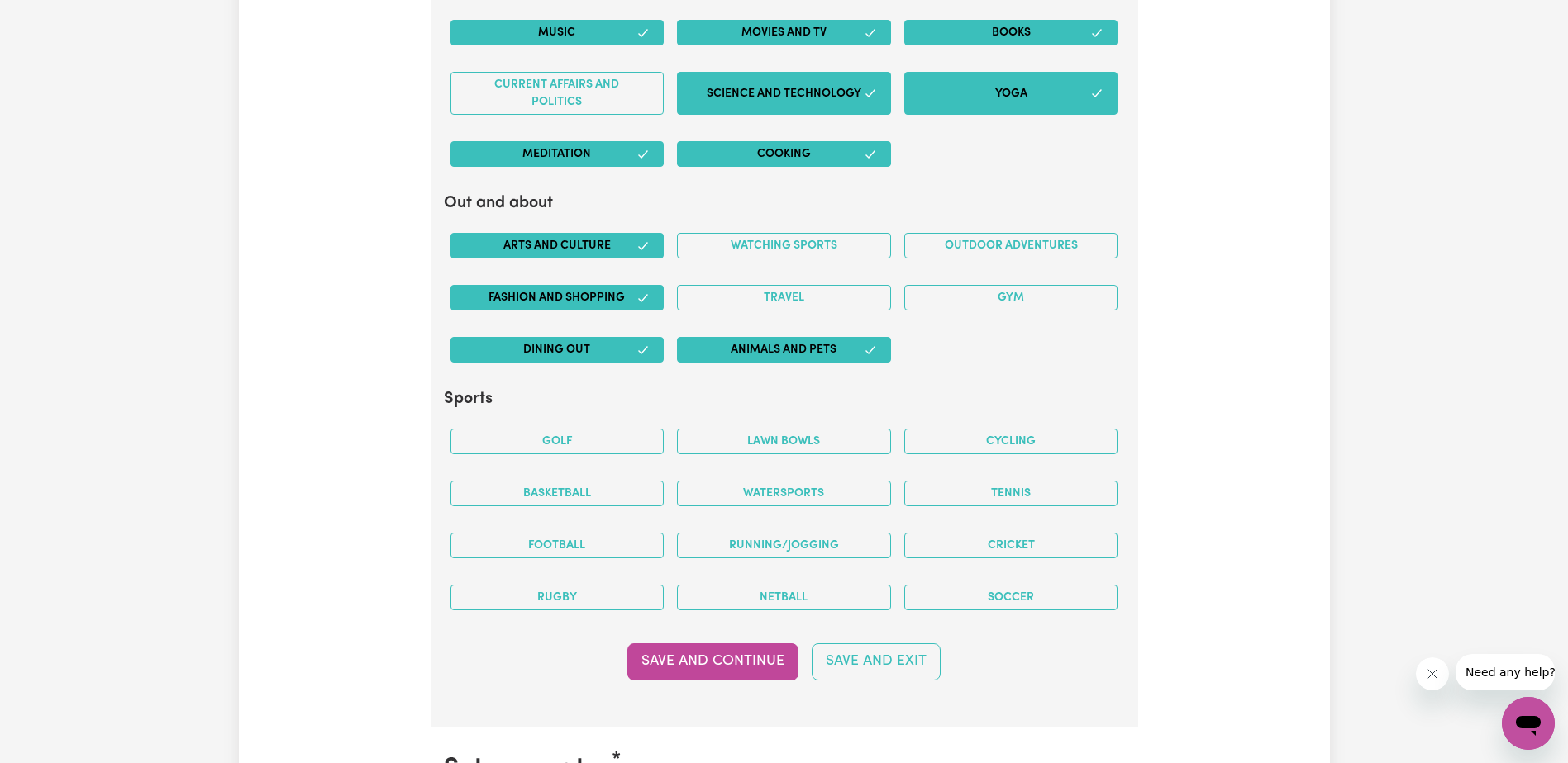
scroll to position [3150, 0]
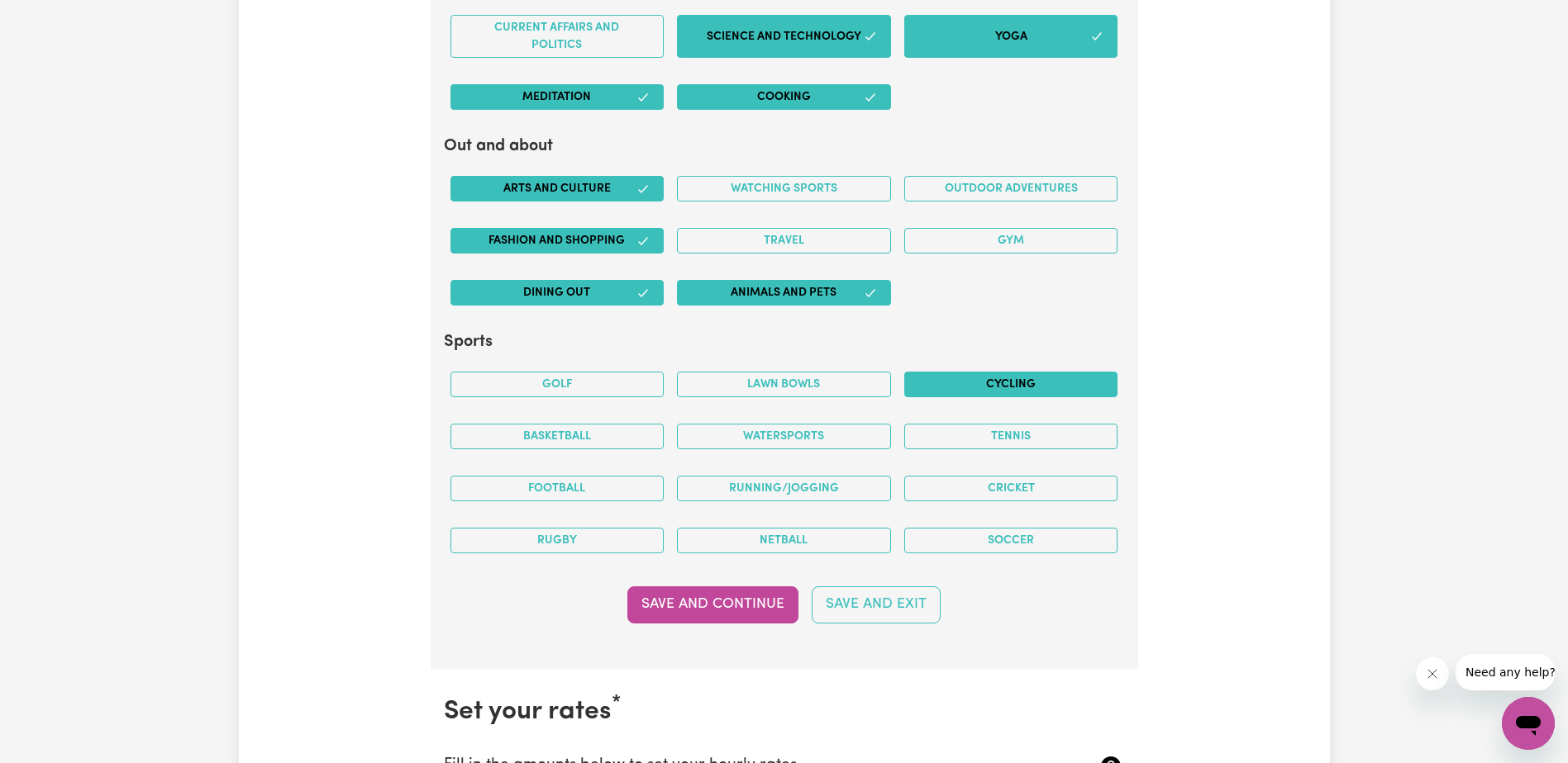
click at [998, 390] on button "Cycling" at bounding box center [1010, 384] width 214 height 25
click at [1005, 491] on button "Cricket" at bounding box center [1010, 488] width 214 height 25
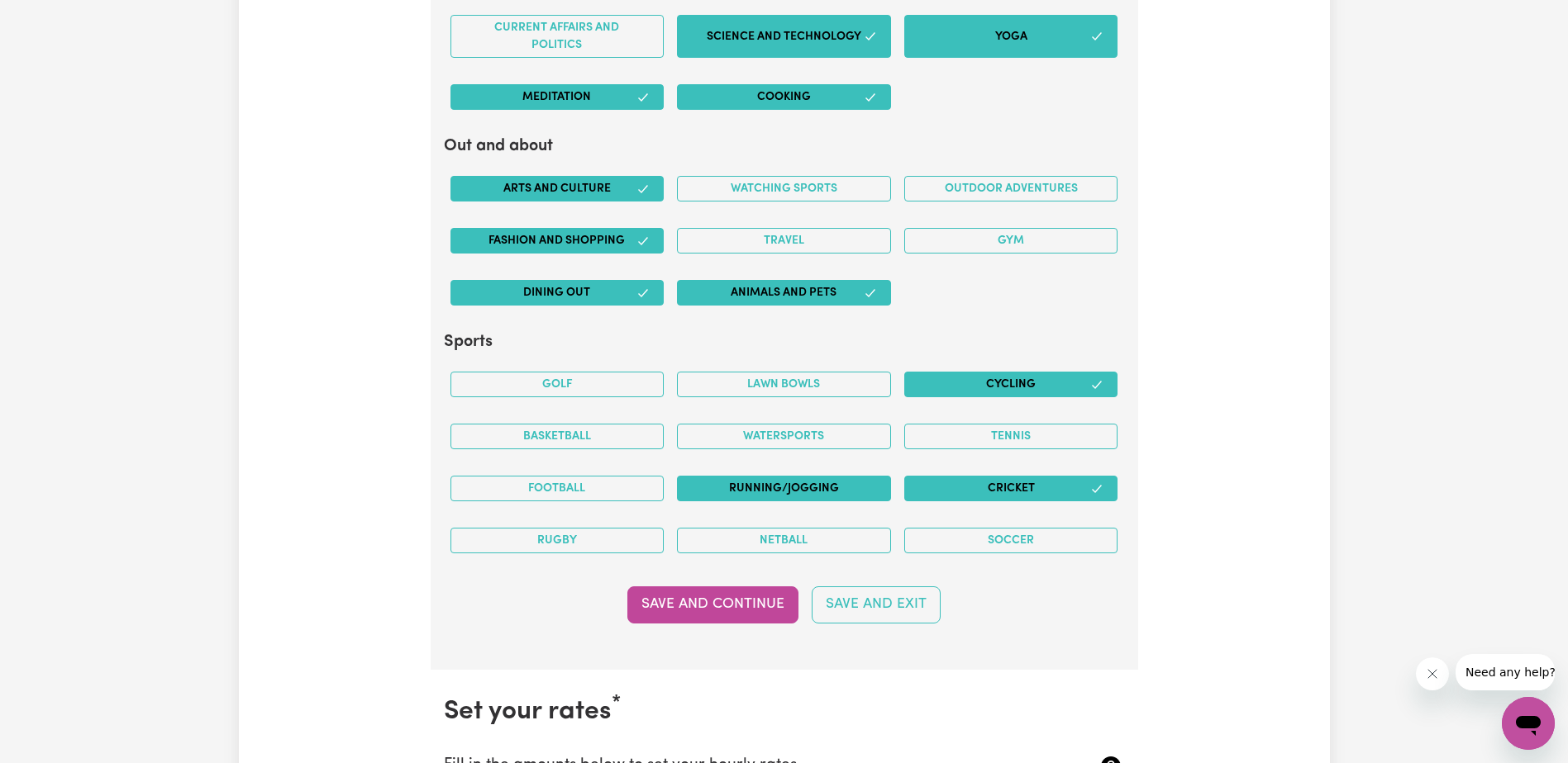
click at [755, 485] on button "Running/Jogging" at bounding box center [784, 488] width 214 height 25
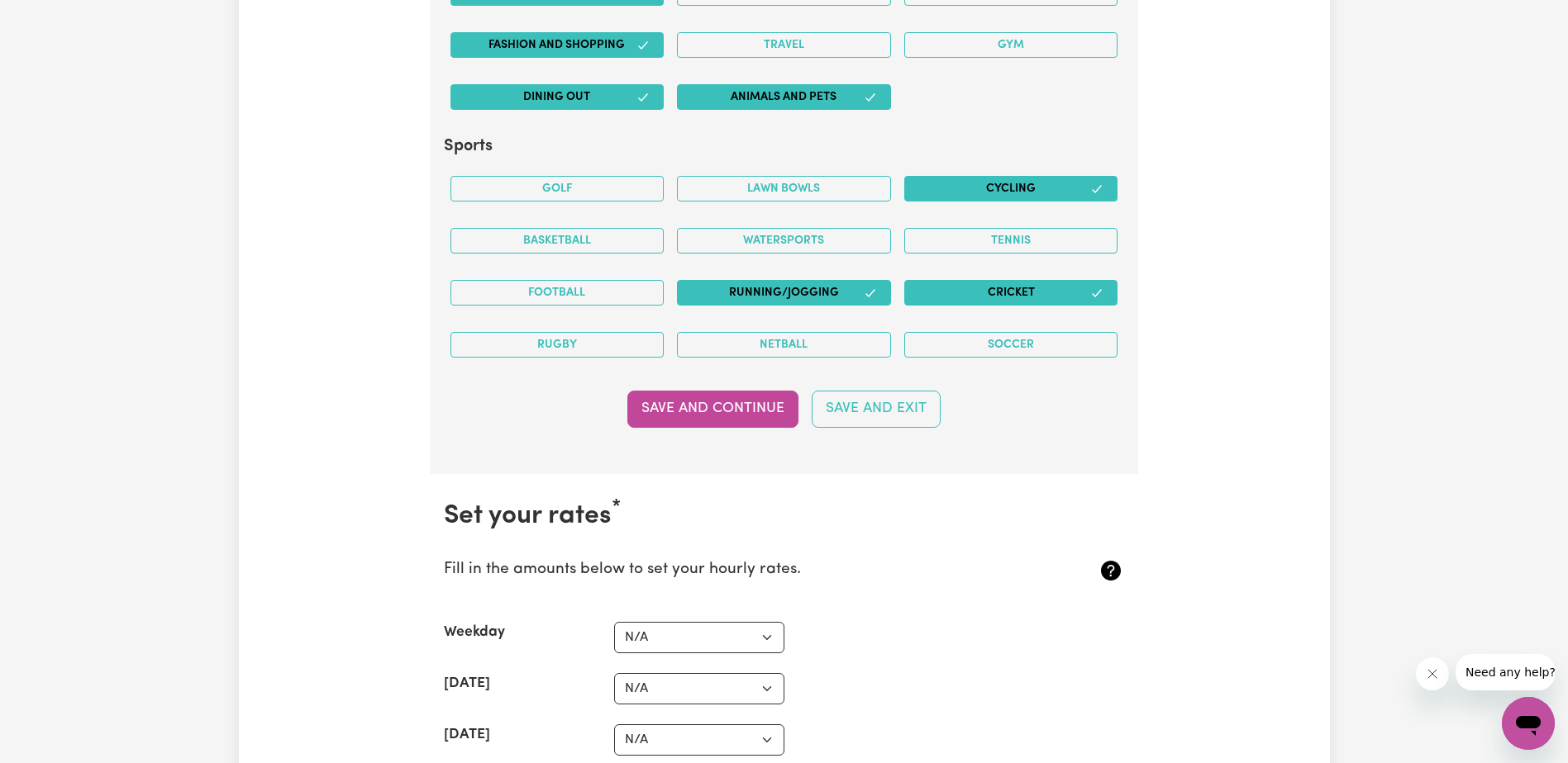
scroll to position [3397, 0]
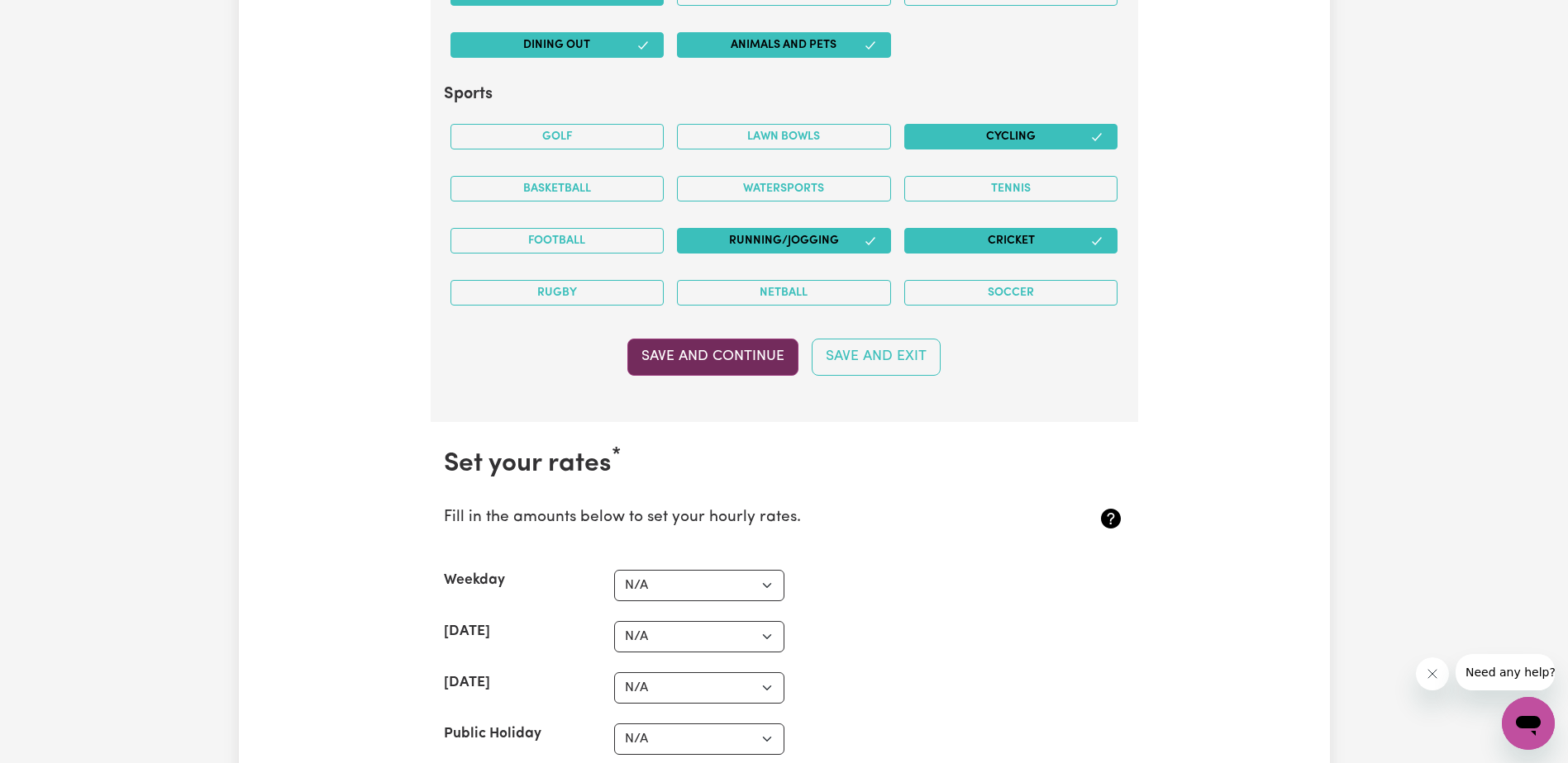
click at [695, 371] on button "Save and Continue" at bounding box center [713, 357] width 171 height 37
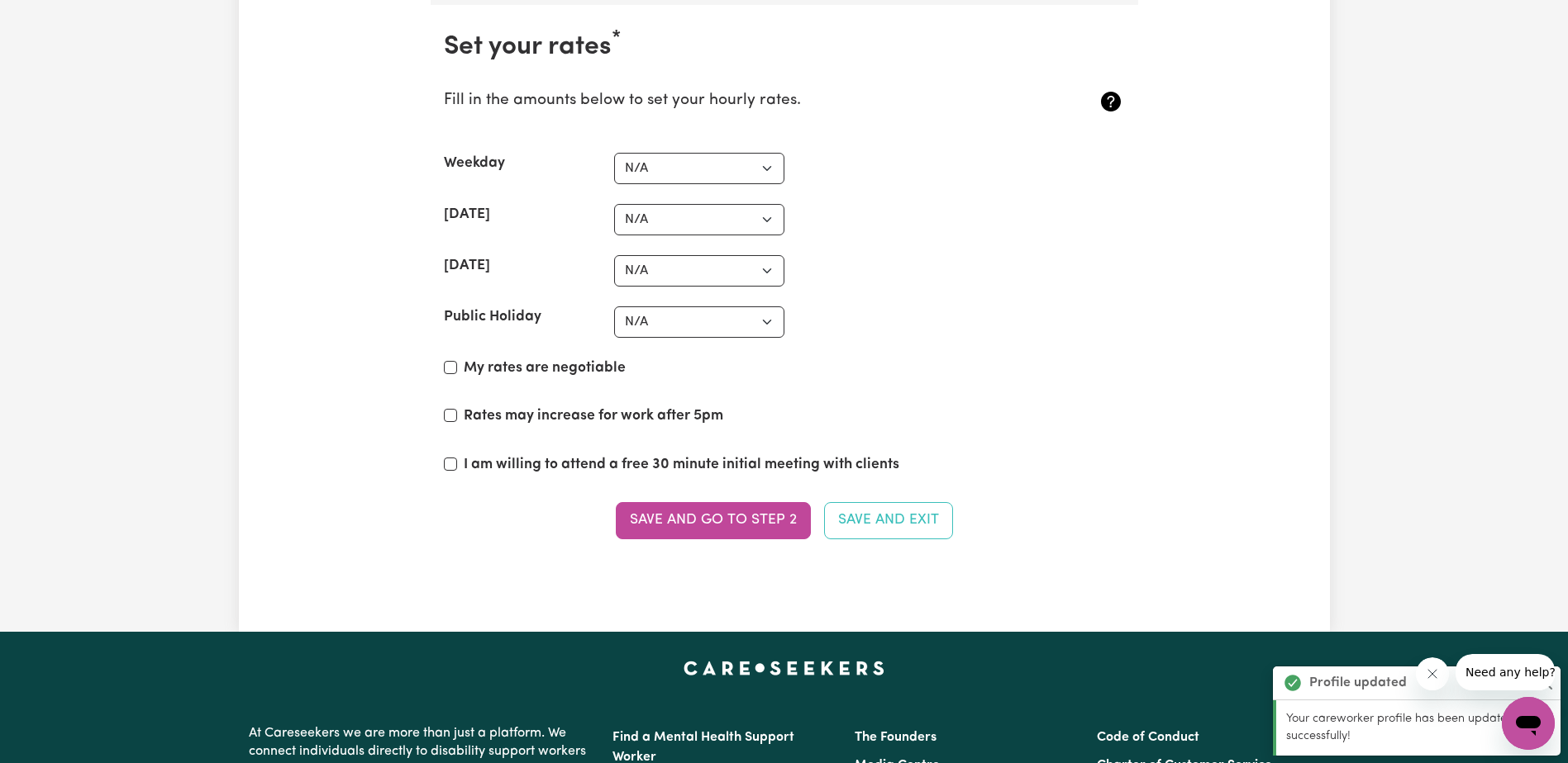
scroll to position [3818, 0]
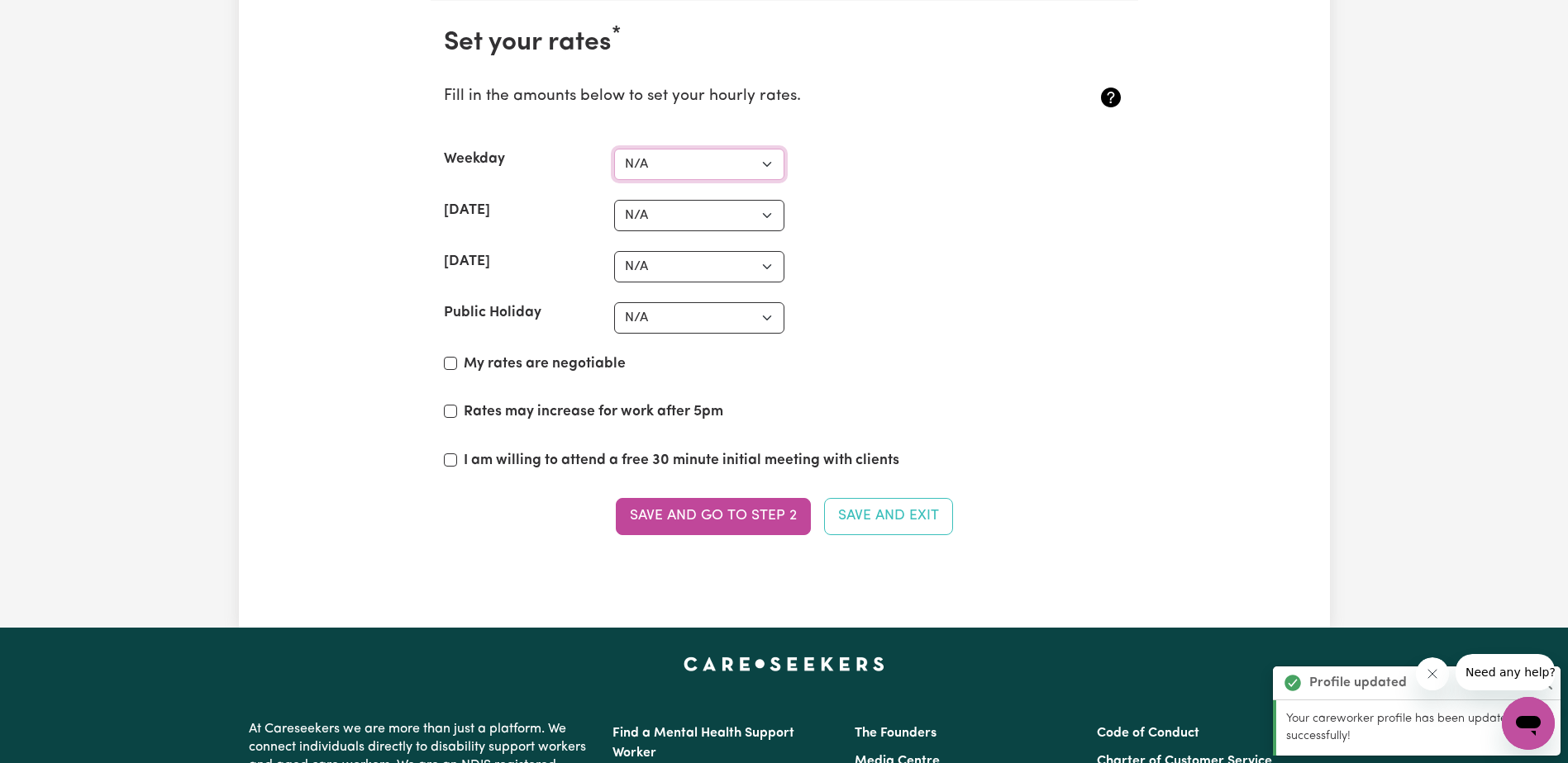
click at [763, 164] on select "N/A $37 $38 $39 $40 $41 $42 $43 $44 $45 $46 $47 $48 $49 $50 $51 $52 $53 $54 $55…" at bounding box center [699, 164] width 170 height 31
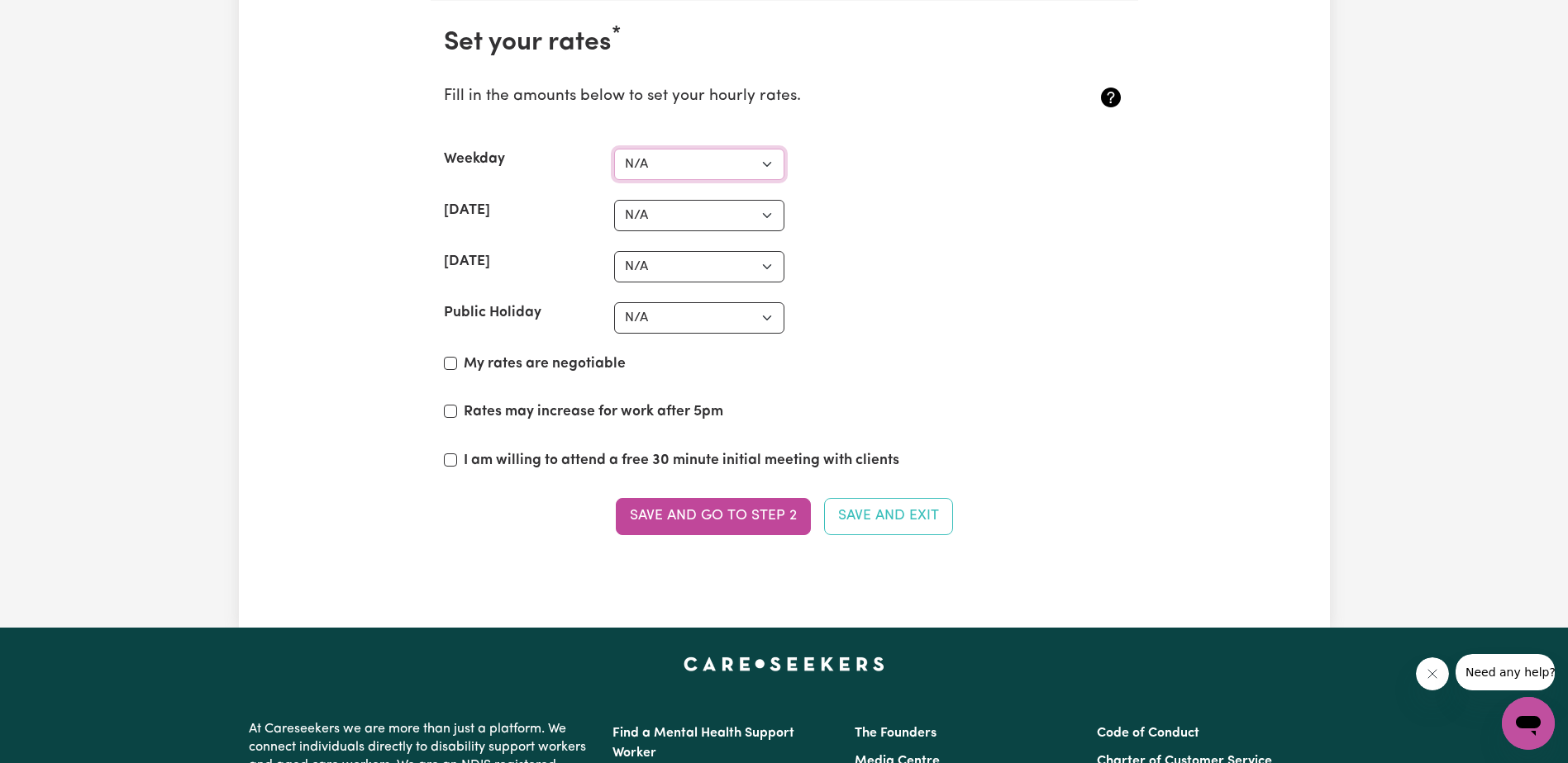
select select "49"
click at [614, 148] on select "N/A $37 $38 $39 $40 $41 $42 $43 $44 $45 $46 $47 $48 $49 $50 $51 $52 $53 $54 $55…" at bounding box center [699, 164] width 170 height 31
click at [694, 217] on select "N/A $37 $38 $39 $40 $41 $42 $43 $44 $45 $46 $47 $48 $49 $50 $51 $52 $53 $54 $55…" at bounding box center [699, 215] width 170 height 31
click at [699, 165] on select "N/A $37 $38 $39 $40 $41 $42 $43 $44 $45 $46 $47 $48 $49 $50 $51 $52 $53 $54 $55…" at bounding box center [699, 164] width 170 height 31
click at [614, 148] on select "N/A $37 $38 $39 $40 $41 $42 $43 $44 $45 $46 $47 $48 $49 $50 $51 $52 $53 $54 $55…" at bounding box center [699, 164] width 170 height 31
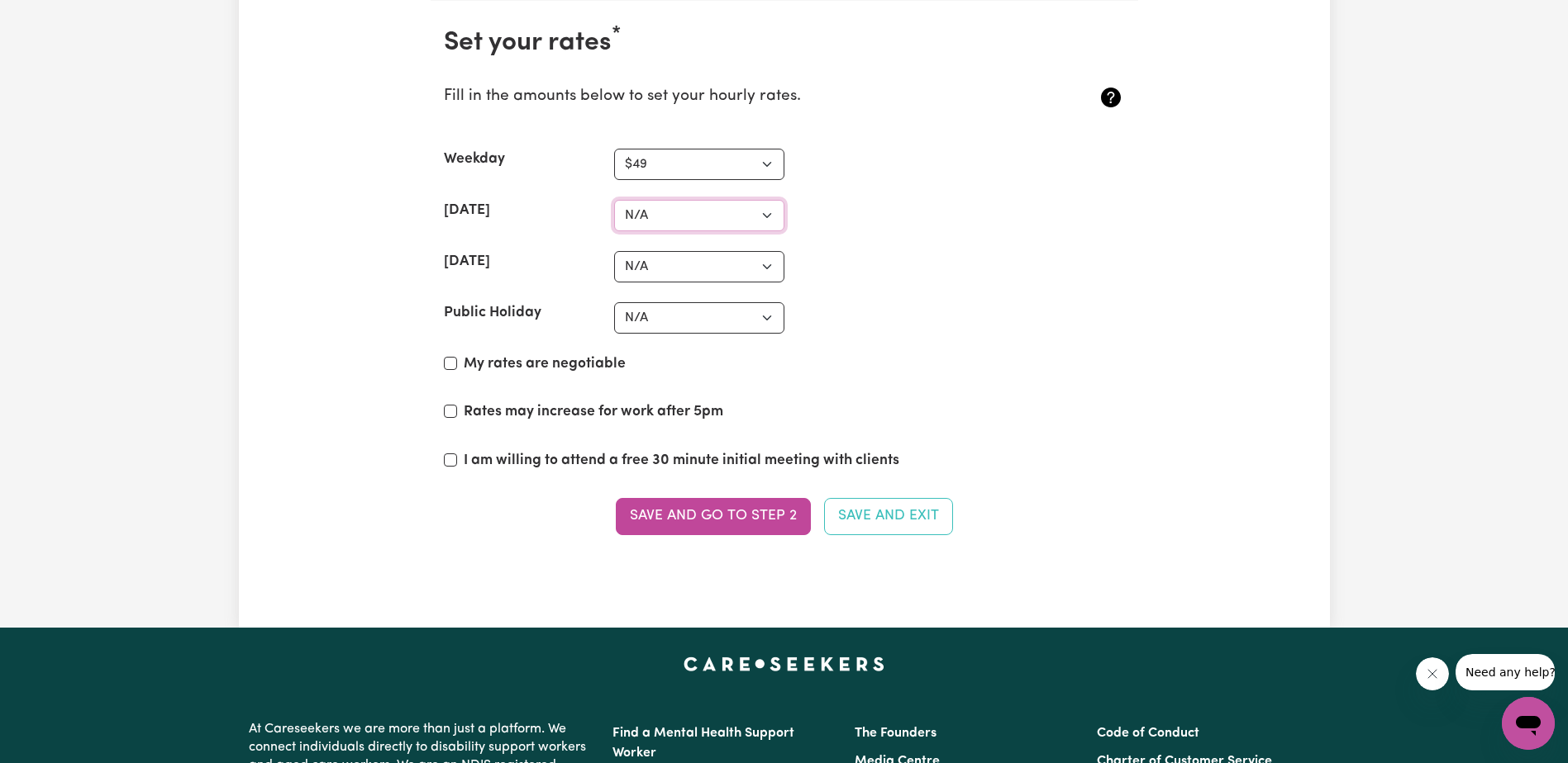
click at [668, 210] on select "N/A $37 $38 $39 $40 $41 $42 $43 $44 $45 $46 $47 $48 $49 $50 $51 $52 $53 $54 $55…" at bounding box center [699, 215] width 170 height 31
click at [614, 200] on select "N/A $37 $38 $39 $40 $41 $42 $43 $44 $45 $46 $47 $48 $49 $50 $51 $52 $53 $54 $55…" at bounding box center [699, 215] width 170 height 31
click at [702, 208] on select "N/A $37 $38 $39 $40 $41 $42 $43 $44 $45 $46 $47 $48 $49 $50 $51 $52 $53 $54 $55…" at bounding box center [699, 215] width 170 height 31
select select "70"
click at [614, 200] on select "N/A $37 $38 $39 $40 $41 $42 $43 $44 $45 $46 $47 $48 $49 $50 $51 $52 $53 $54 $55…" at bounding box center [699, 215] width 170 height 31
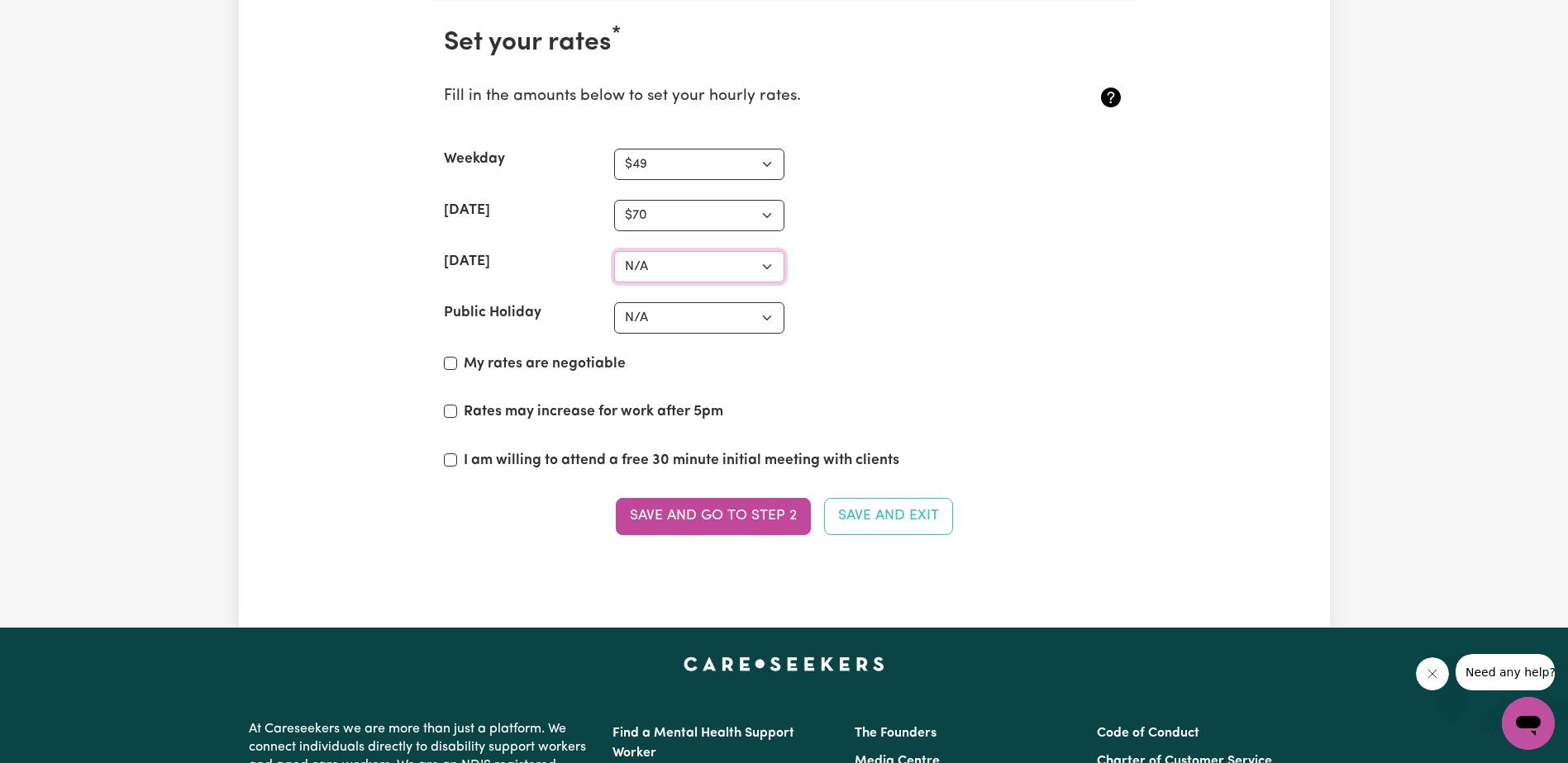
click at [658, 261] on select "N/A $37 $38 $39 $40 $41 $42 $43 $44 $45 $46 $47 $48 $49 $50 $51 $52 $53 $54 $55…" at bounding box center [699, 267] width 170 height 31
select select "75"
click at [614, 251] on select "N/A $37 $38 $39 $40 $41 $42 $43 $44 $45 $46 $47 $48 $49 $50 $51 $52 $53 $54 $55…" at bounding box center [699, 267] width 170 height 31
click at [702, 170] on select "N/A $37 $38 $39 $40 $41 $42 $43 $44 $45 $46 $47 $48 $49 $50 $51 $52 $53 $54 $55…" at bounding box center [699, 164] width 170 height 31
select select "50"
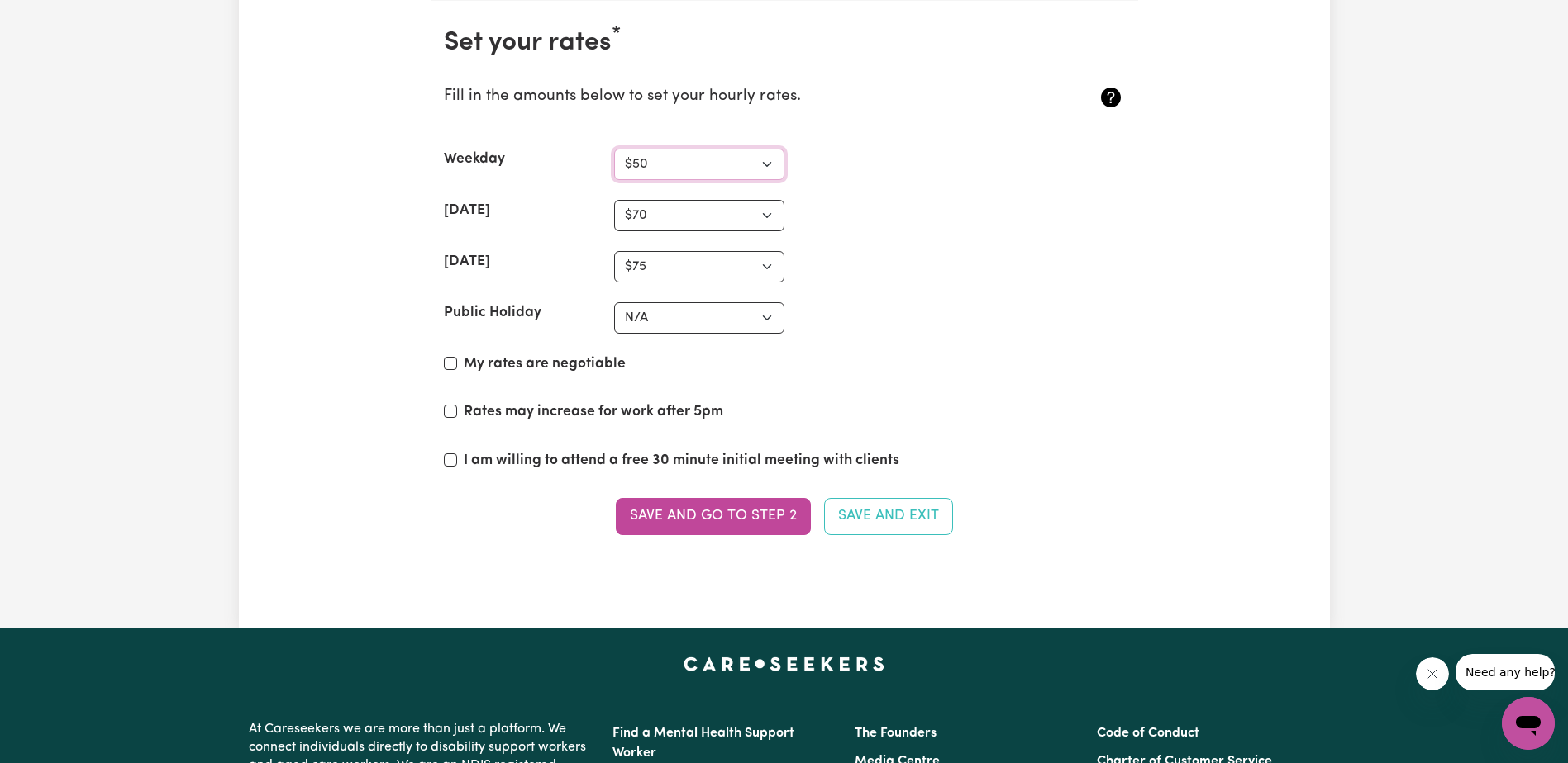
click at [614, 148] on select "N/A $37 $38 $39 $40 $41 $42 $43 $44 $45 $46 $47 $48 $49 $50 $51 $52 $53 $54 $55…" at bounding box center [699, 164] width 170 height 31
click at [714, 317] on select "N/A $37 $38 $39 $40 $41 $42 $43 $44 $45 $46 $47 $48 $49 $50 $51 $52 $53 $54 $55…" at bounding box center [699, 318] width 170 height 31
select select "95"
click at [614, 303] on select "N/A $37 $38 $39 $40 $41 $42 $43 $44 $45 $46 $47 $48 $49 $50 $51 $52 $53 $54 $55…" at bounding box center [699, 318] width 170 height 31
click at [449, 361] on input "My rates are negotiable" at bounding box center [450, 363] width 13 height 13
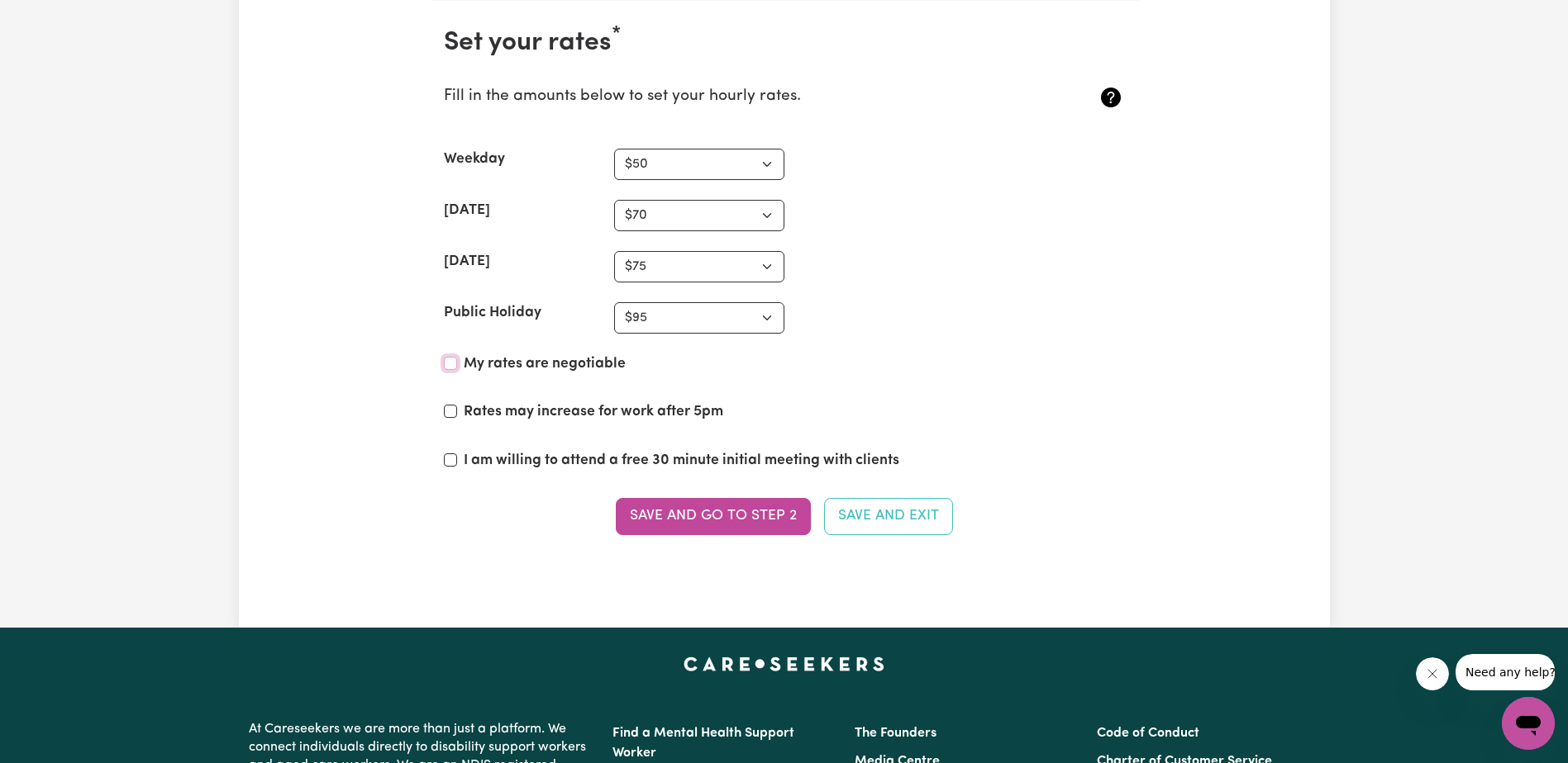
checkbox input "true"
click at [448, 413] on input "Rates may increase for work after 5pm" at bounding box center [450, 411] width 13 height 13
checkbox input "true"
click at [453, 458] on input "I am willing to attend a free 30 minute initial meeting with clients" at bounding box center [450, 460] width 13 height 13
checkbox input "true"
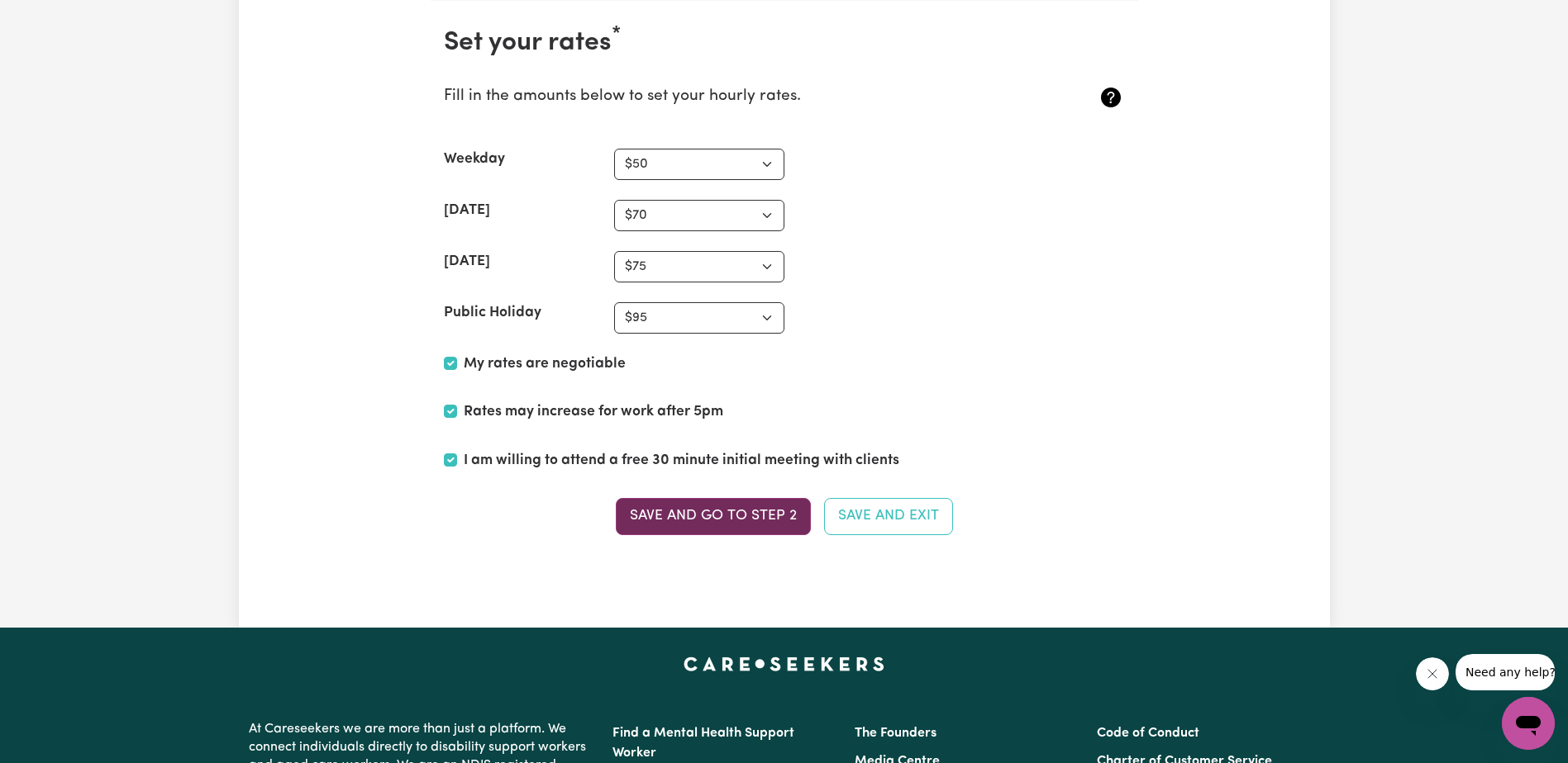
click at [742, 517] on button "Save and go to Step 2" at bounding box center [714, 516] width 195 height 37
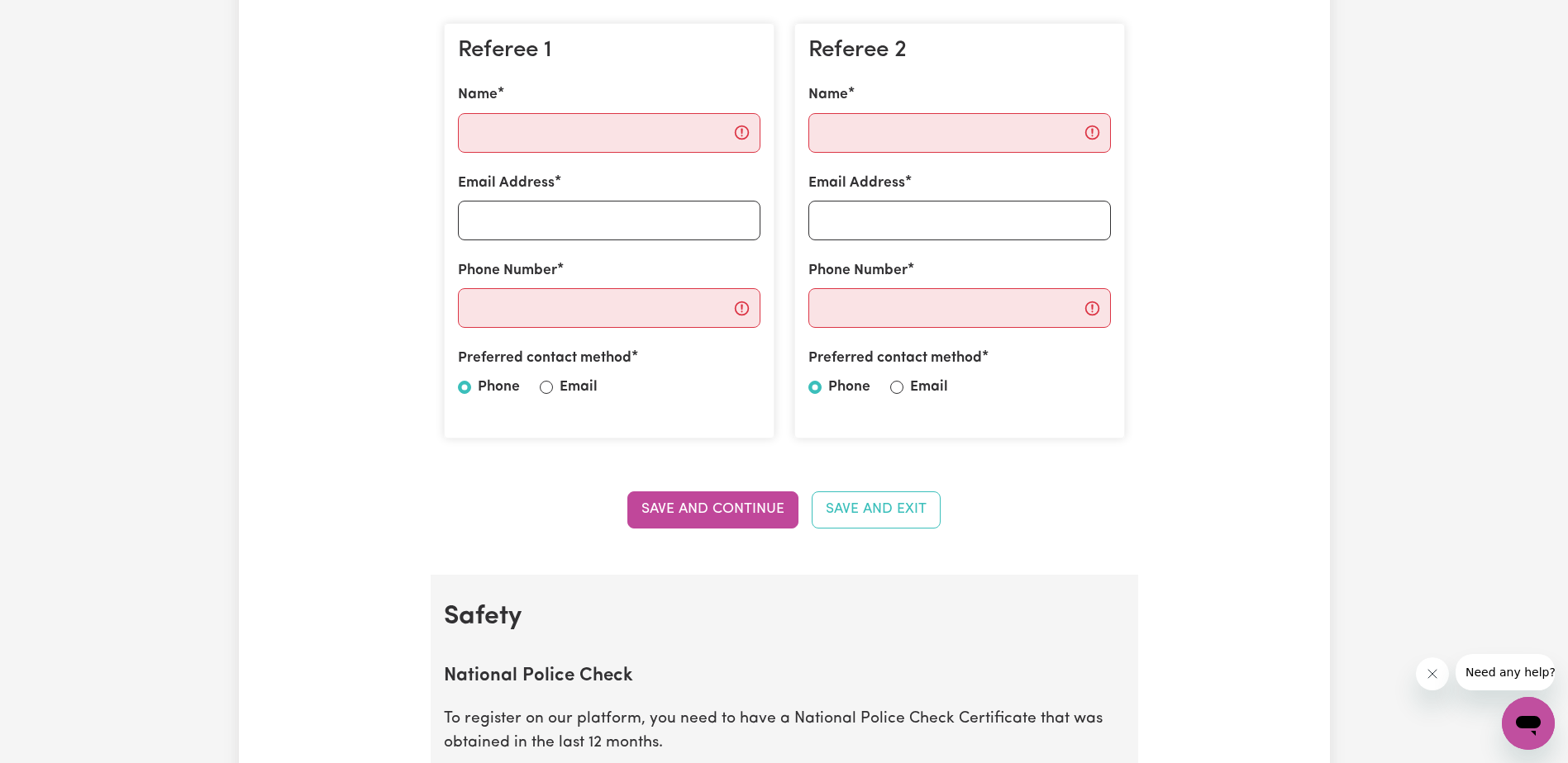
scroll to position [495, 0]
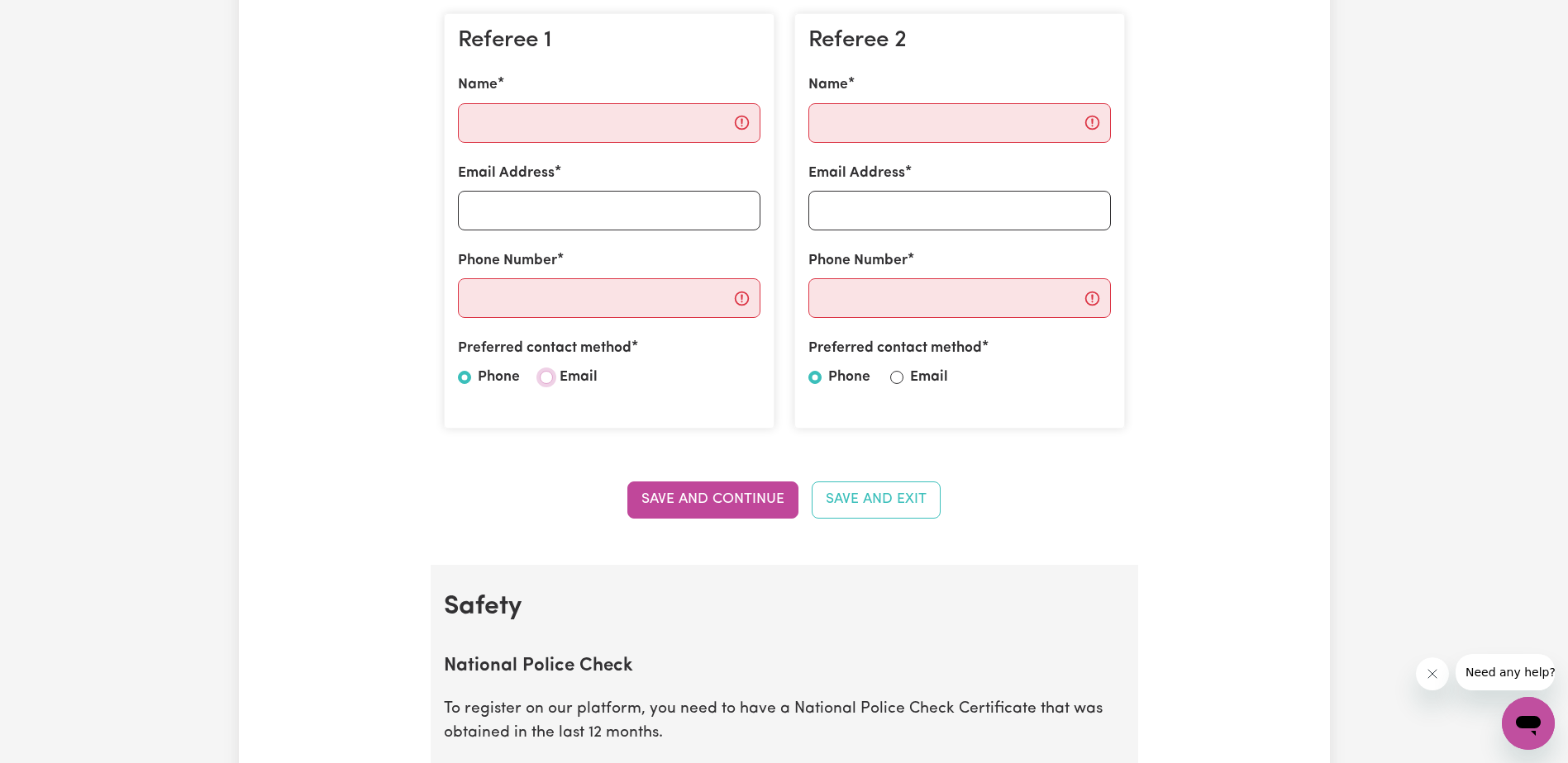
click at [544, 373] on input "Email" at bounding box center [545, 377] width 13 height 13
radio input "true"
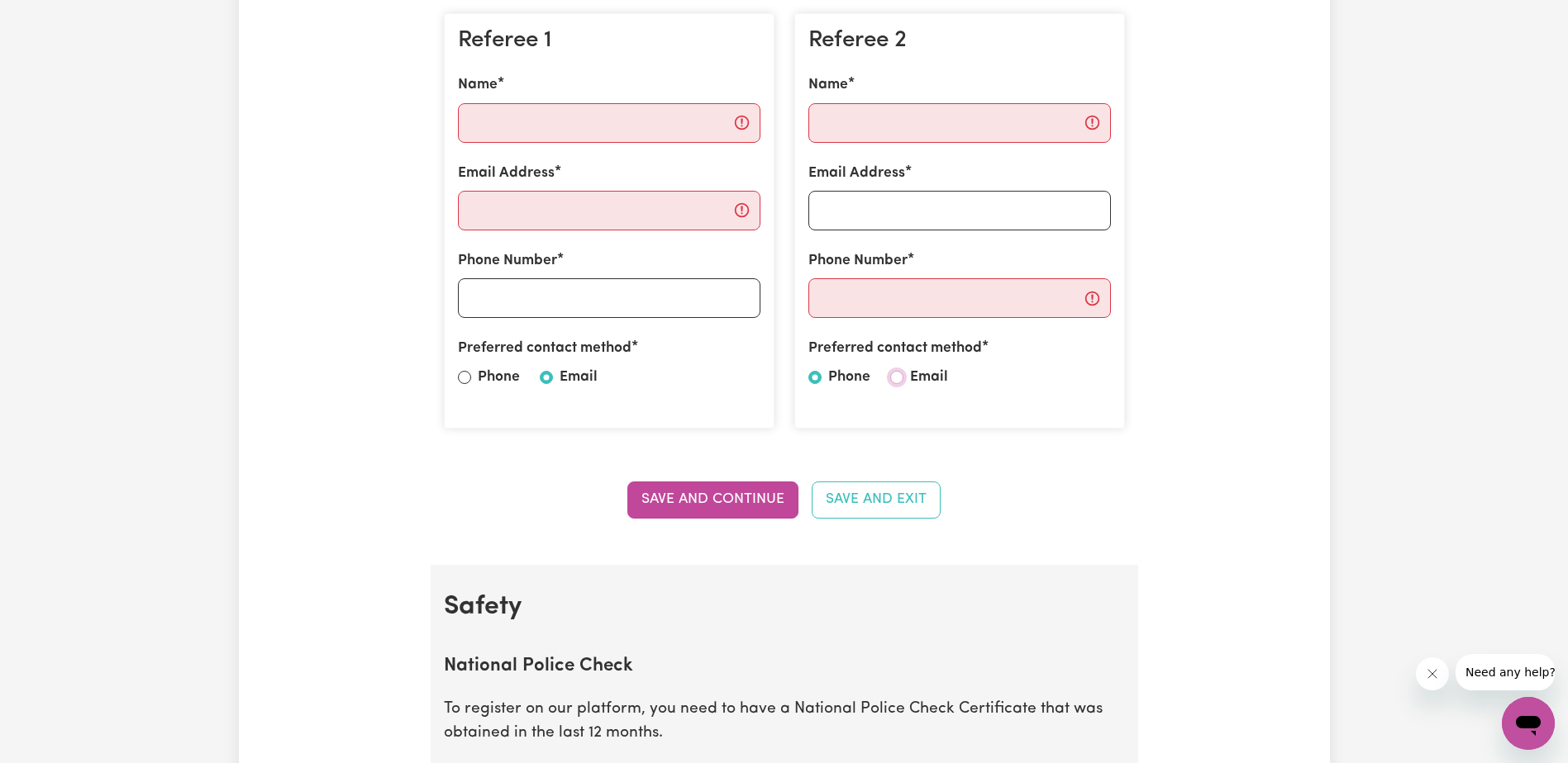
click at [895, 376] on input "Email" at bounding box center [896, 377] width 13 height 13
radio input "true"
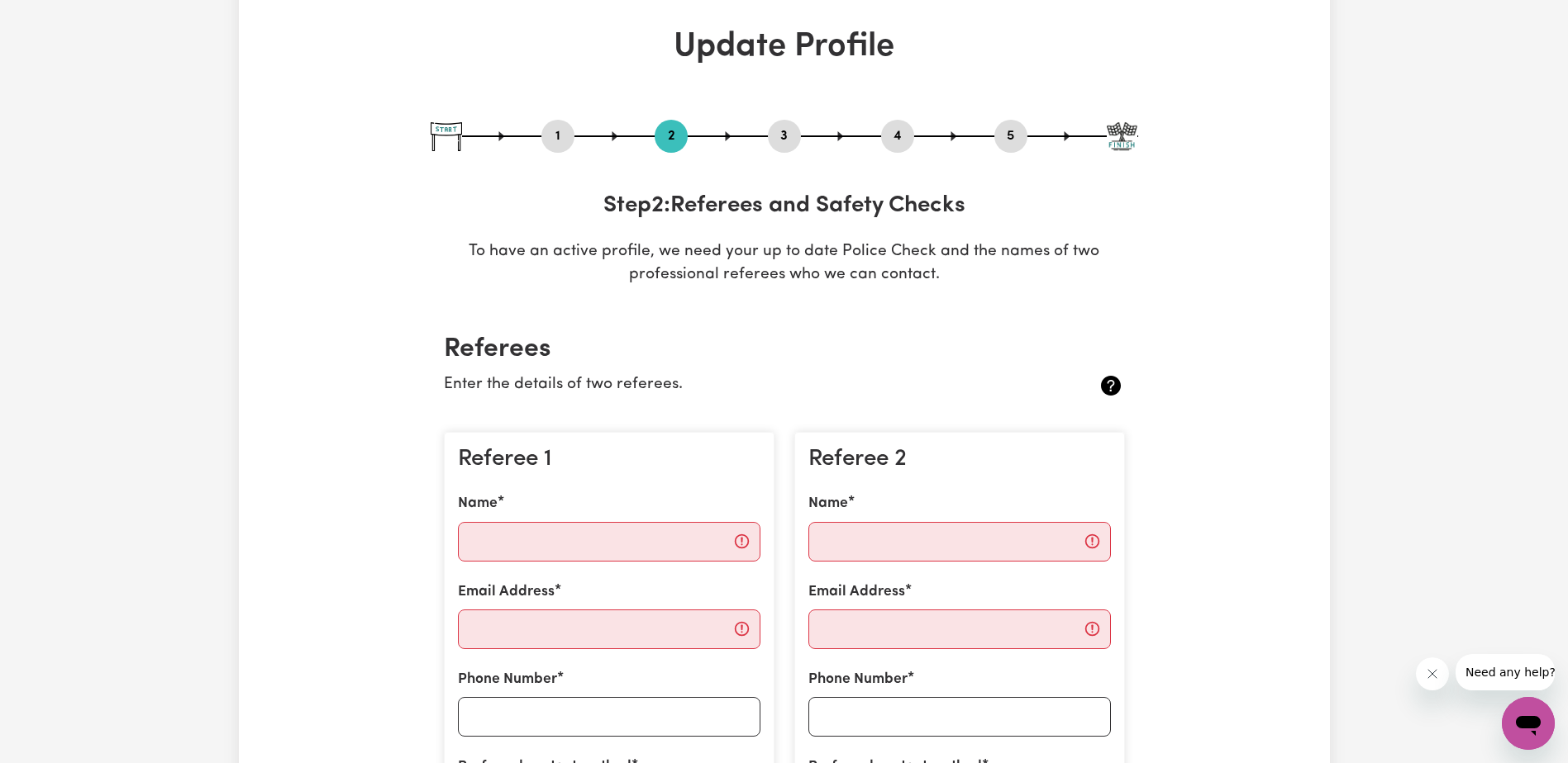
scroll to position [0, 0]
